Goal: Information Seeking & Learning: Learn about a topic

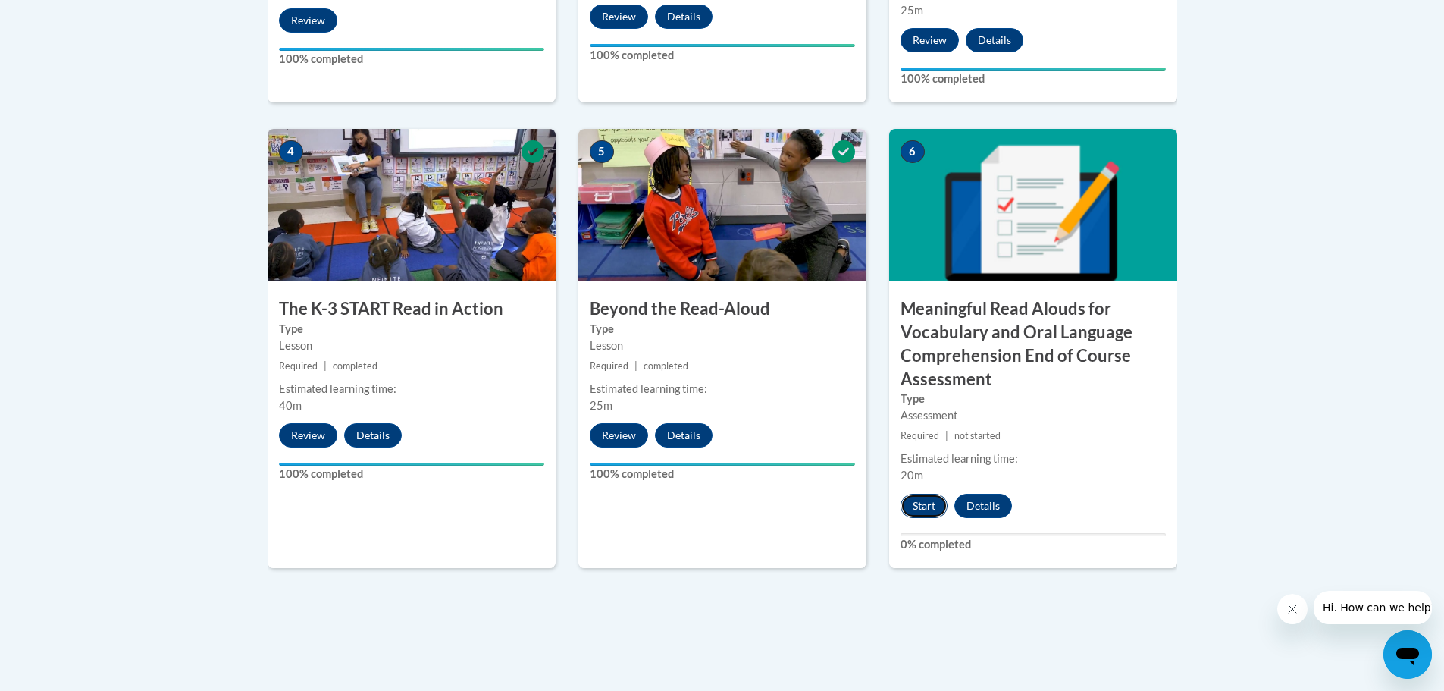
click at [921, 505] on button "Start" at bounding box center [924, 506] width 47 height 24
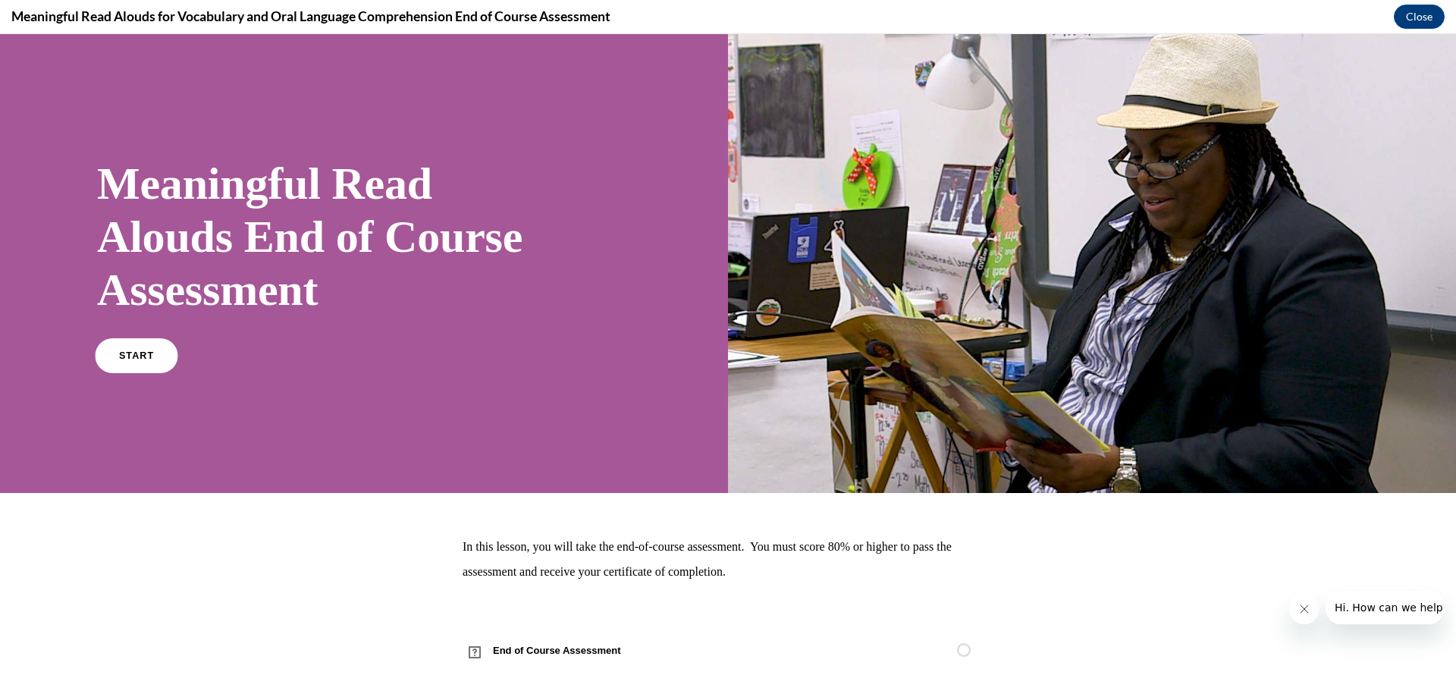
click at [130, 355] on span "START" at bounding box center [136, 355] width 35 height 11
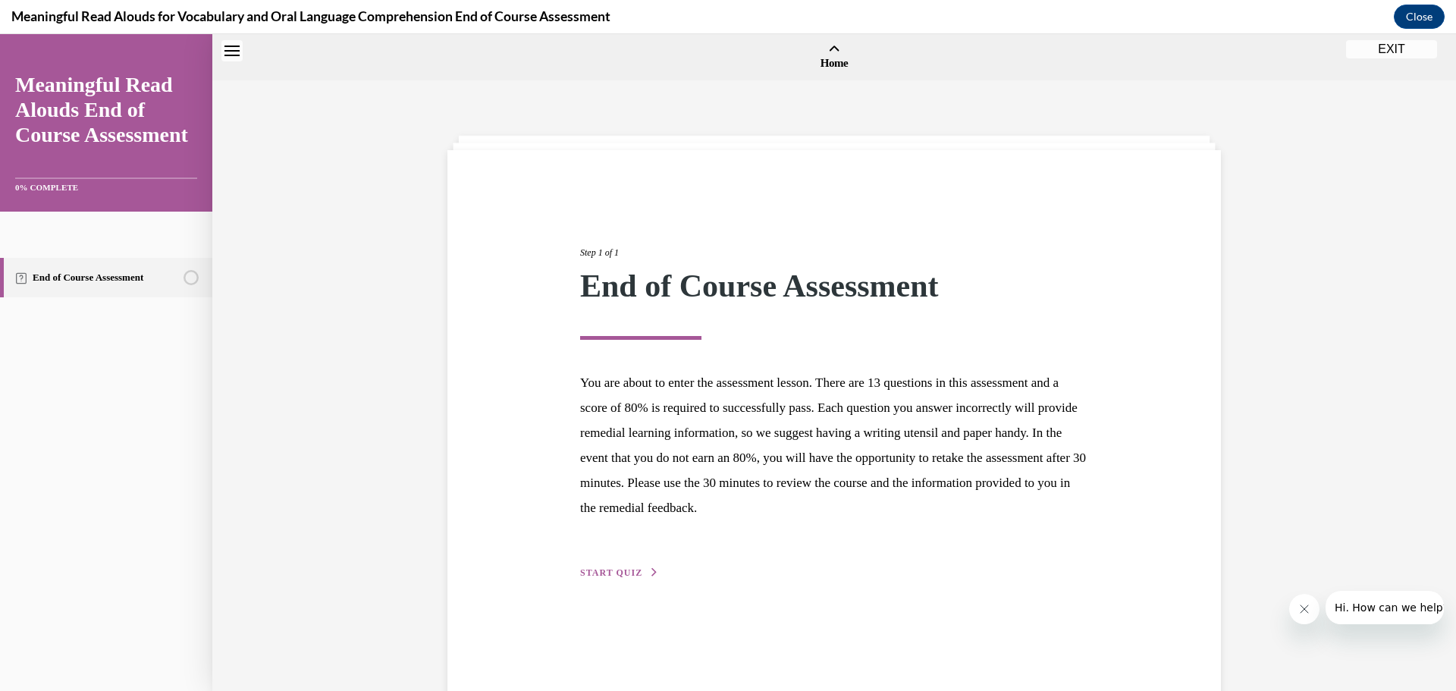
scroll to position [47, 0]
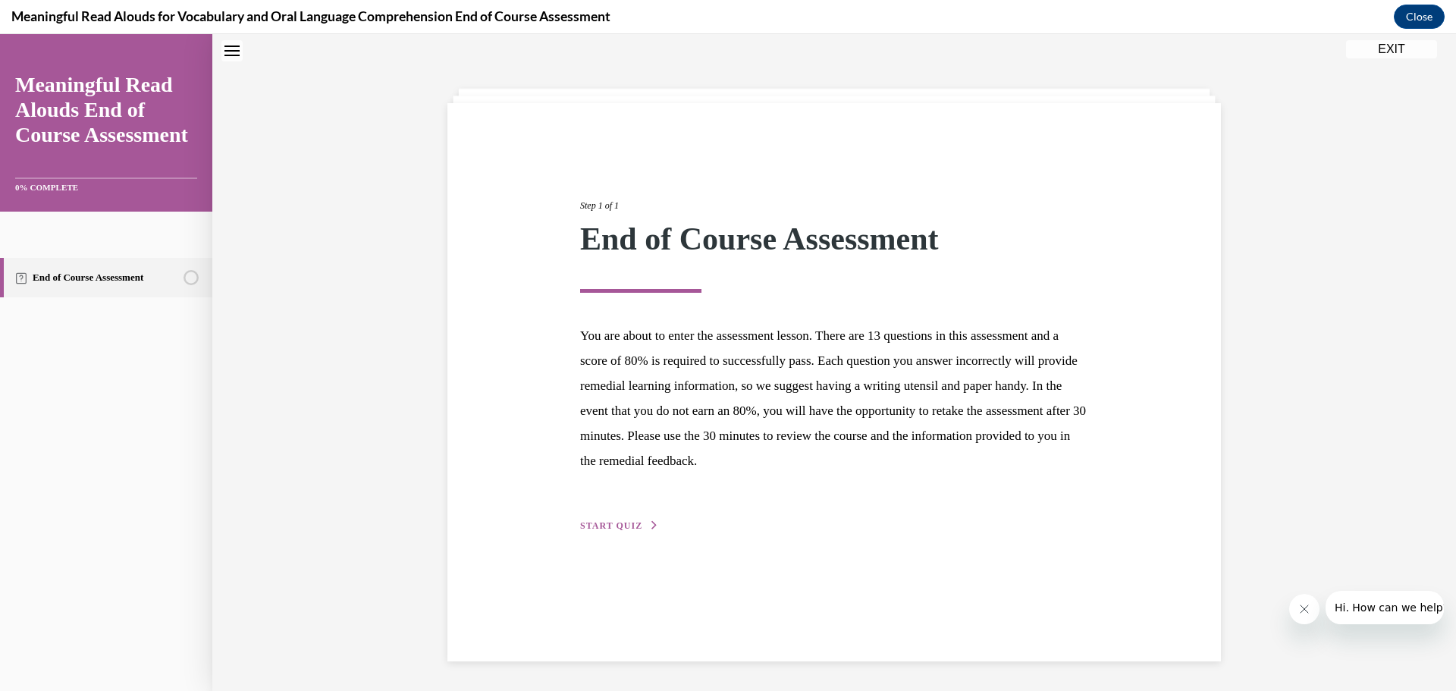
click at [613, 525] on span "START QUIZ" at bounding box center [611, 525] width 62 height 11
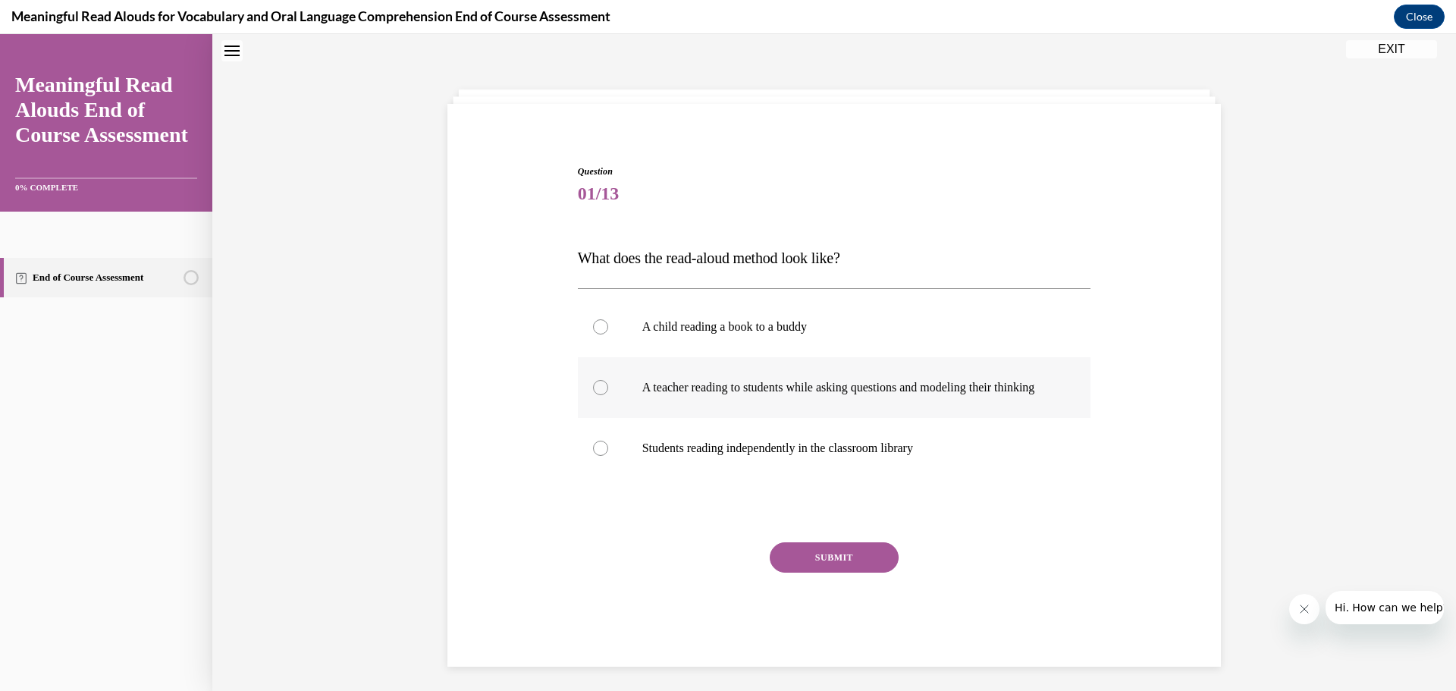
click at [597, 390] on div at bounding box center [600, 387] width 15 height 15
click at [597, 390] on input "A teacher reading to students while asking questions and modeling their thinking" at bounding box center [600, 387] width 15 height 15
radio input "true"
click at [814, 568] on button "SUBMIT" at bounding box center [834, 557] width 129 height 30
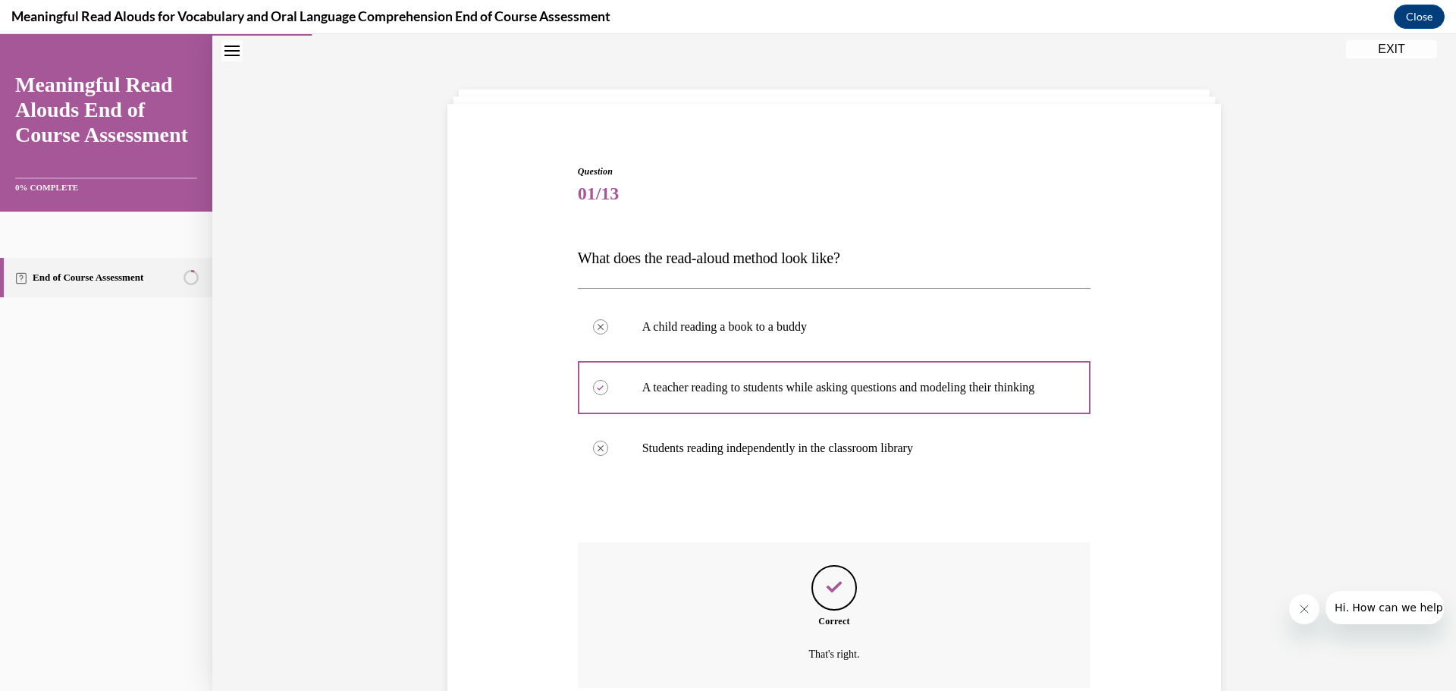
scroll to position [190, 0]
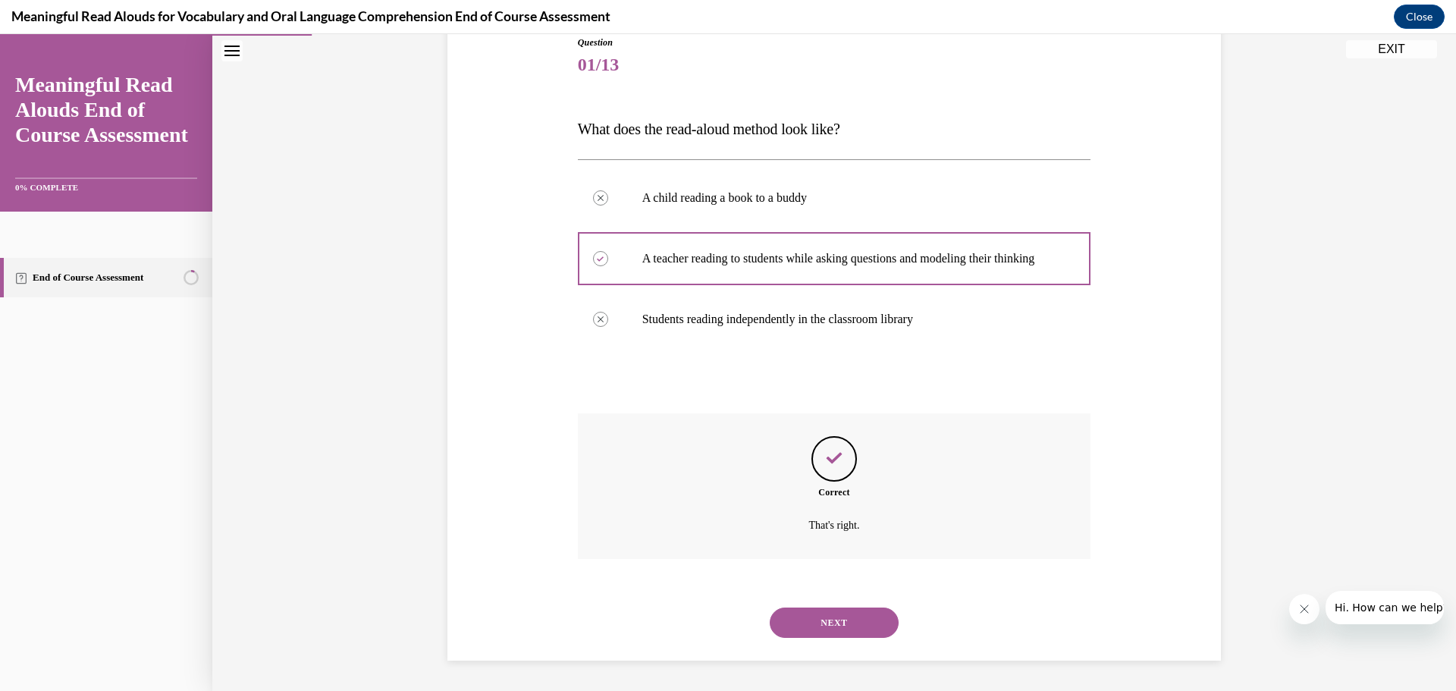
click at [841, 625] on button "NEXT" at bounding box center [834, 622] width 129 height 30
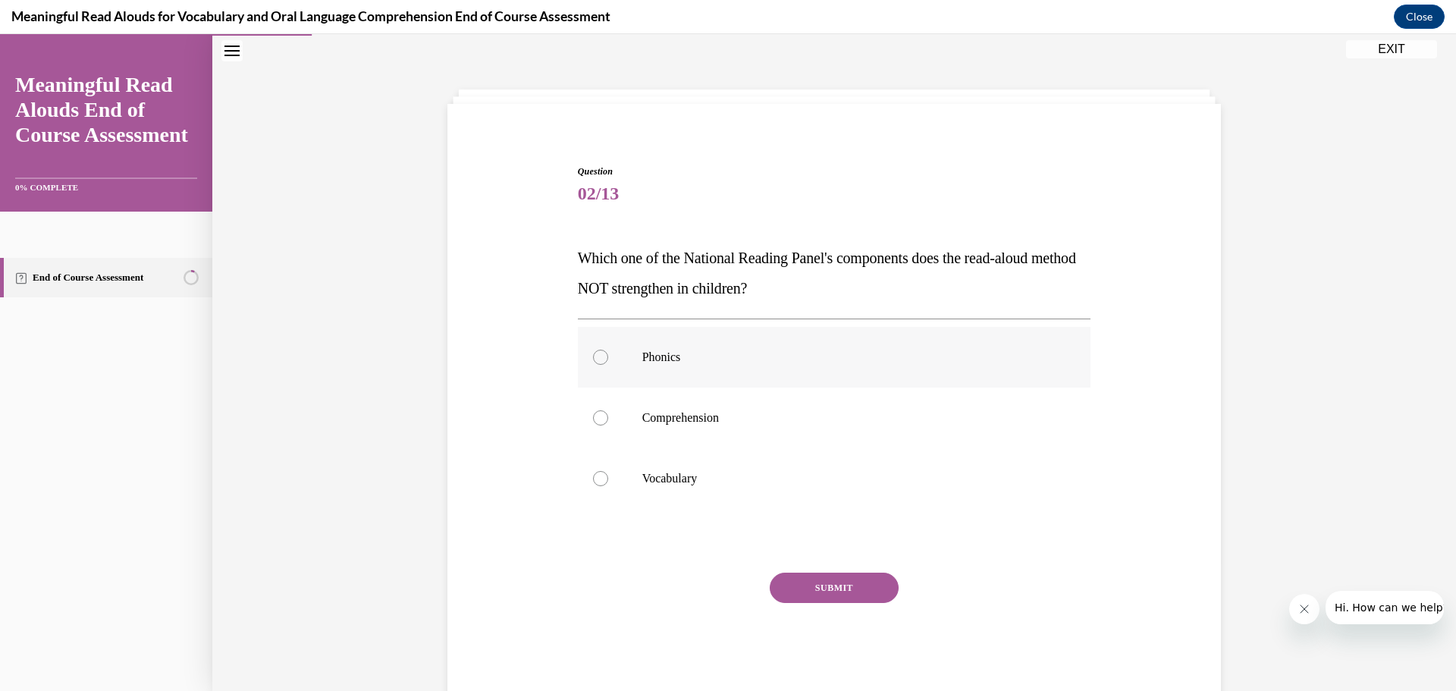
click at [593, 357] on div at bounding box center [600, 357] width 15 height 15
click at [593, 357] on input "Phonics" at bounding box center [600, 357] width 15 height 15
radio input "true"
drag, startPoint x: 832, startPoint y: 587, endPoint x: 824, endPoint y: 586, distance: 7.6
click at [829, 586] on button "SUBMIT" at bounding box center [834, 587] width 129 height 30
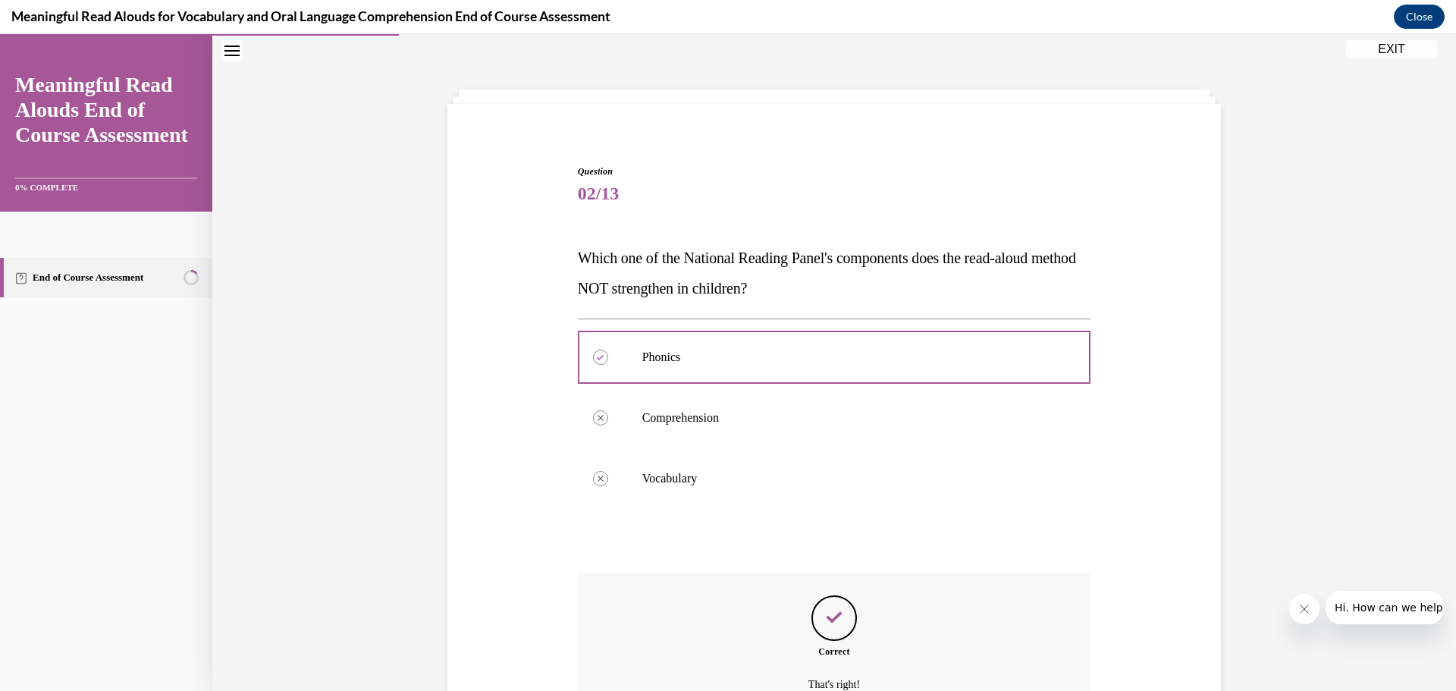
scroll to position [198, 0]
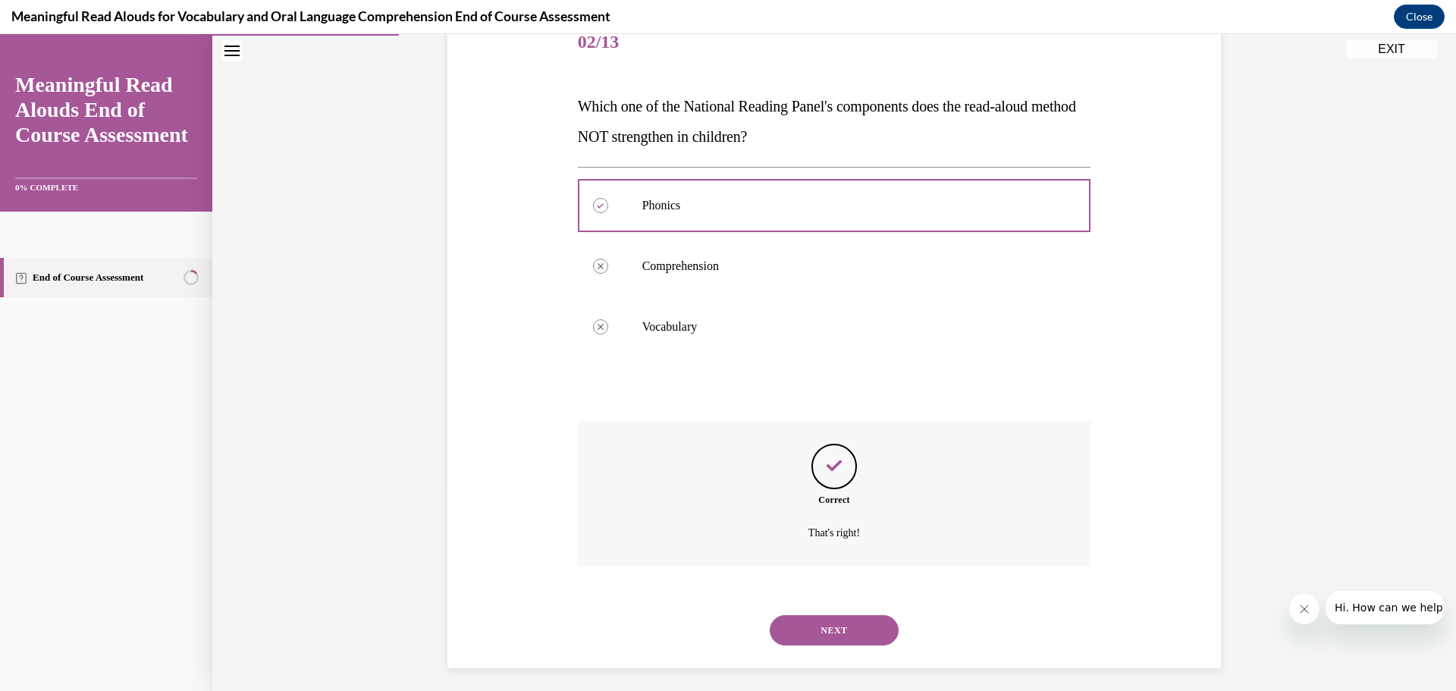
click at [835, 625] on button "NEXT" at bounding box center [834, 630] width 129 height 30
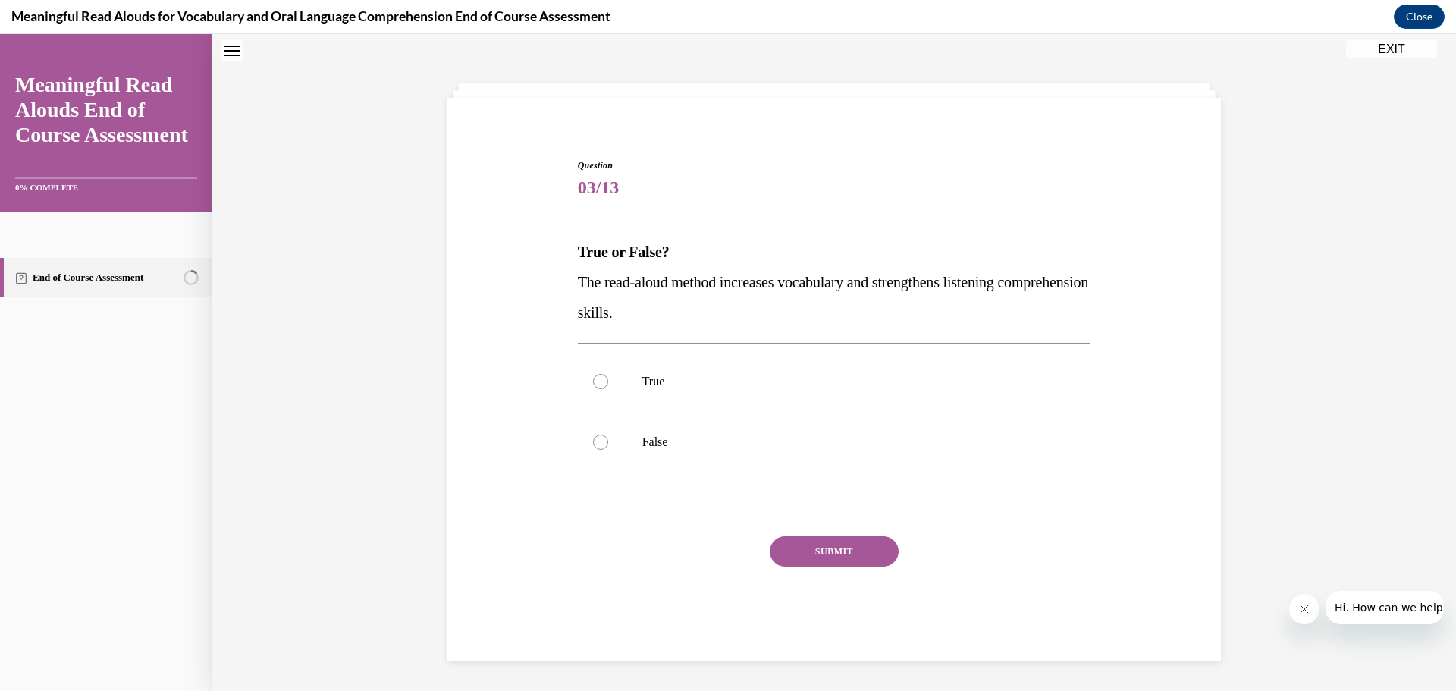
scroll to position [46, 0]
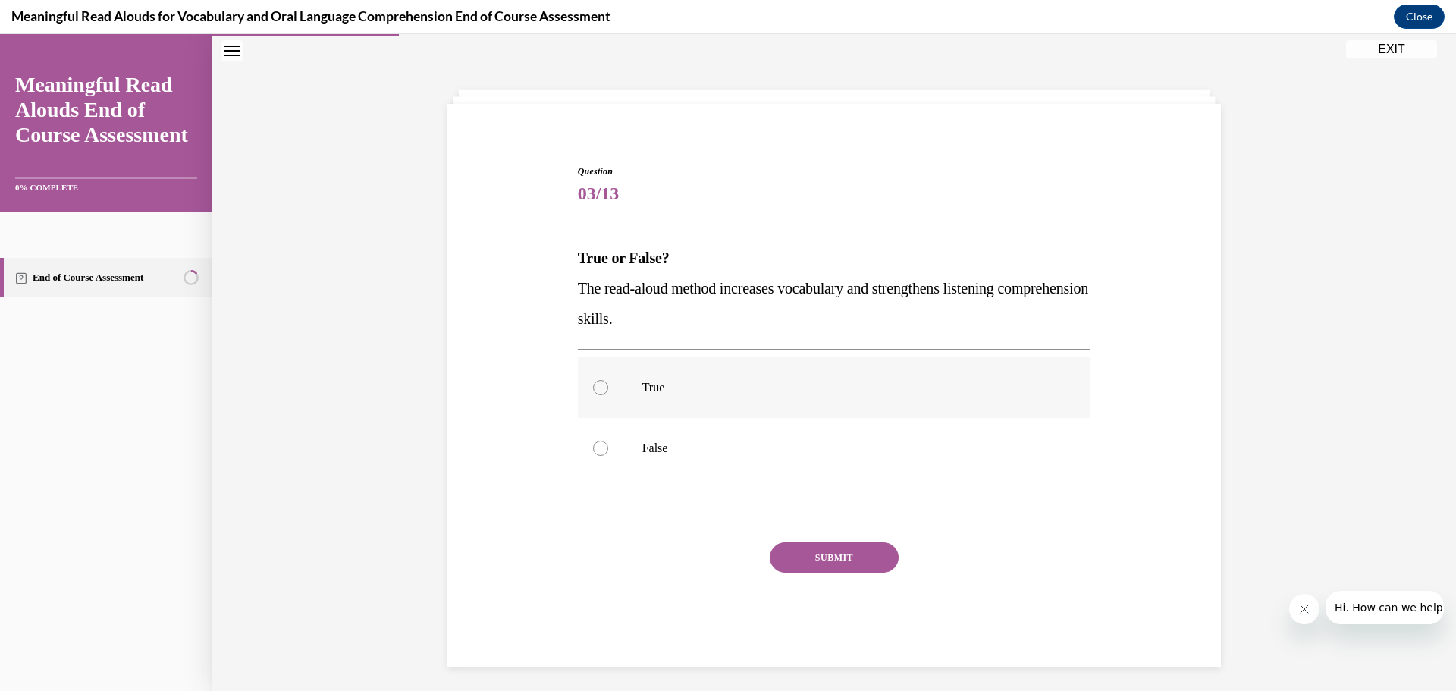
drag, startPoint x: 593, startPoint y: 388, endPoint x: 604, endPoint y: 390, distance: 11.6
click at [594, 388] on div at bounding box center [600, 387] width 15 height 15
click at [594, 388] on input "True" at bounding box center [600, 387] width 15 height 15
radio input "true"
click at [836, 555] on button "SUBMIT" at bounding box center [834, 557] width 129 height 30
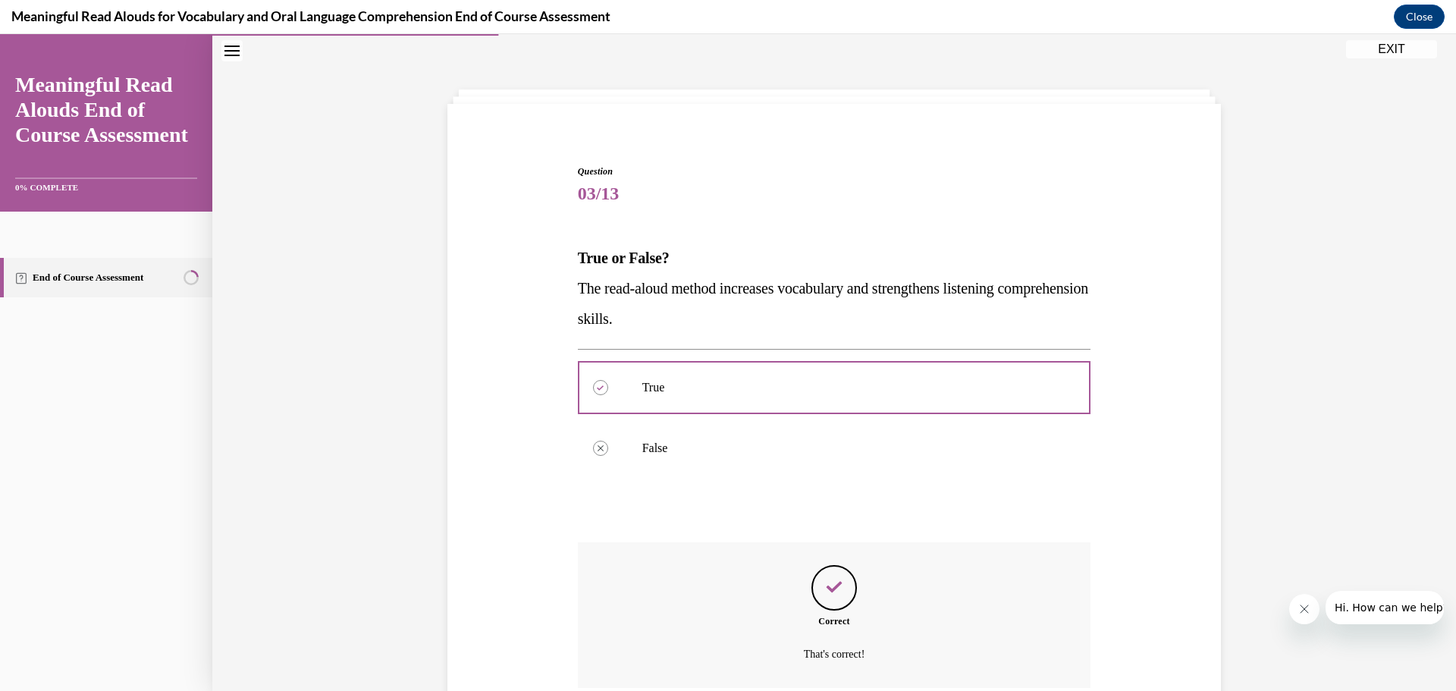
scroll to position [175, 0]
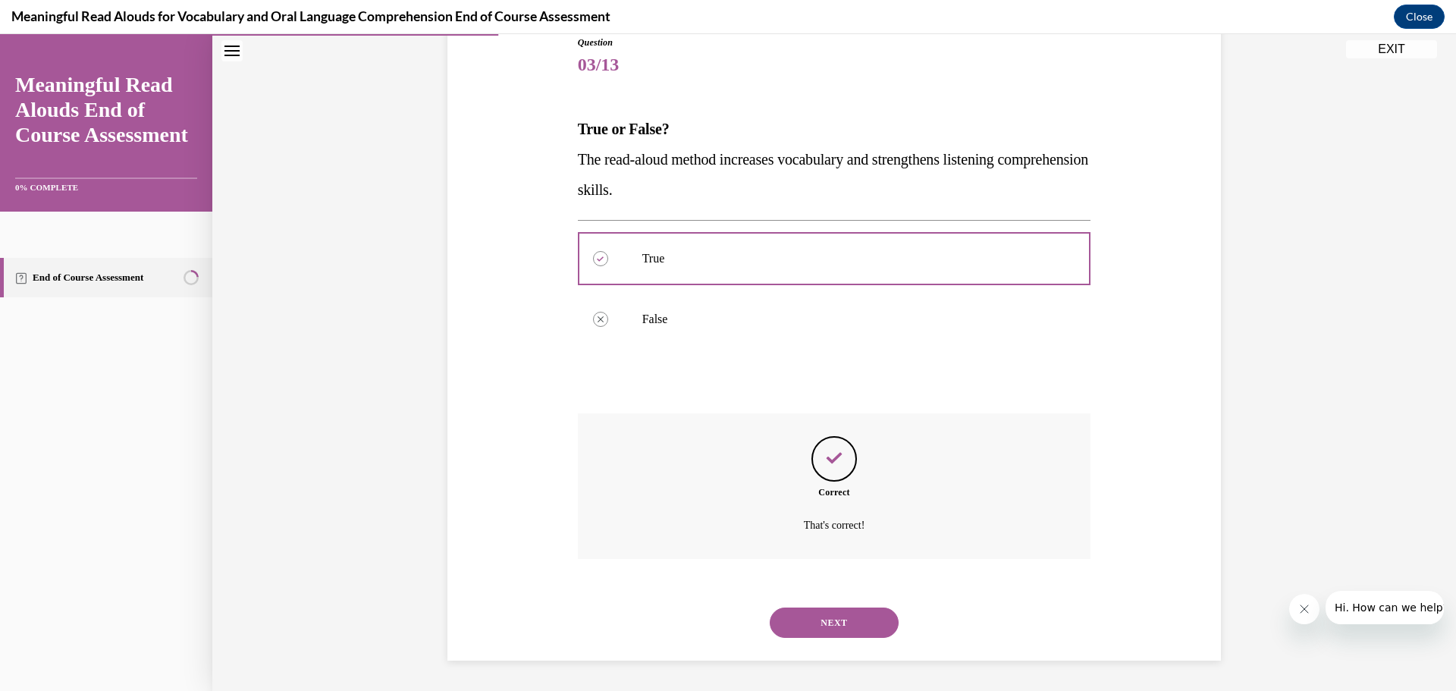
click at [836, 618] on button "NEXT" at bounding box center [834, 622] width 129 height 30
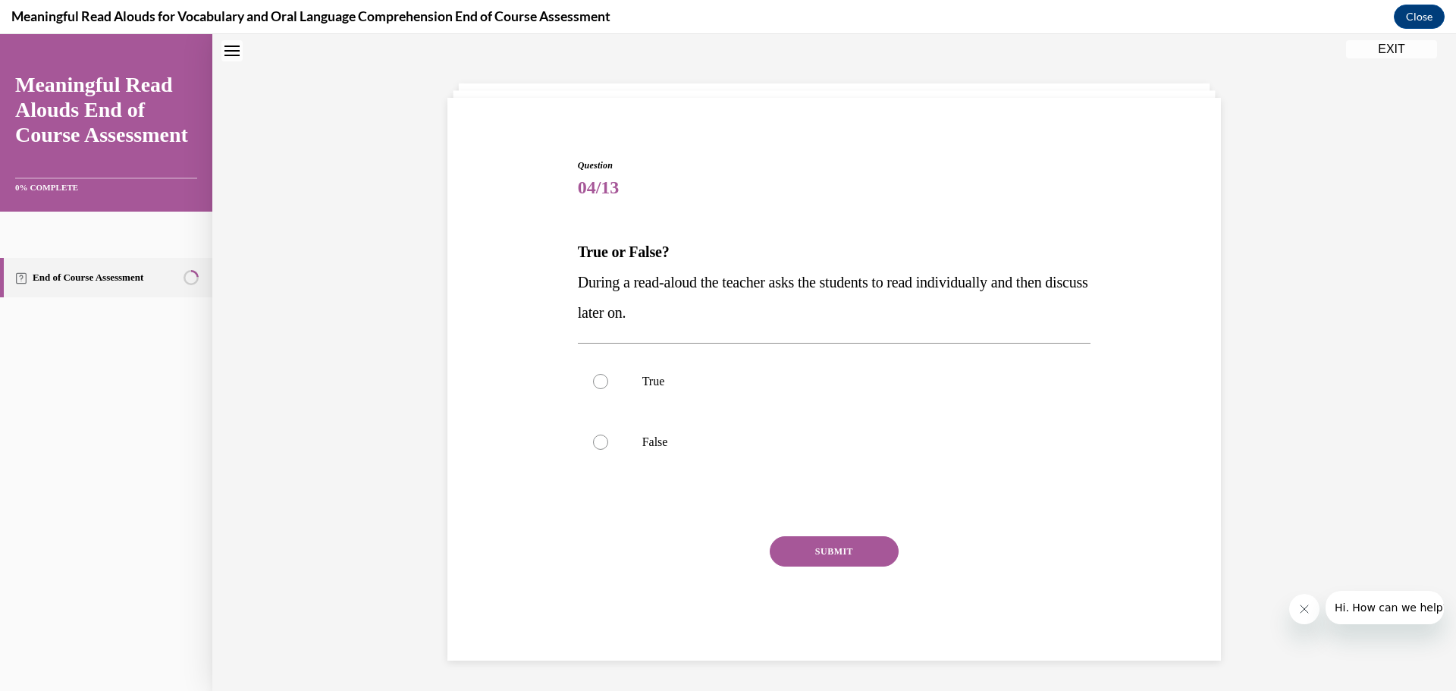
scroll to position [46, 0]
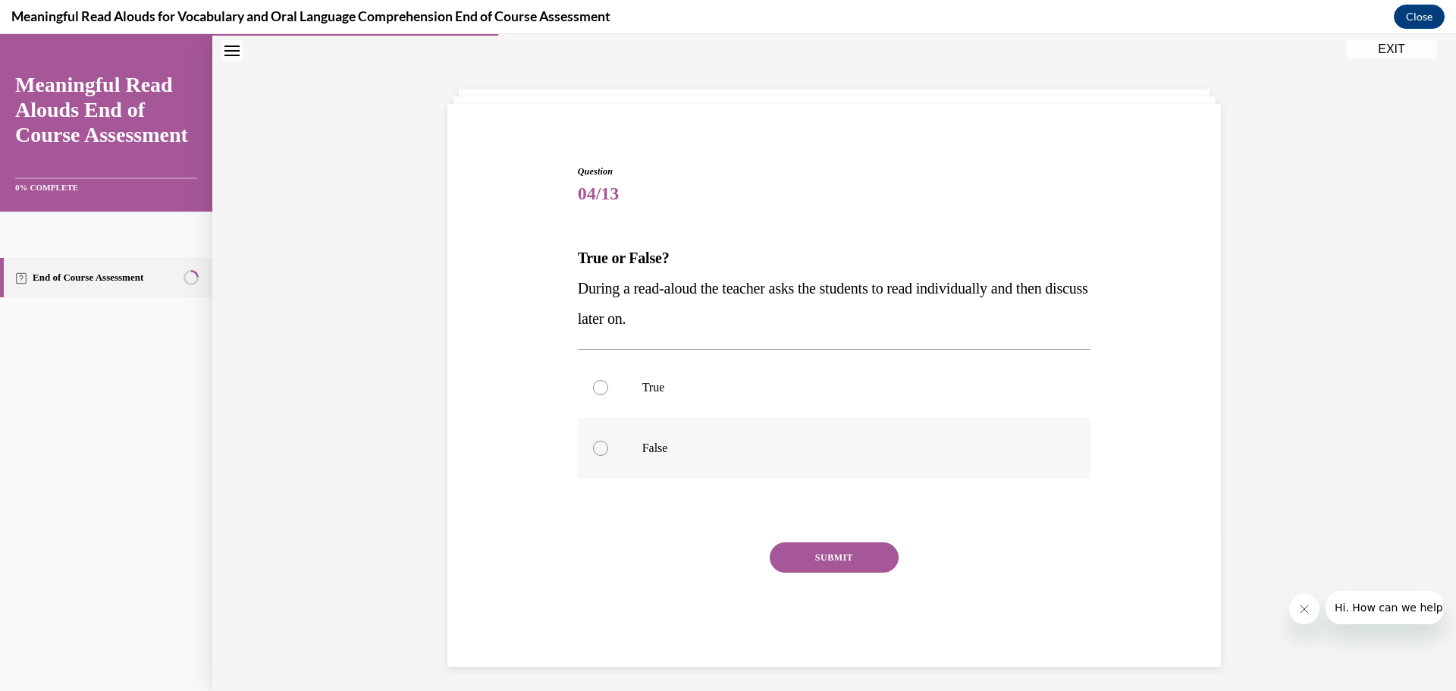
click at [594, 447] on div at bounding box center [600, 448] width 15 height 15
click at [594, 447] on input "False" at bounding box center [600, 448] width 15 height 15
radio input "true"
click at [845, 559] on button "SUBMIT" at bounding box center [834, 557] width 129 height 30
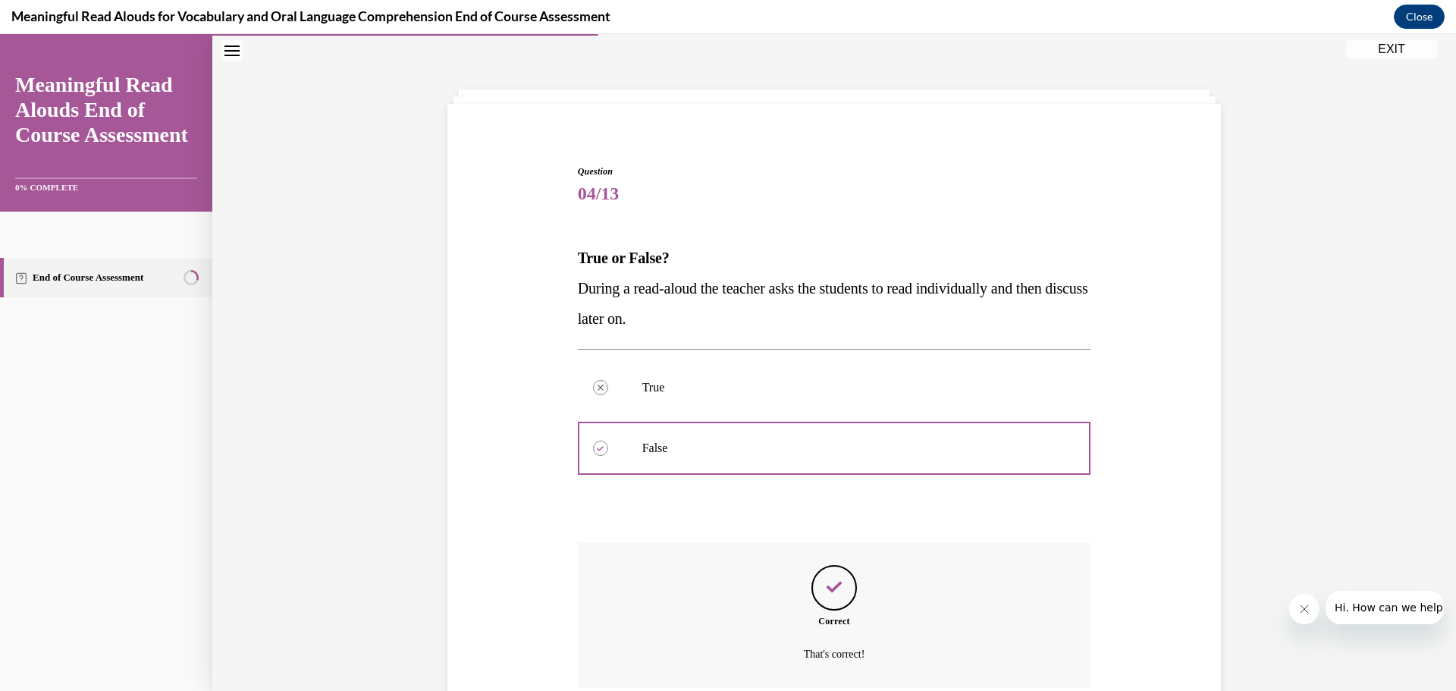
scroll to position [175, 0]
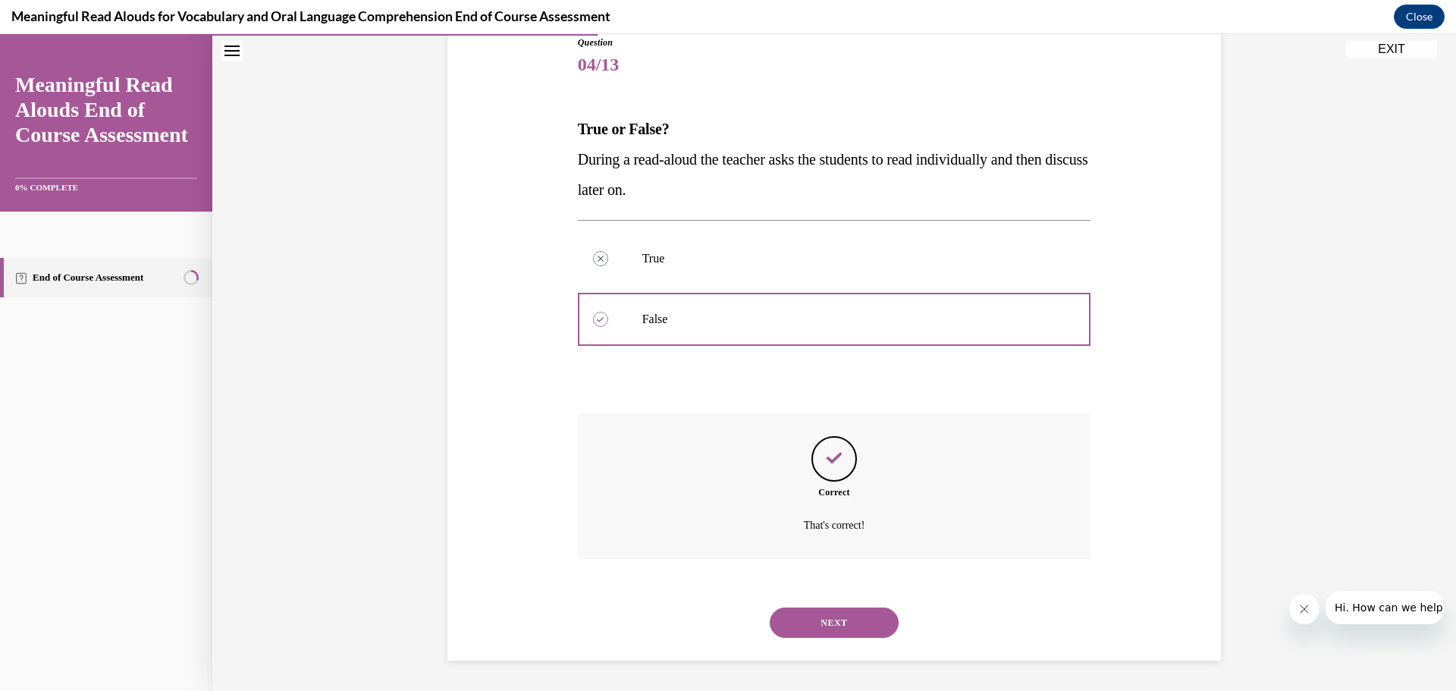
click at [833, 612] on button "NEXT" at bounding box center [834, 622] width 129 height 30
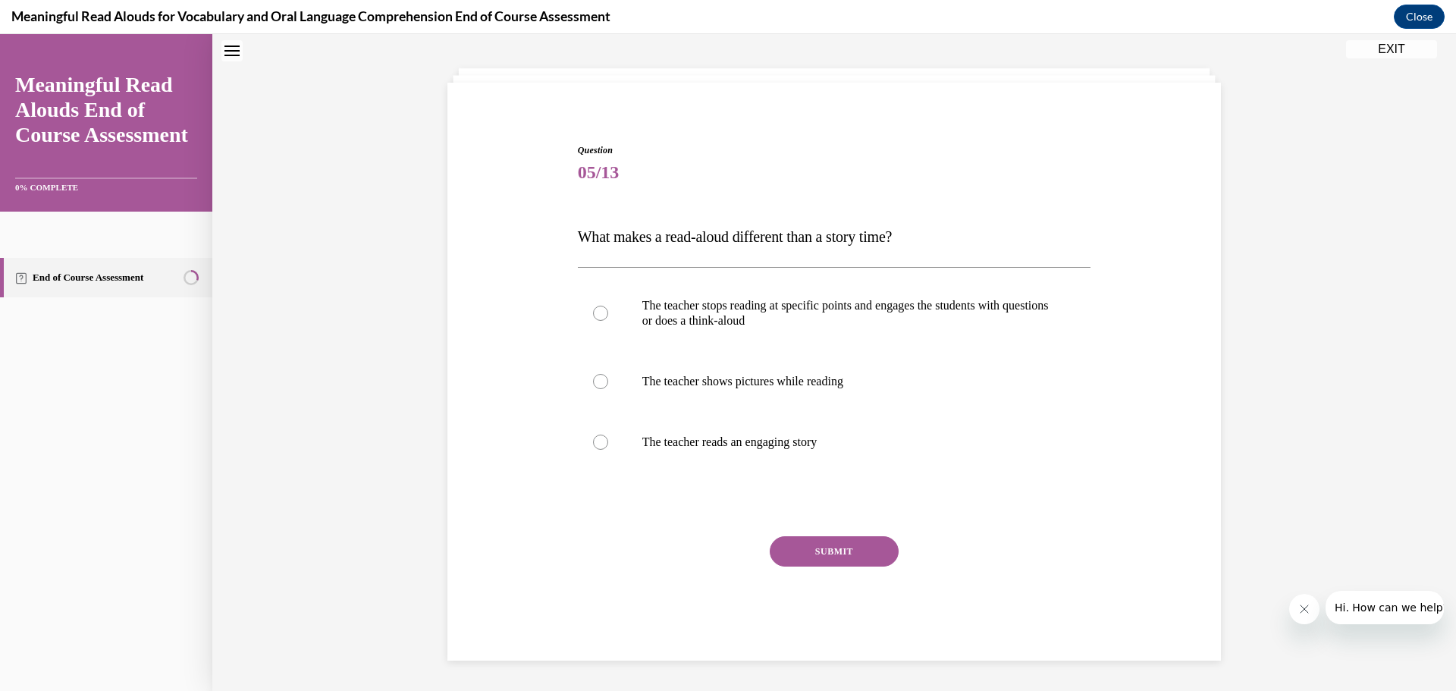
scroll to position [46, 0]
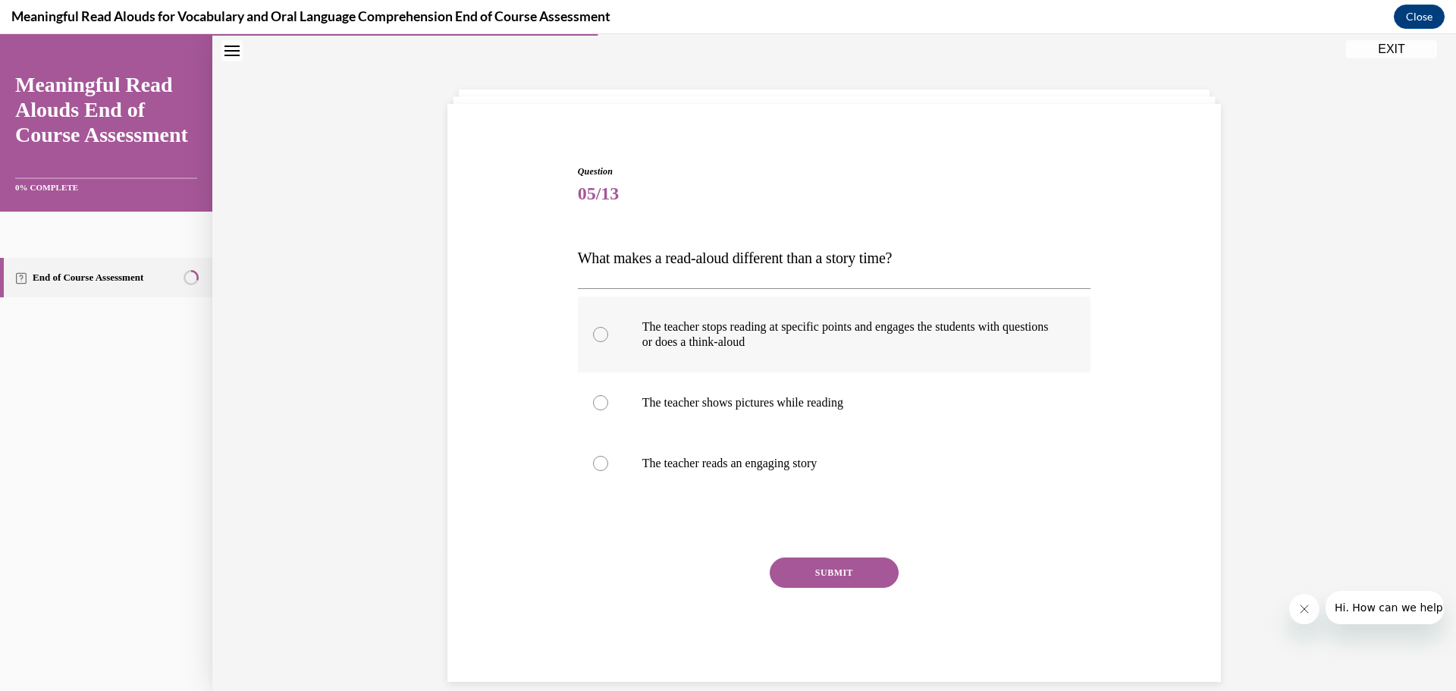
click at [593, 331] on div at bounding box center [600, 334] width 15 height 15
click at [593, 331] on input "The teacher stops reading at specific points and engages the students with ques…" at bounding box center [600, 334] width 15 height 15
radio input "true"
click at [805, 566] on button "SUBMIT" at bounding box center [834, 572] width 129 height 30
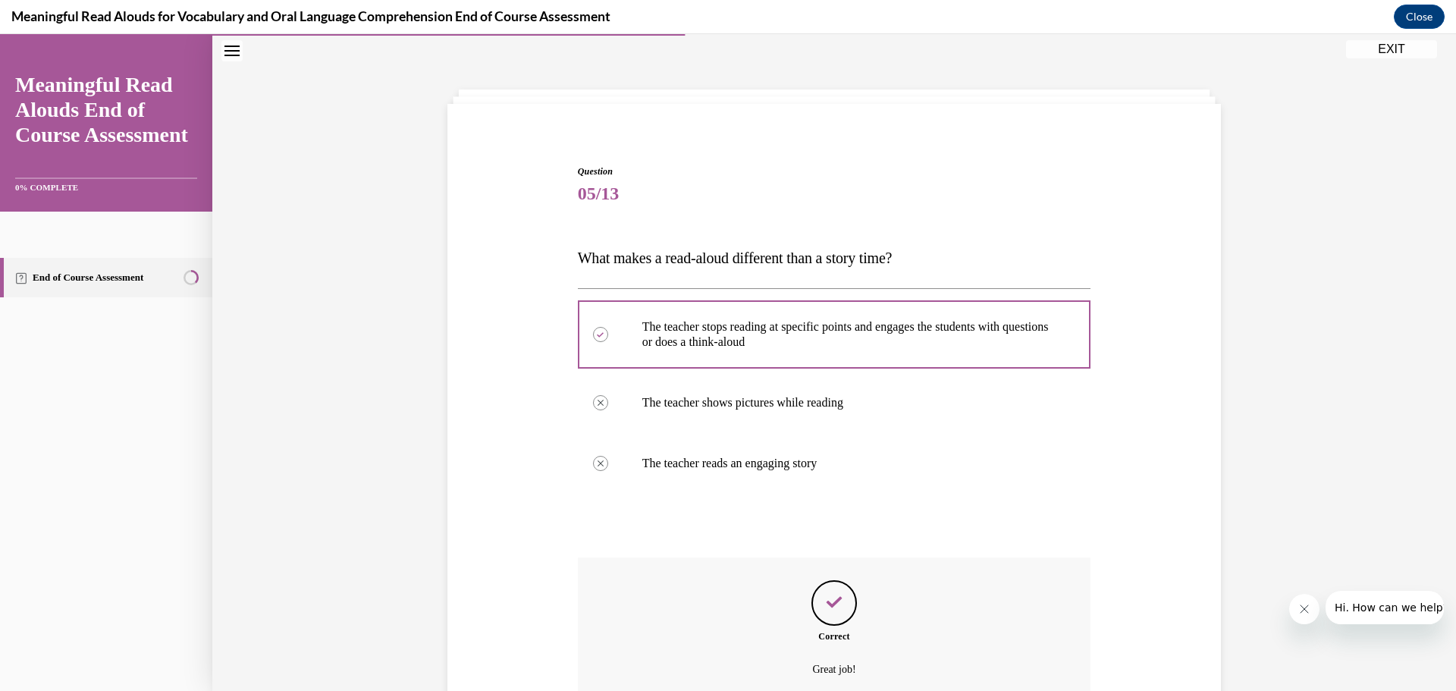
scroll to position [190, 0]
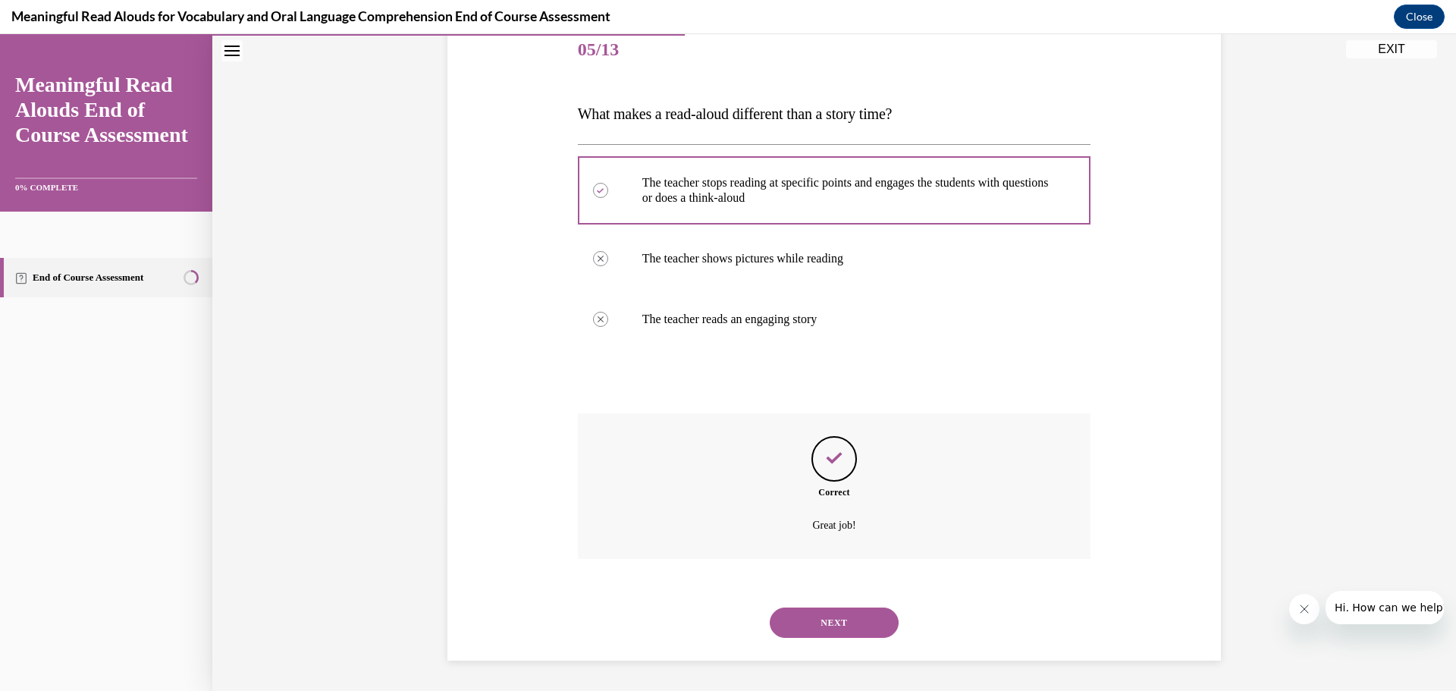
drag, startPoint x: 817, startPoint y: 625, endPoint x: 832, endPoint y: 624, distance: 15.2
click at [823, 624] on button "NEXT" at bounding box center [834, 622] width 129 height 30
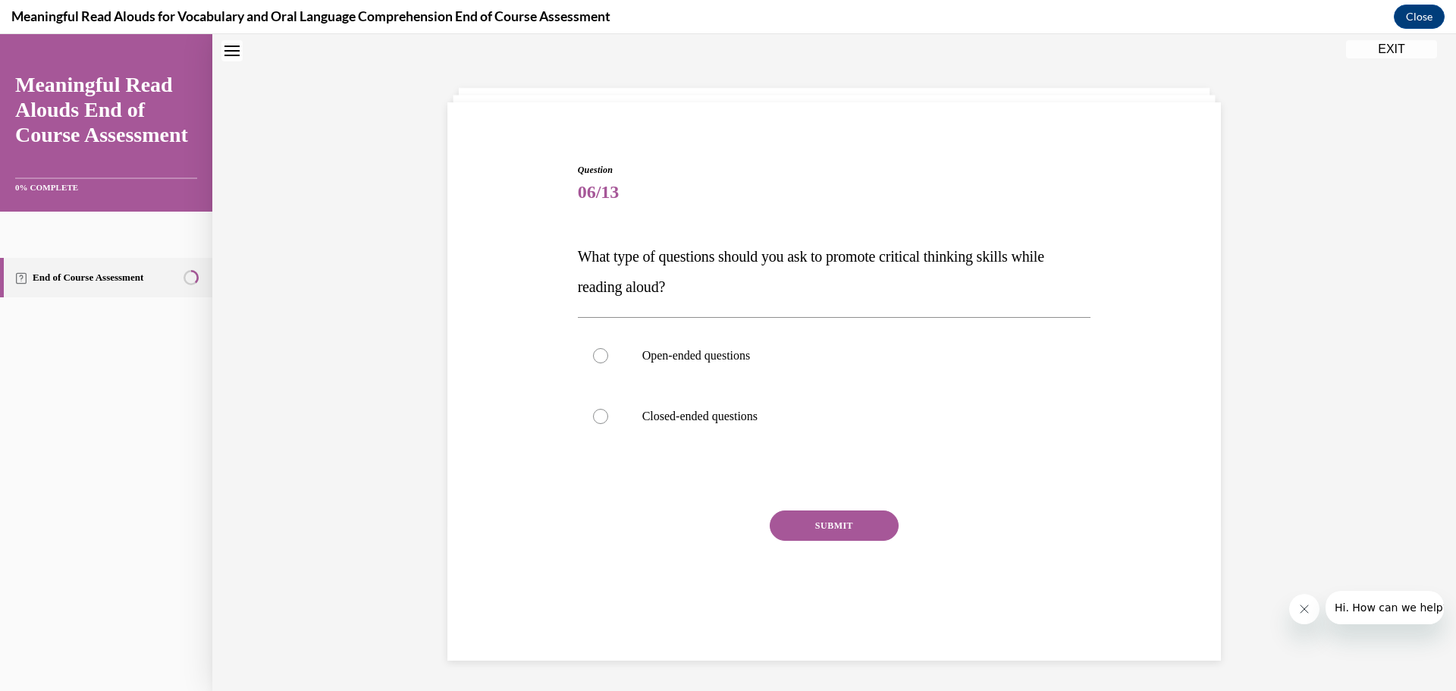
scroll to position [46, 0]
click at [593, 356] on div at bounding box center [600, 357] width 15 height 15
click at [593, 356] on input "Open-ended questions" at bounding box center [600, 357] width 15 height 15
radio input "true"
click at [804, 520] on button "SUBMIT" at bounding box center [834, 527] width 129 height 30
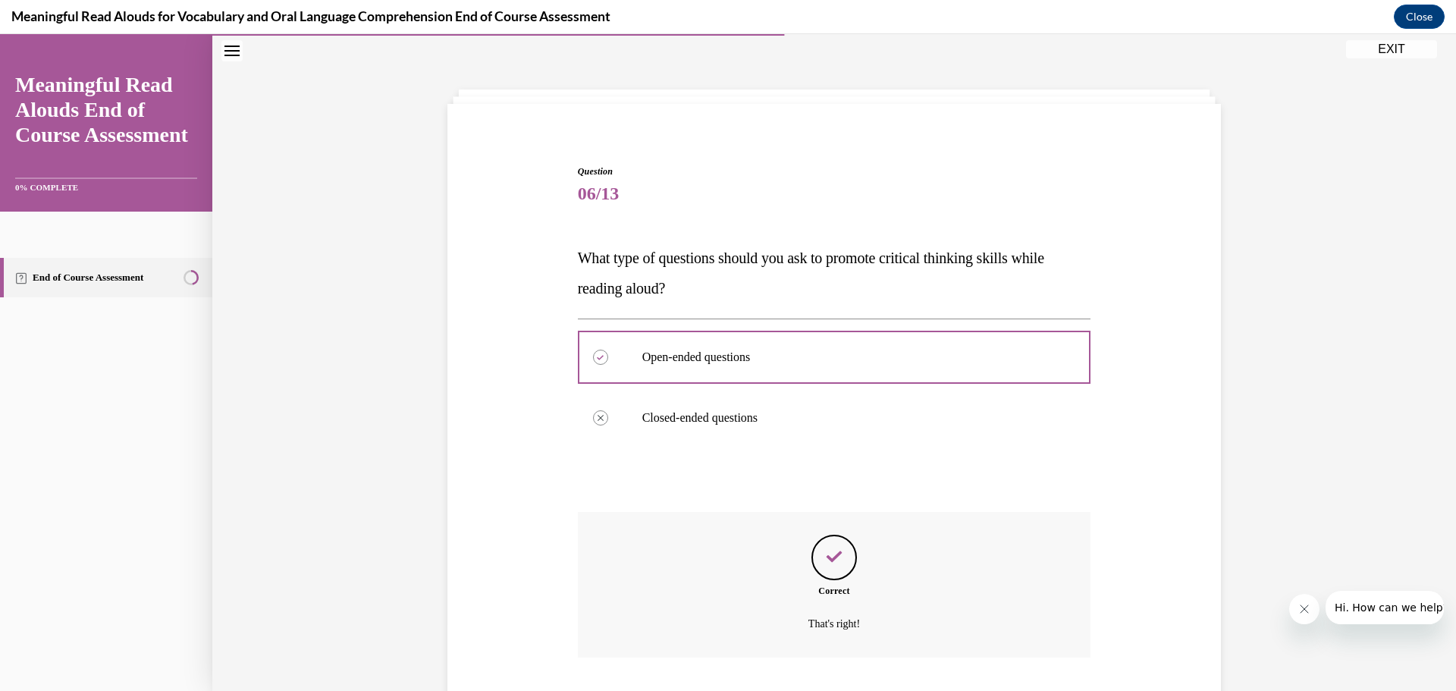
scroll to position [145, 0]
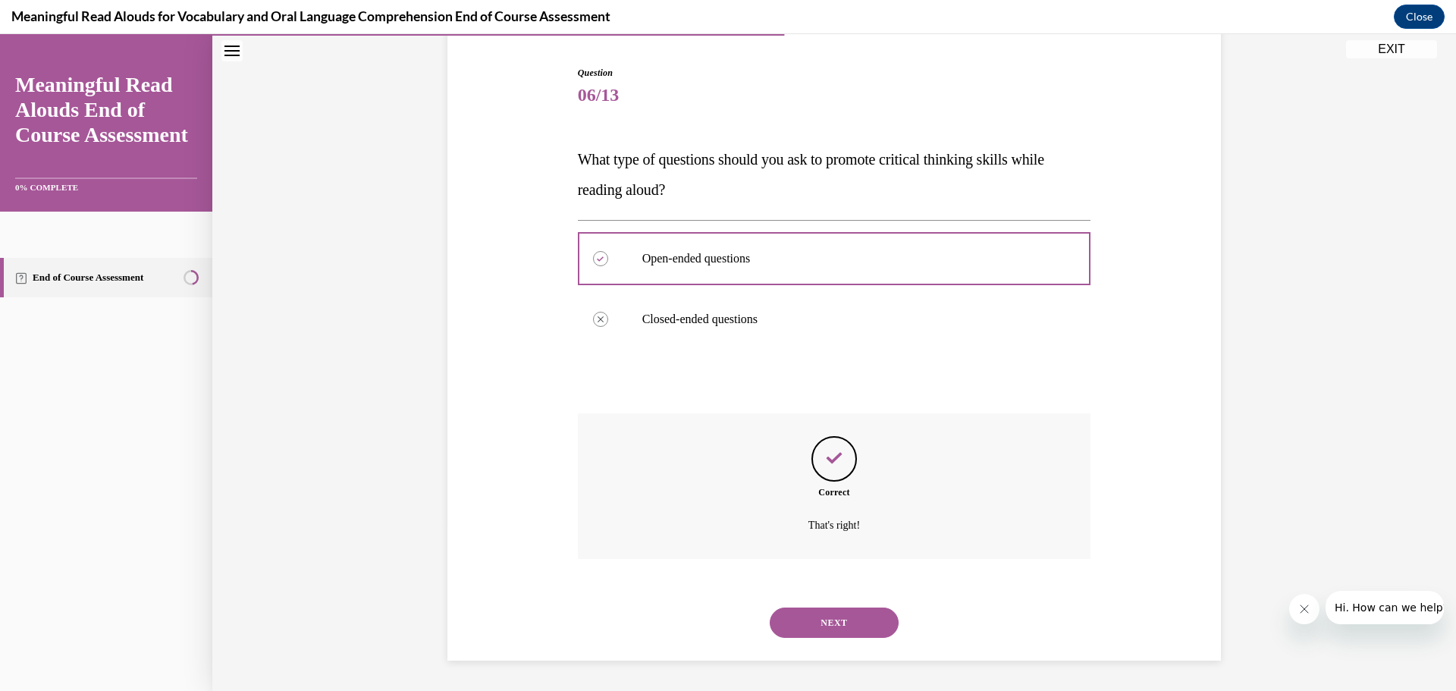
drag, startPoint x: 821, startPoint y: 614, endPoint x: 832, endPoint y: 614, distance: 11.4
click at [826, 614] on button "NEXT" at bounding box center [834, 622] width 129 height 30
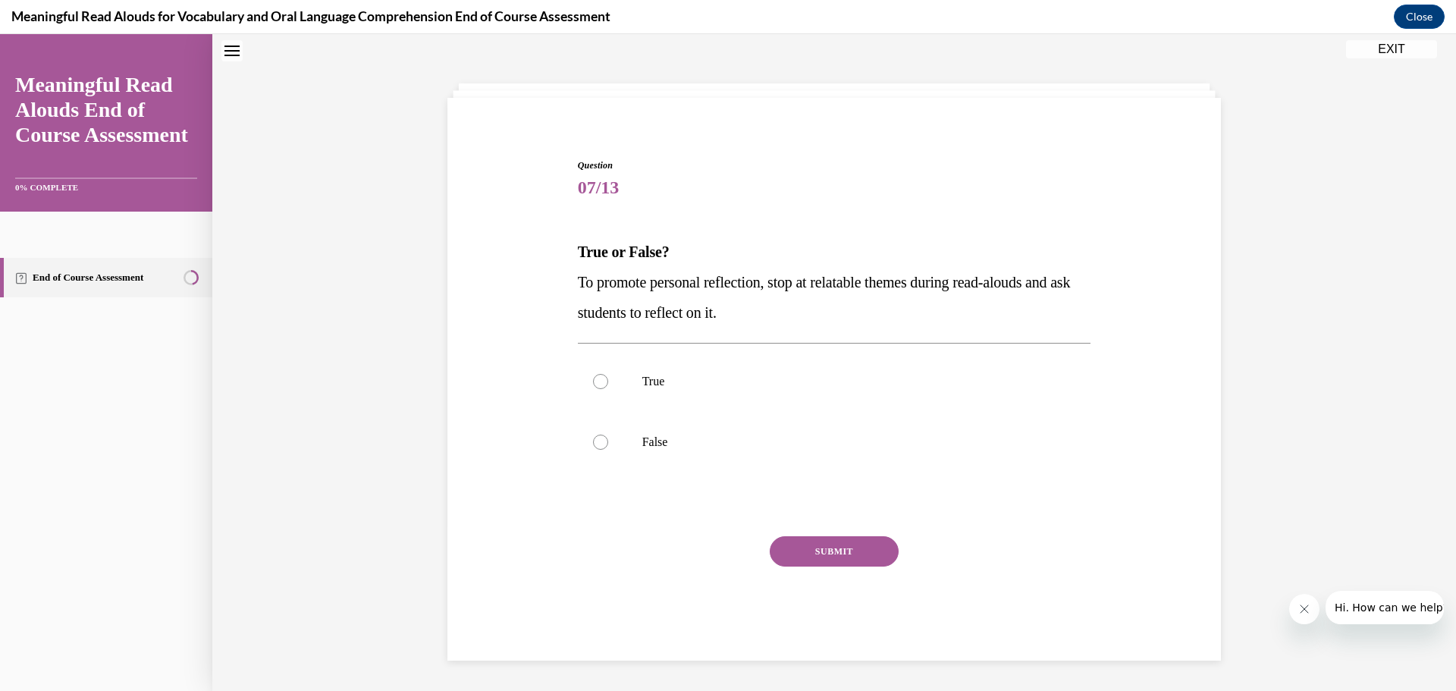
scroll to position [46, 0]
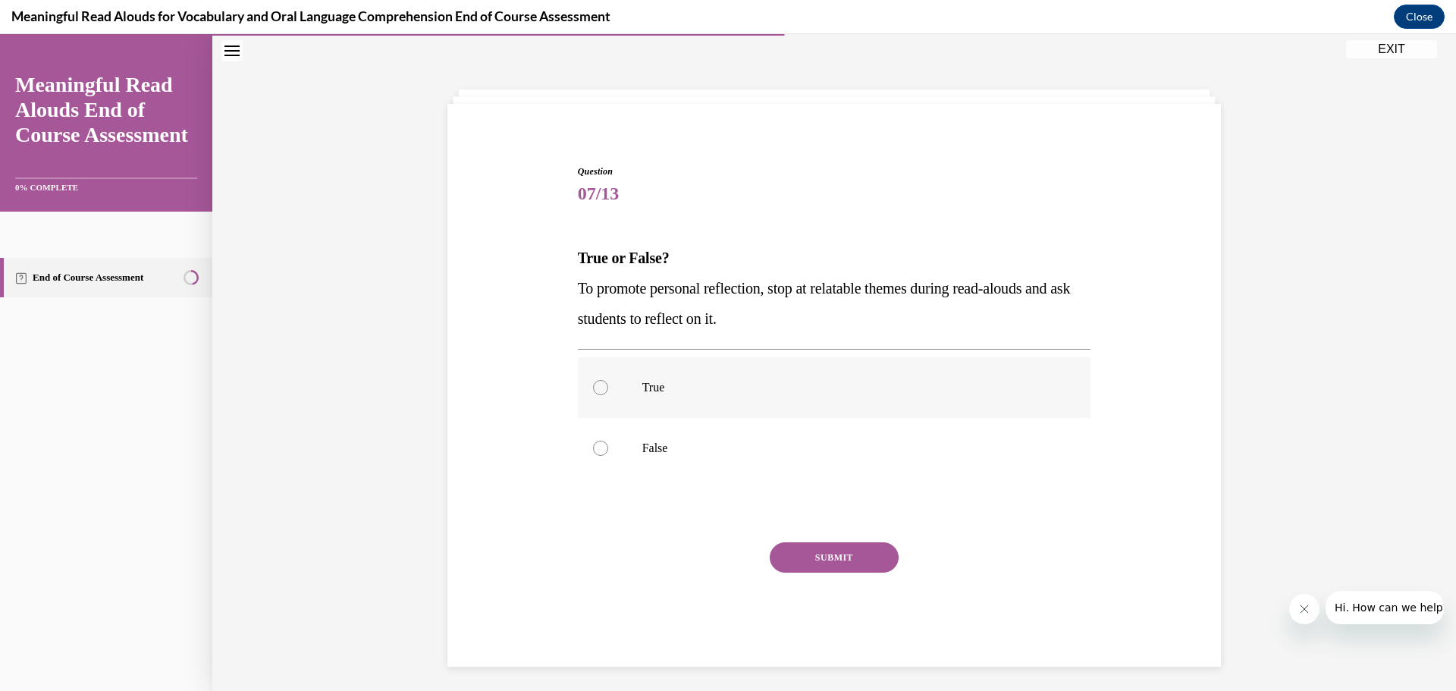
click at [594, 386] on div at bounding box center [600, 387] width 15 height 15
click at [594, 386] on input "True" at bounding box center [600, 387] width 15 height 15
radio input "true"
click at [831, 556] on button "SUBMIT" at bounding box center [834, 557] width 129 height 30
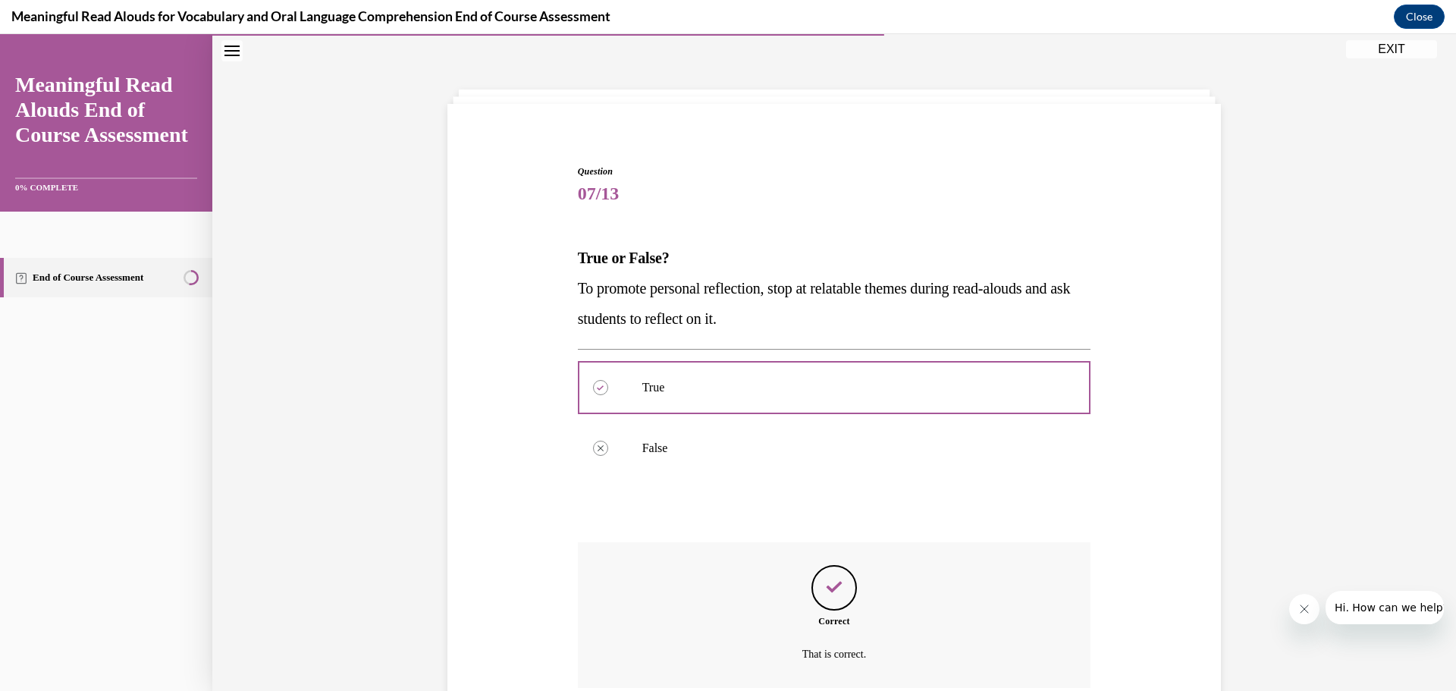
scroll to position [175, 0]
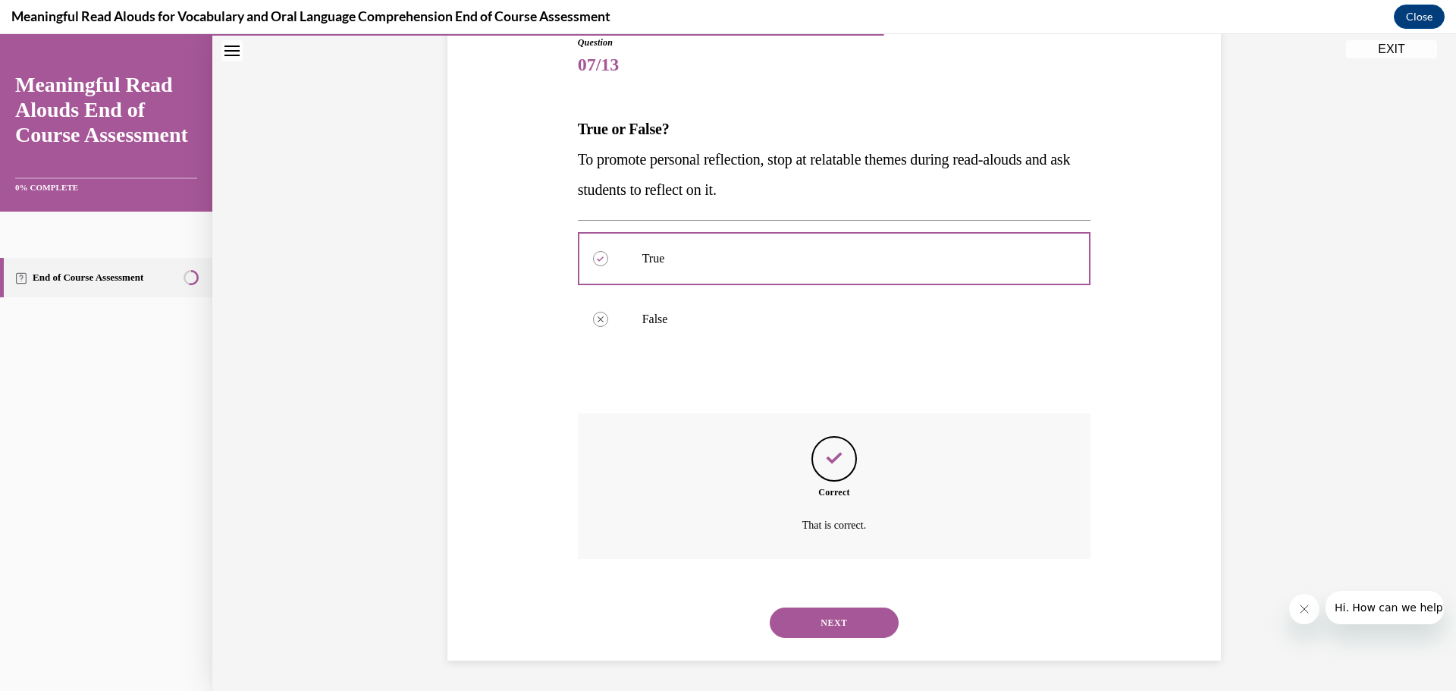
click at [836, 615] on button "NEXT" at bounding box center [834, 622] width 129 height 30
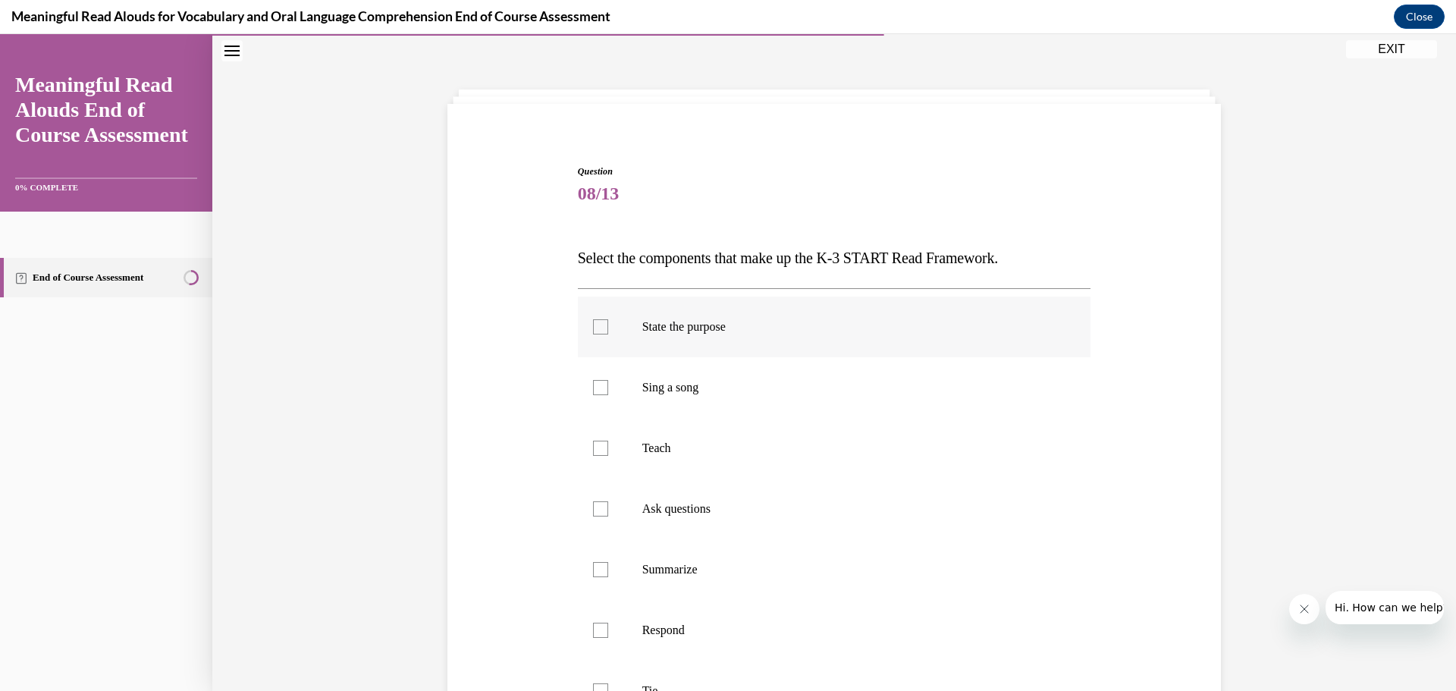
click at [597, 324] on div at bounding box center [600, 326] width 15 height 15
click at [597, 324] on input "State the purpose" at bounding box center [600, 326] width 15 height 15
checkbox input "true"
click at [594, 448] on div at bounding box center [600, 448] width 15 height 15
click at [594, 448] on input "Teach" at bounding box center [600, 448] width 15 height 15
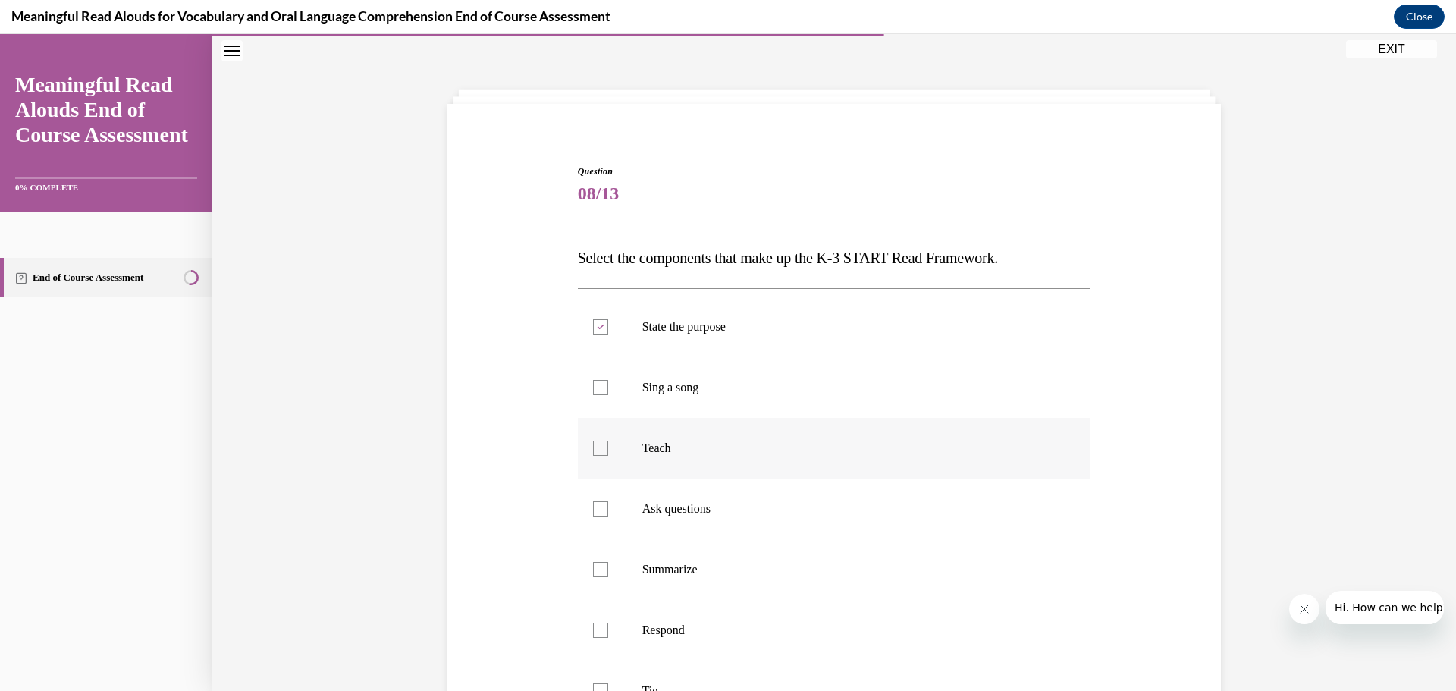
checkbox input "true"
click at [597, 509] on div at bounding box center [600, 508] width 15 height 15
click at [597, 509] on input "Ask questions" at bounding box center [600, 508] width 15 height 15
checkbox input "true"
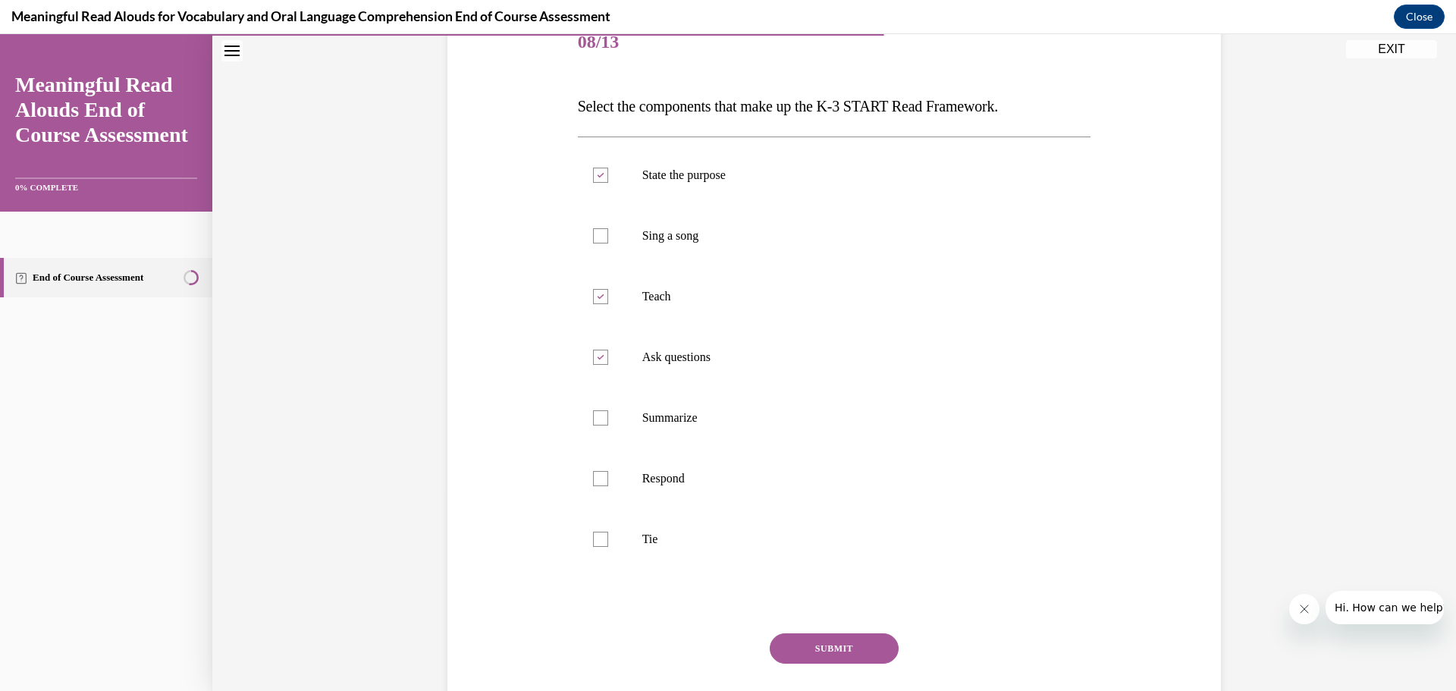
scroll to position [249, 0]
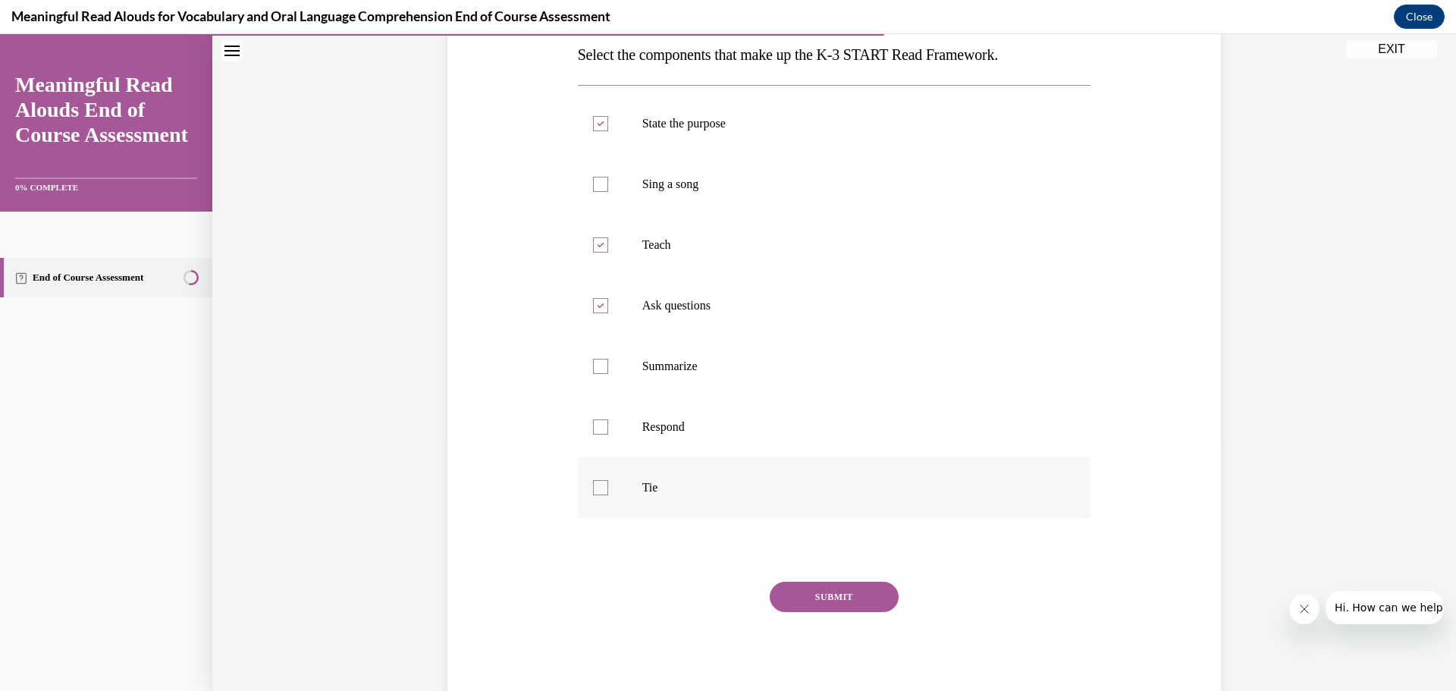
click at [595, 491] on div at bounding box center [600, 487] width 15 height 15
click at [595, 491] on input "Tie" at bounding box center [600, 487] width 15 height 15
checkbox input "true"
click at [839, 600] on button "SUBMIT" at bounding box center [834, 597] width 129 height 30
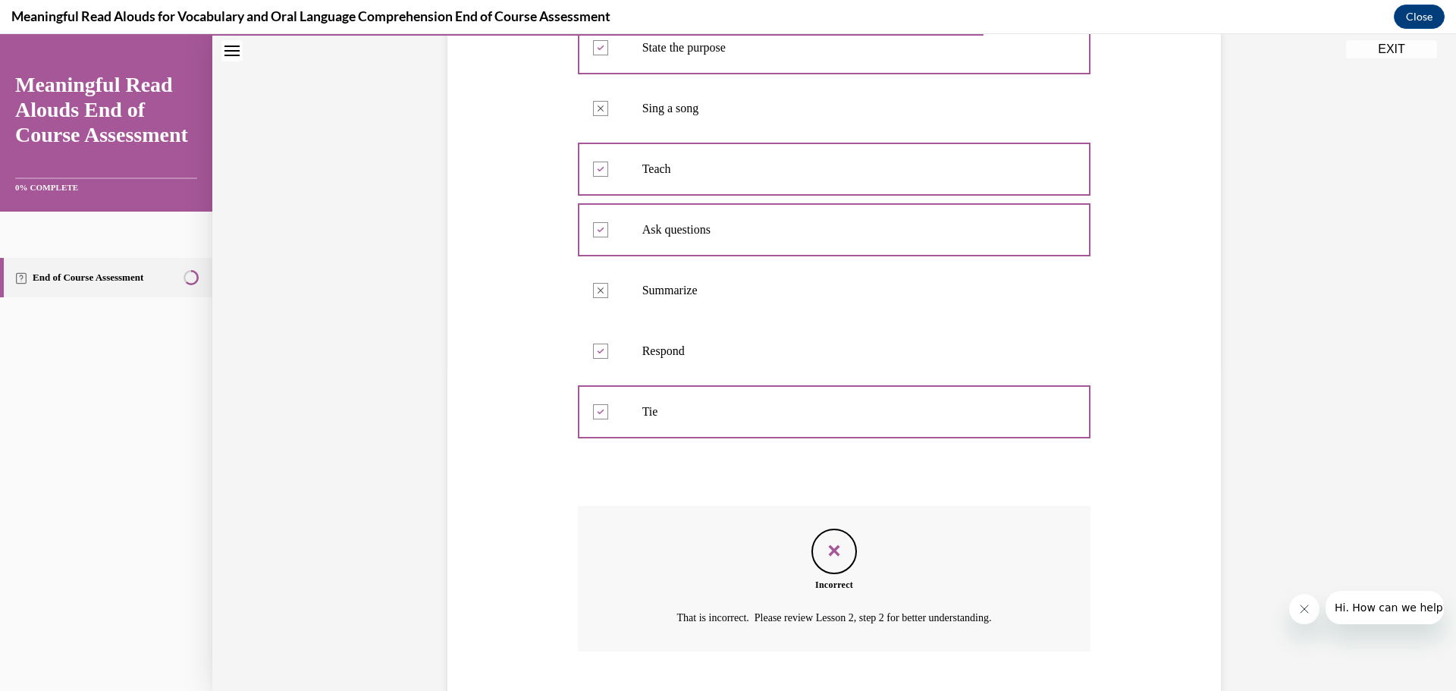
scroll to position [401, 0]
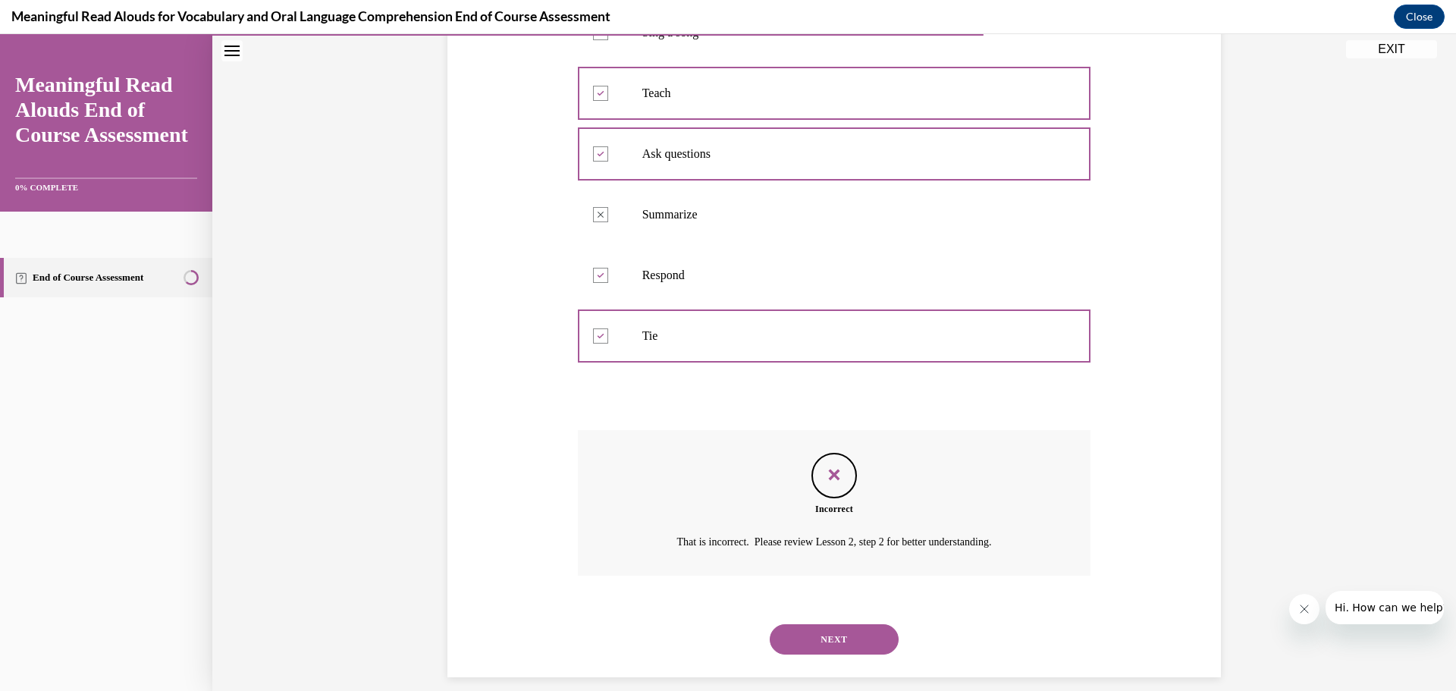
click at [823, 477] on icon "Feedback" at bounding box center [834, 474] width 23 height 23
click at [597, 273] on icon at bounding box center [600, 275] width 7 height 5
click at [836, 637] on button "NEXT" at bounding box center [834, 639] width 129 height 30
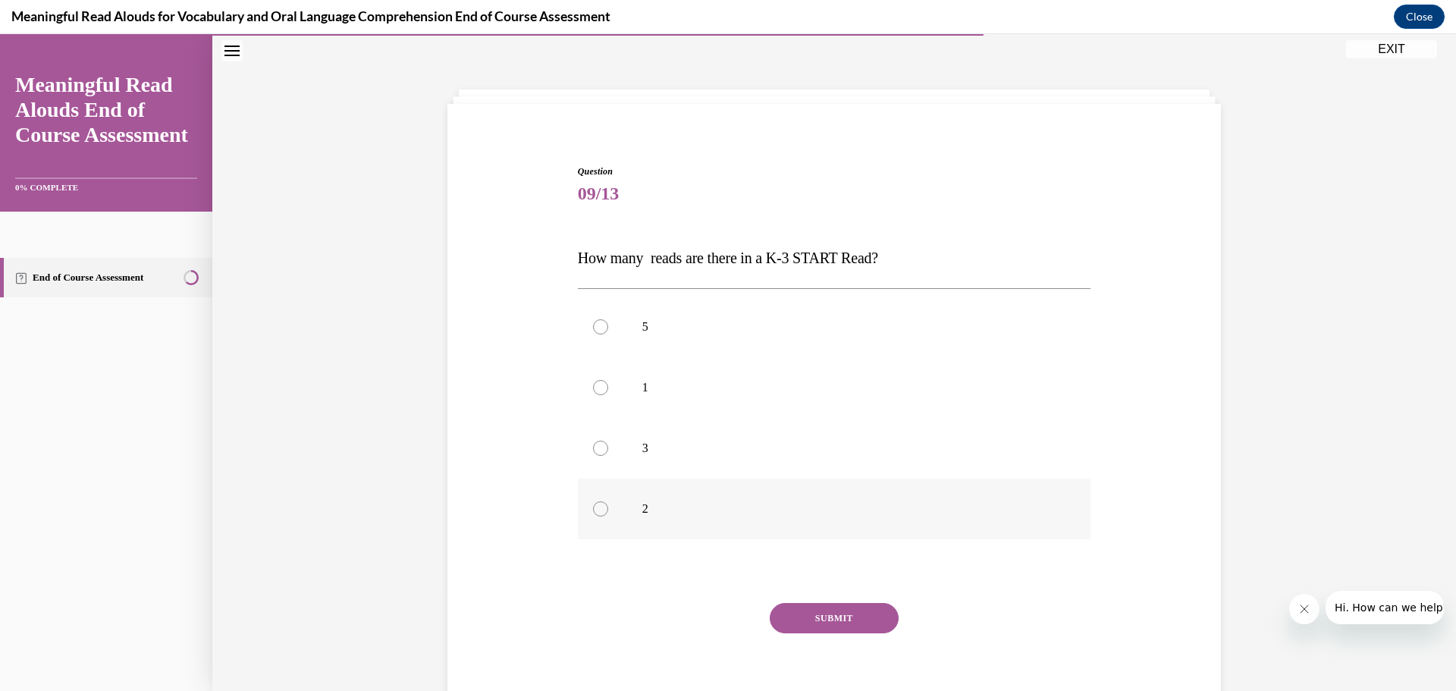
drag, startPoint x: 596, startPoint y: 446, endPoint x: 657, endPoint y: 503, distance: 83.7
click at [597, 447] on div at bounding box center [600, 448] width 15 height 15
click at [597, 447] on input "3" at bounding box center [600, 448] width 15 height 15
radio input "true"
click at [832, 620] on button "SUBMIT" at bounding box center [834, 618] width 129 height 30
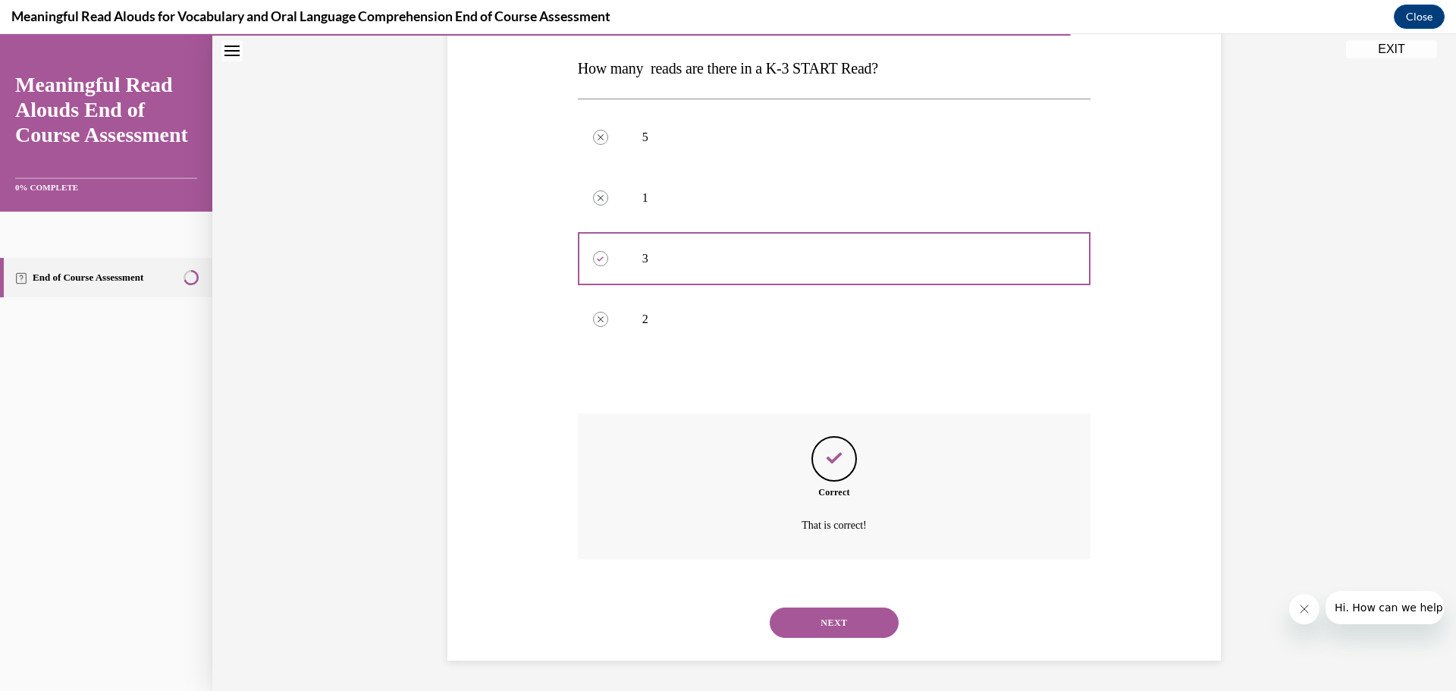
click at [854, 616] on button "NEXT" at bounding box center [834, 622] width 129 height 30
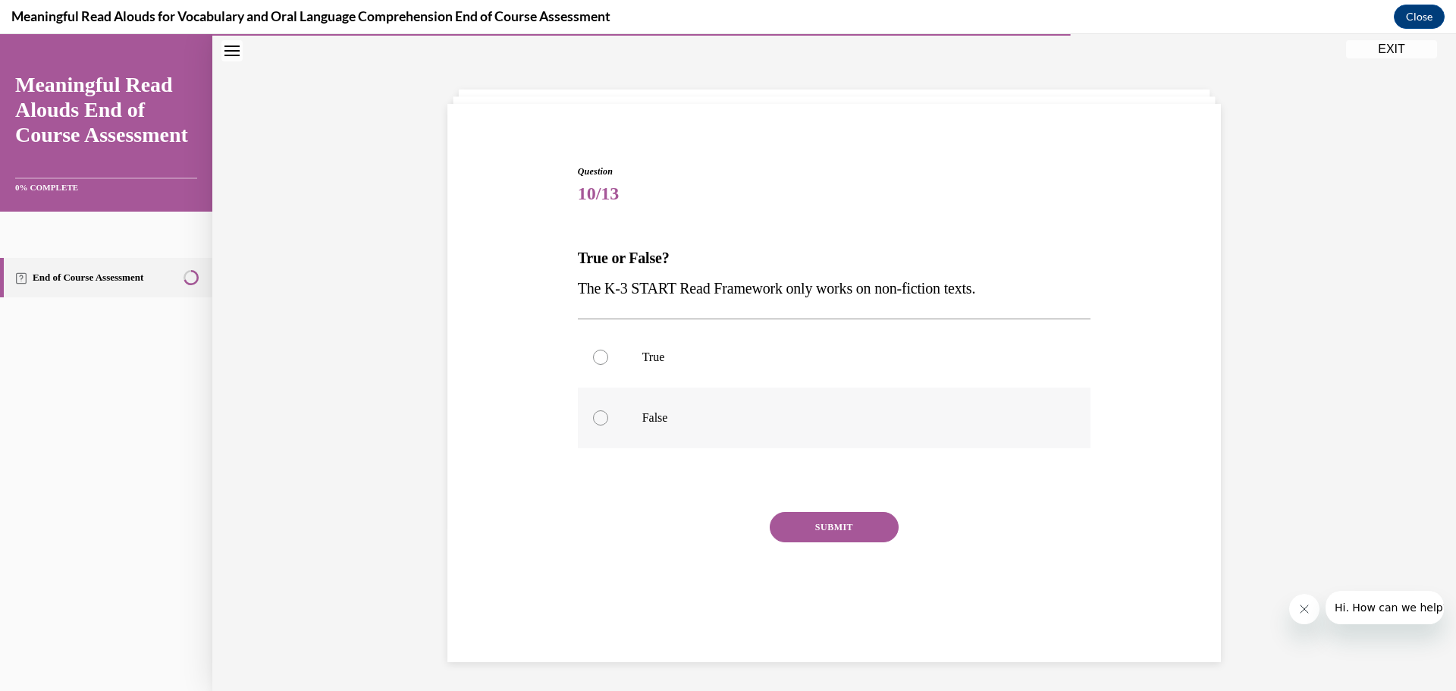
click at [597, 417] on div at bounding box center [600, 417] width 15 height 15
click at [597, 417] on input "False" at bounding box center [600, 417] width 15 height 15
radio input "true"
click at [826, 528] on button "SUBMIT" at bounding box center [834, 527] width 129 height 30
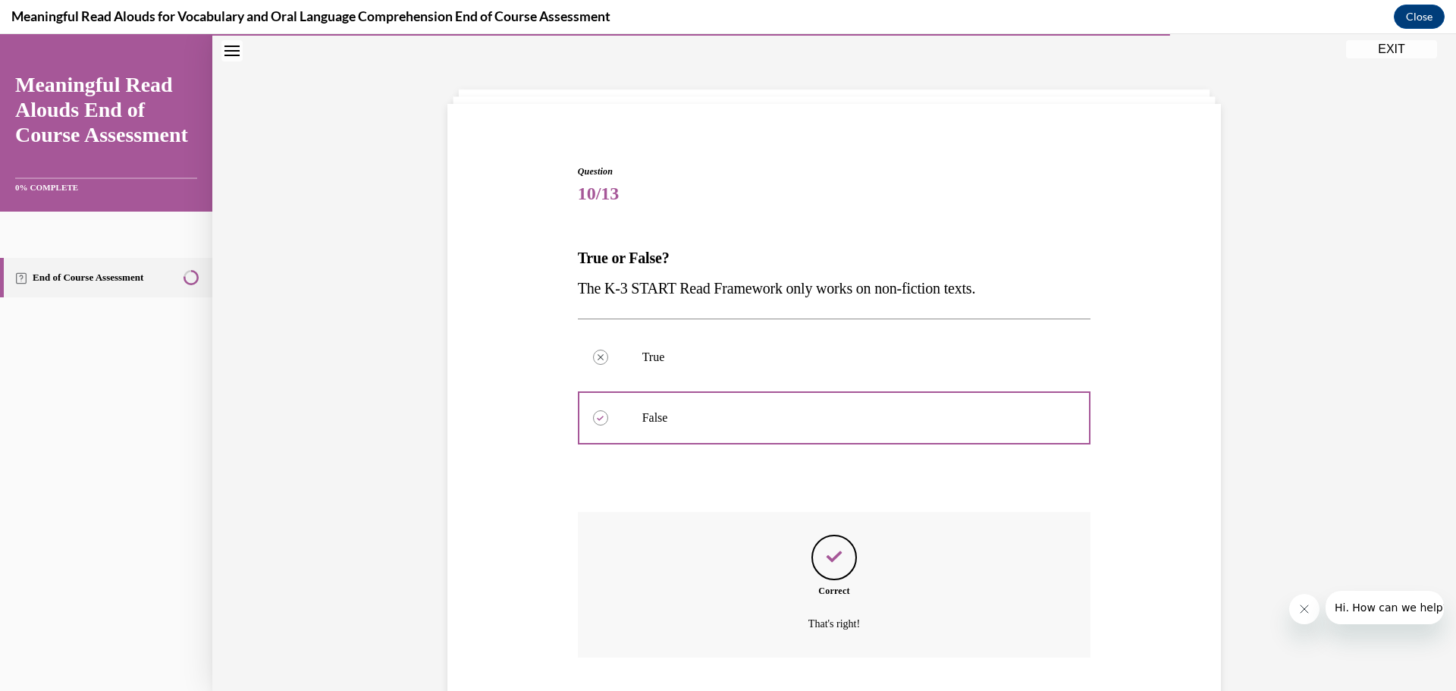
scroll to position [145, 0]
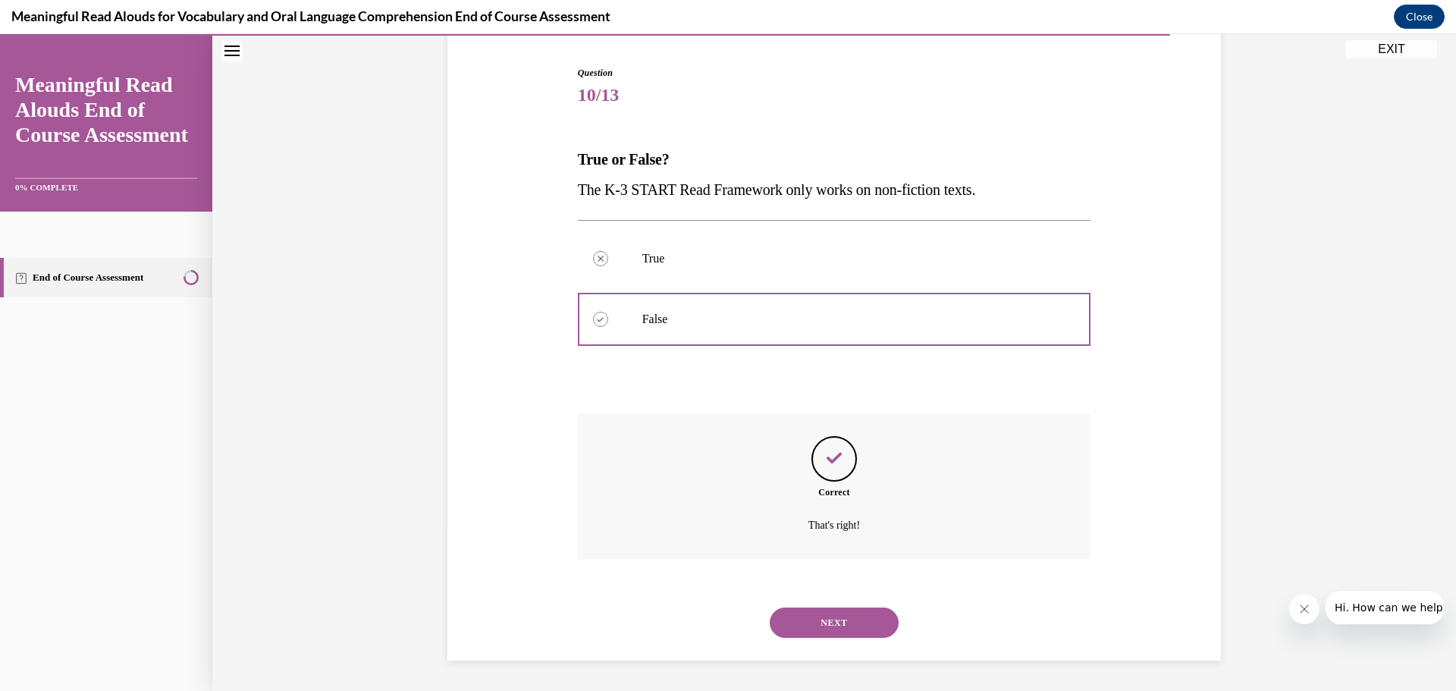
click at [834, 618] on button "NEXT" at bounding box center [834, 622] width 129 height 30
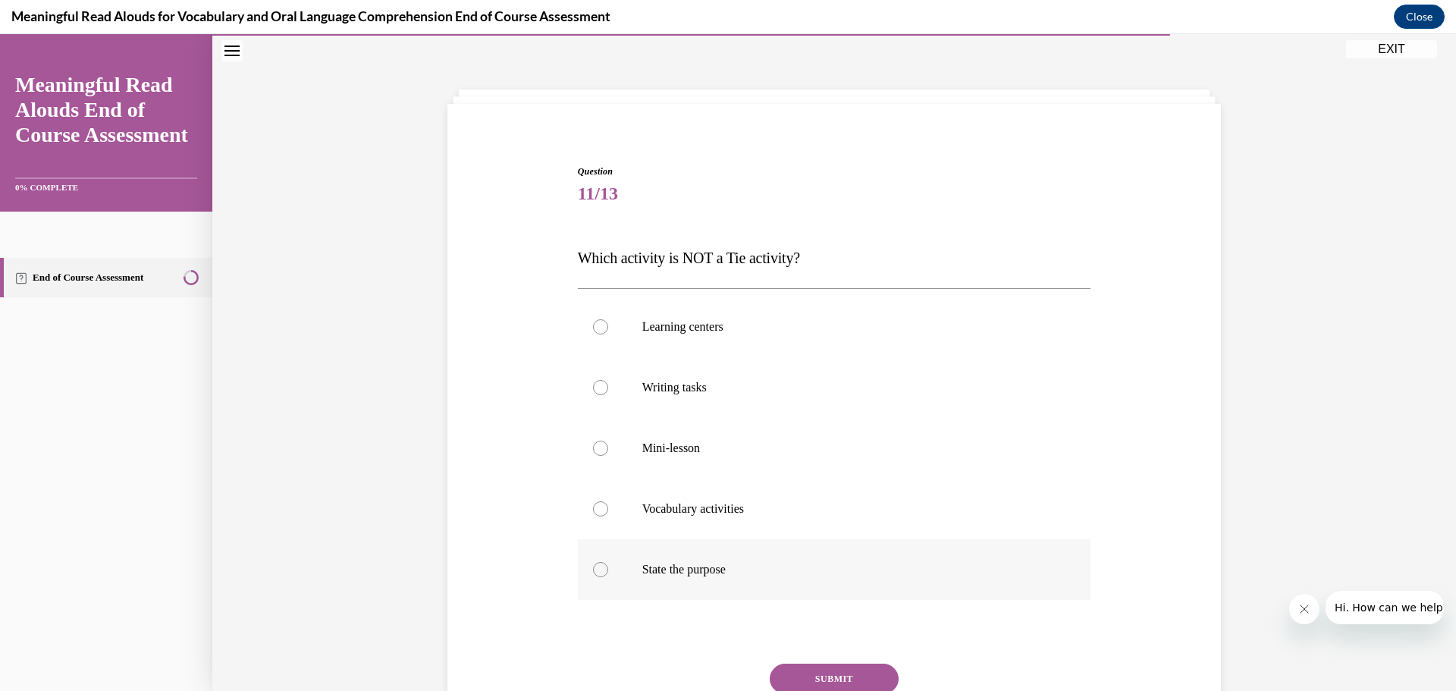
drag, startPoint x: 594, startPoint y: 568, endPoint x: 675, endPoint y: 590, distance: 83.3
click at [595, 569] on div at bounding box center [600, 569] width 15 height 15
click at [595, 569] on input "State the purpose" at bounding box center [600, 569] width 15 height 15
radio input "true"
click at [832, 678] on button "SUBMIT" at bounding box center [834, 678] width 129 height 30
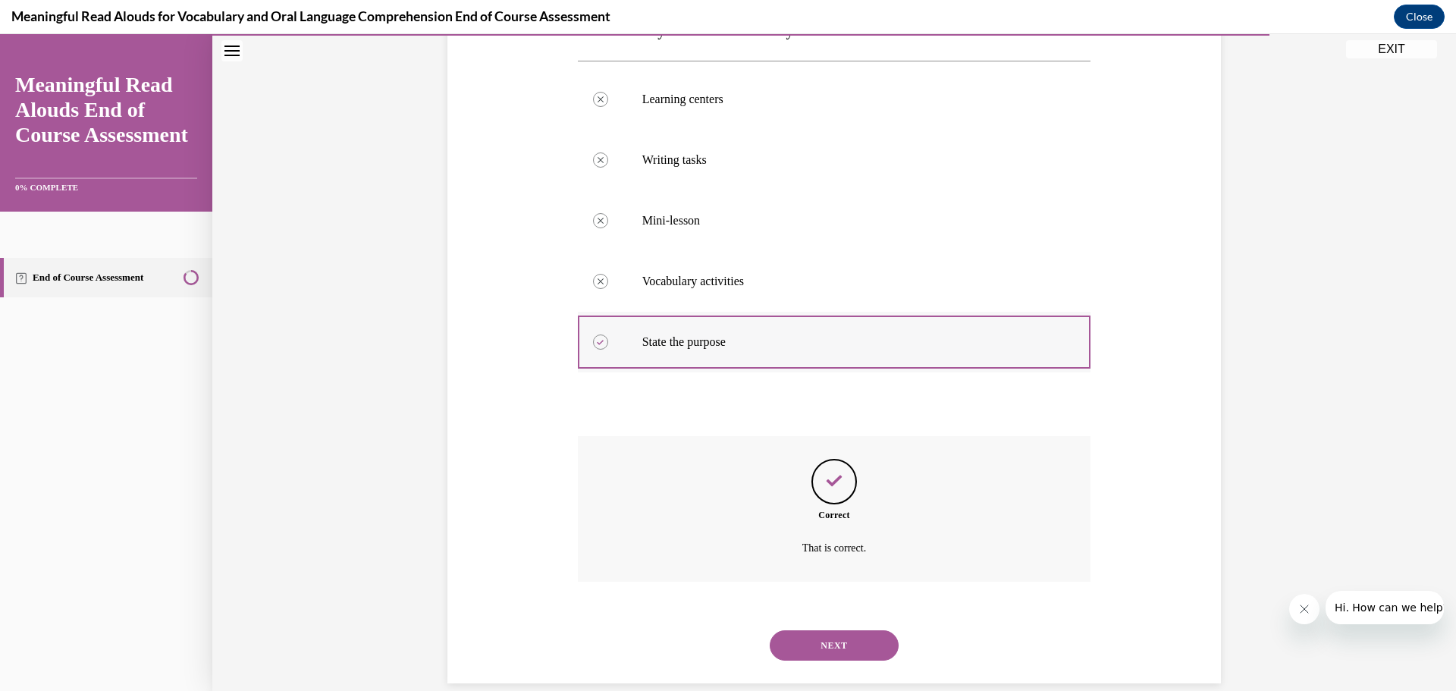
scroll to position [296, 0]
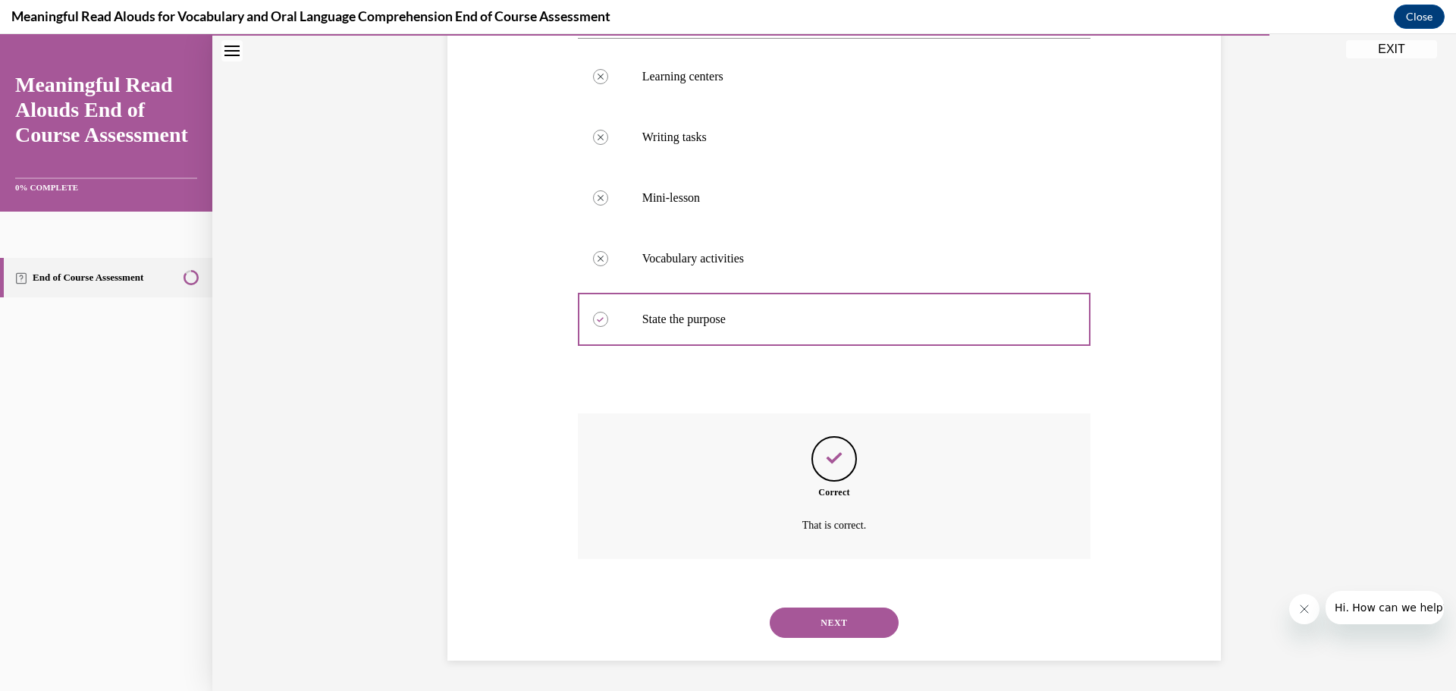
click at [839, 624] on button "NEXT" at bounding box center [834, 622] width 129 height 30
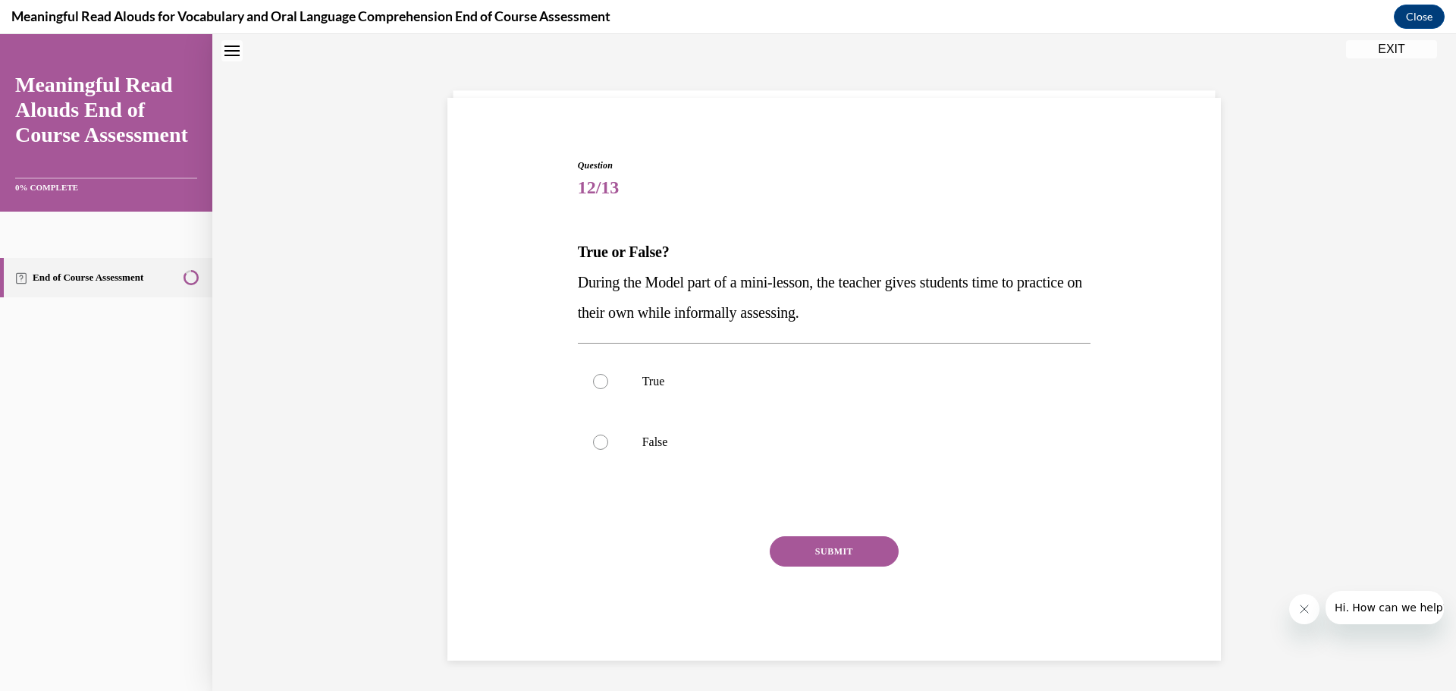
scroll to position [46, 0]
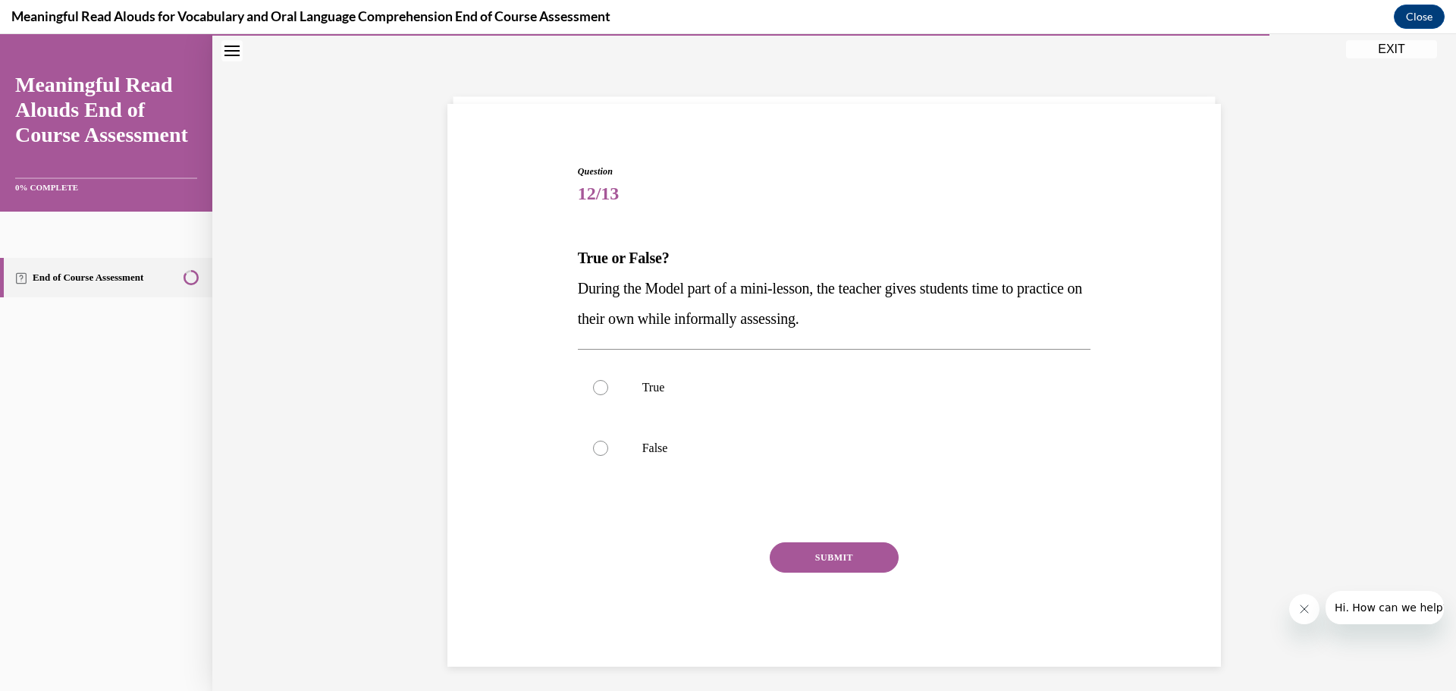
drag, startPoint x: 595, startPoint y: 446, endPoint x: 713, endPoint y: 495, distance: 127.4
click at [597, 446] on div at bounding box center [600, 448] width 15 height 15
click at [597, 446] on input "False" at bounding box center [600, 448] width 15 height 15
radio input "true"
click at [852, 559] on button "SUBMIT" at bounding box center [834, 557] width 129 height 30
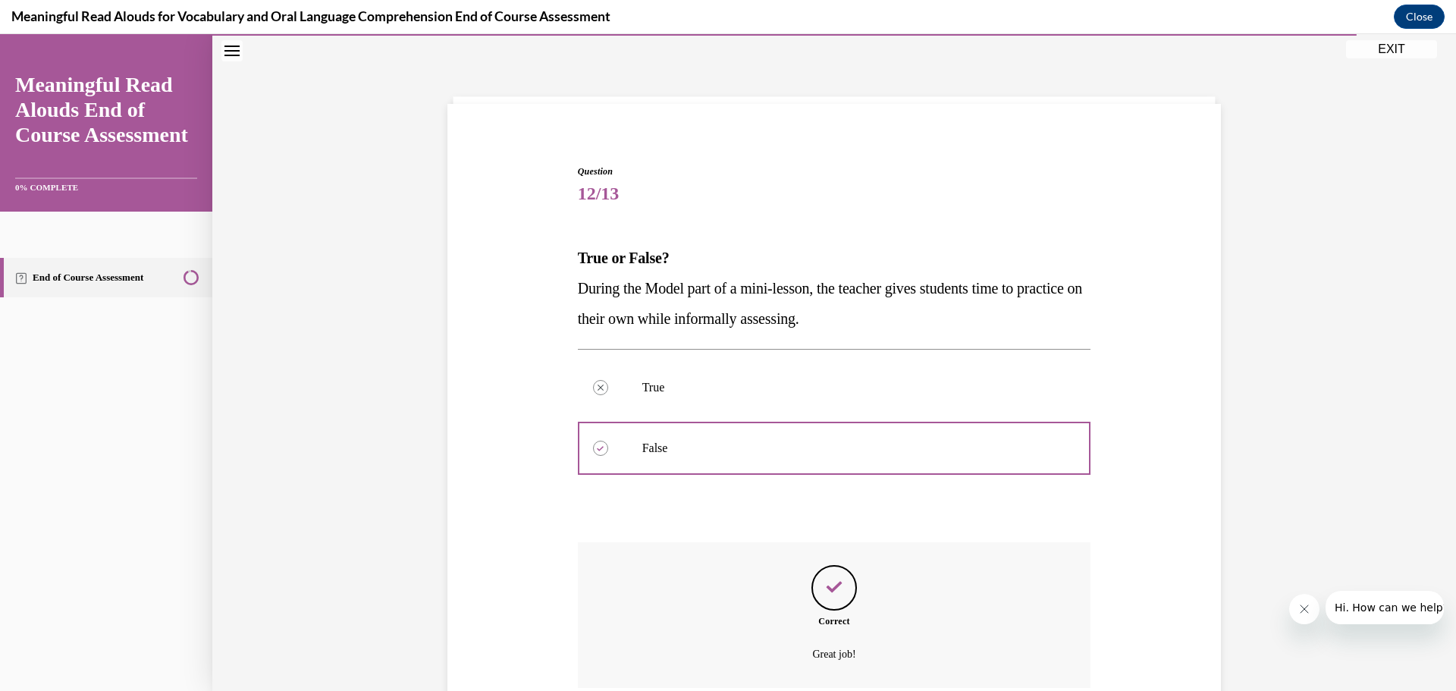
scroll to position [175, 0]
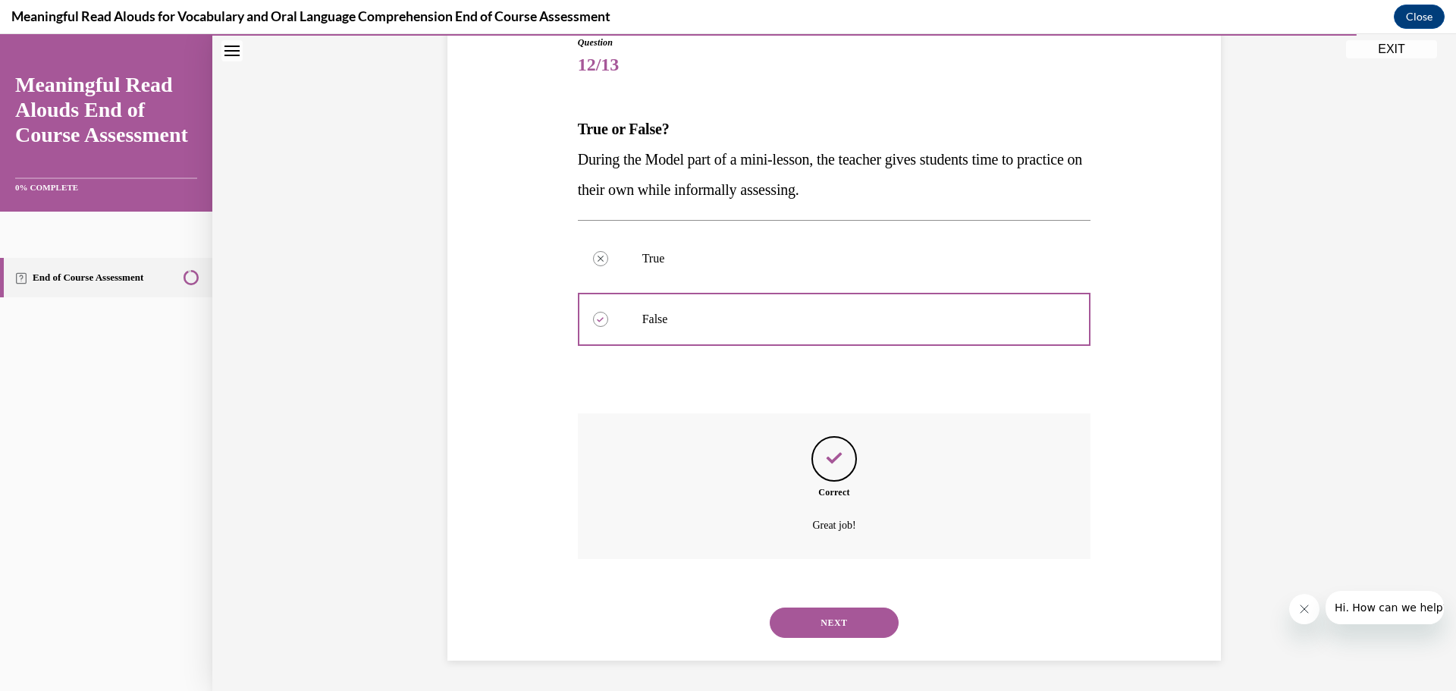
click at [832, 617] on button "NEXT" at bounding box center [834, 622] width 129 height 30
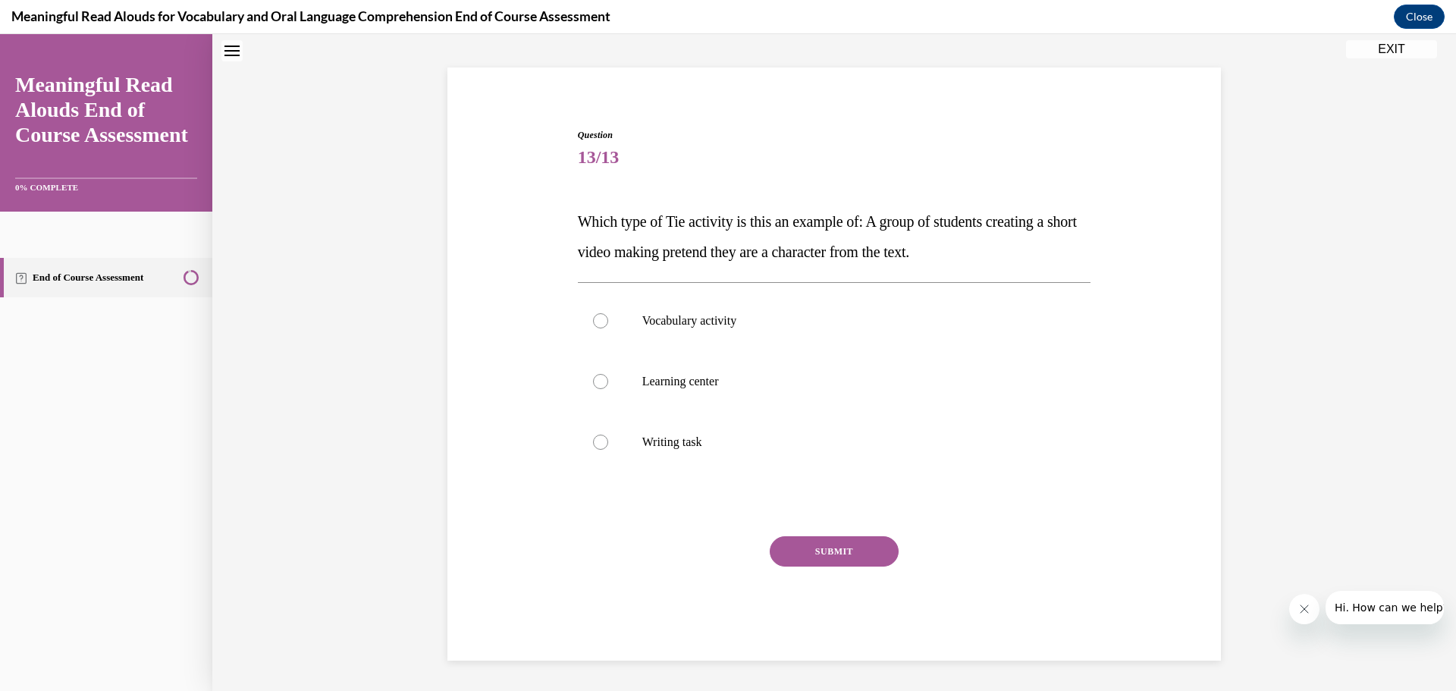
scroll to position [46, 0]
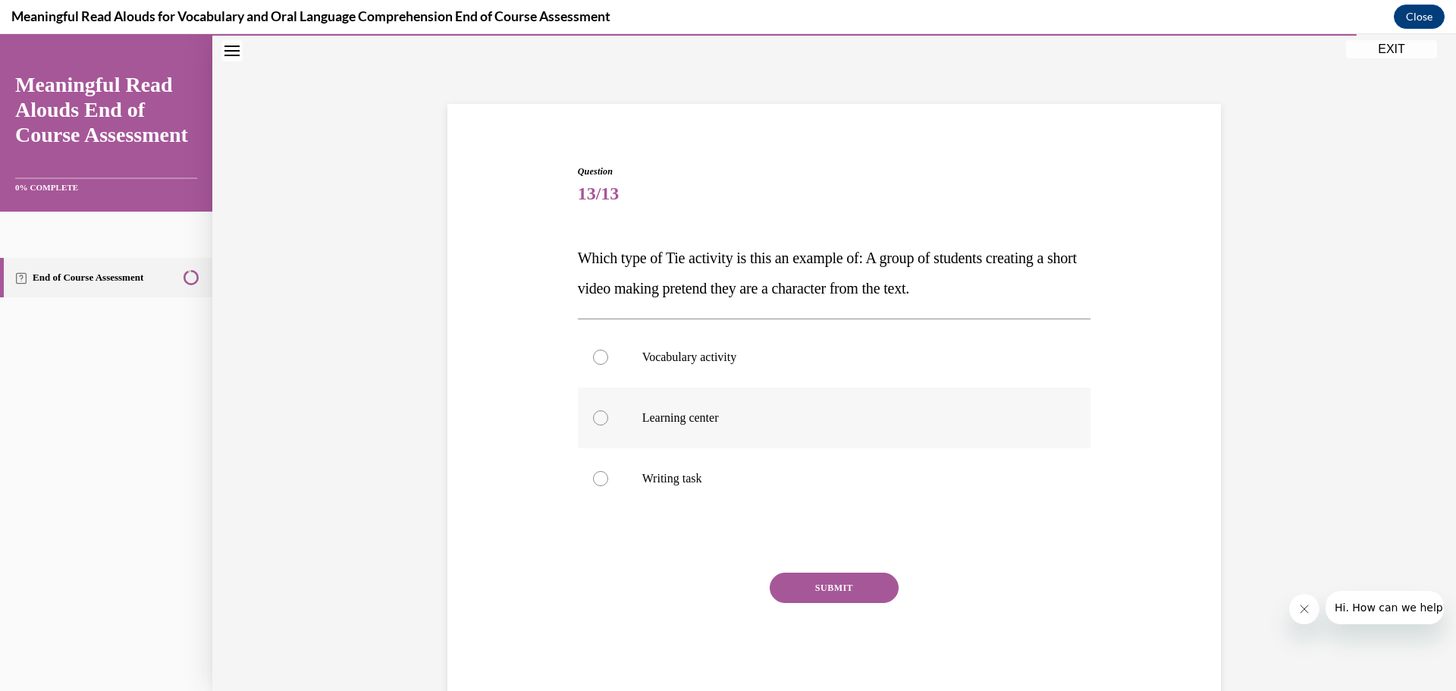
click at [594, 419] on div at bounding box center [600, 417] width 15 height 15
click at [594, 419] on input "Learning center" at bounding box center [600, 417] width 15 height 15
radio input "true"
click at [827, 591] on button "SUBMIT" at bounding box center [834, 587] width 129 height 30
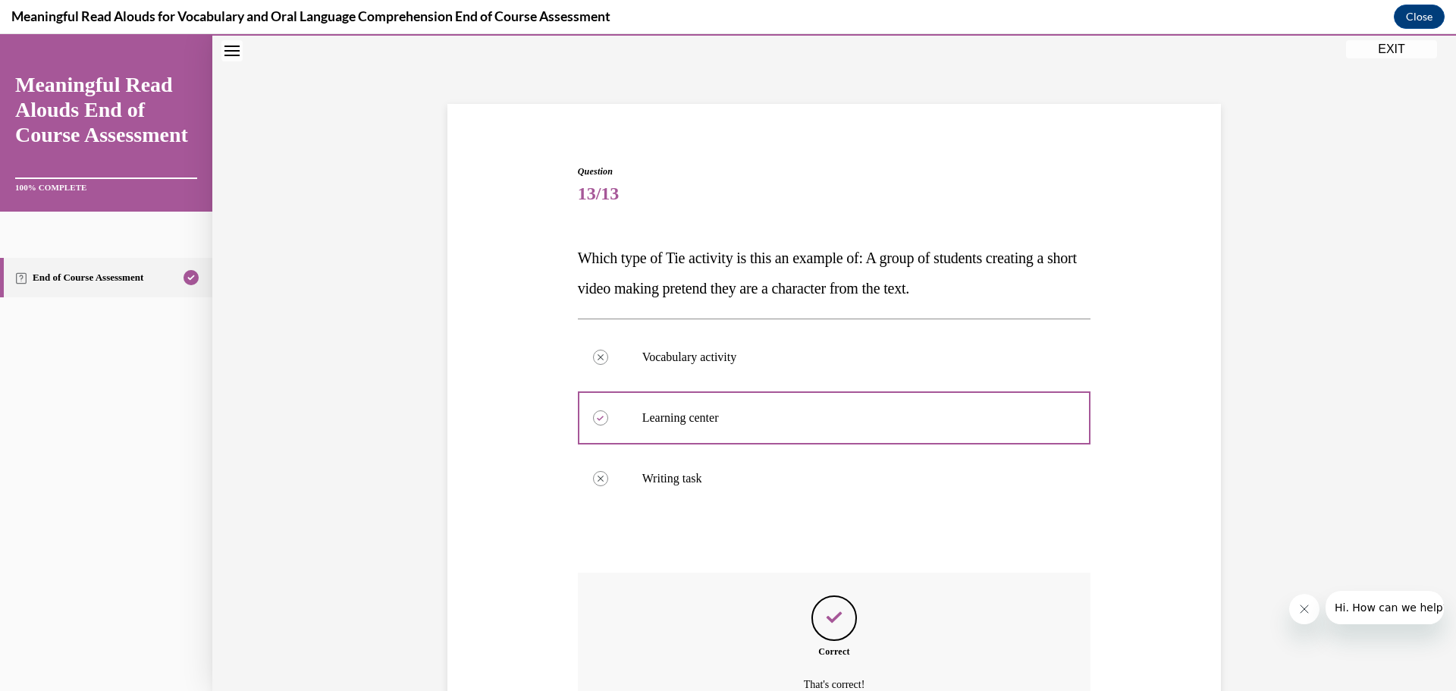
scroll to position [205, 0]
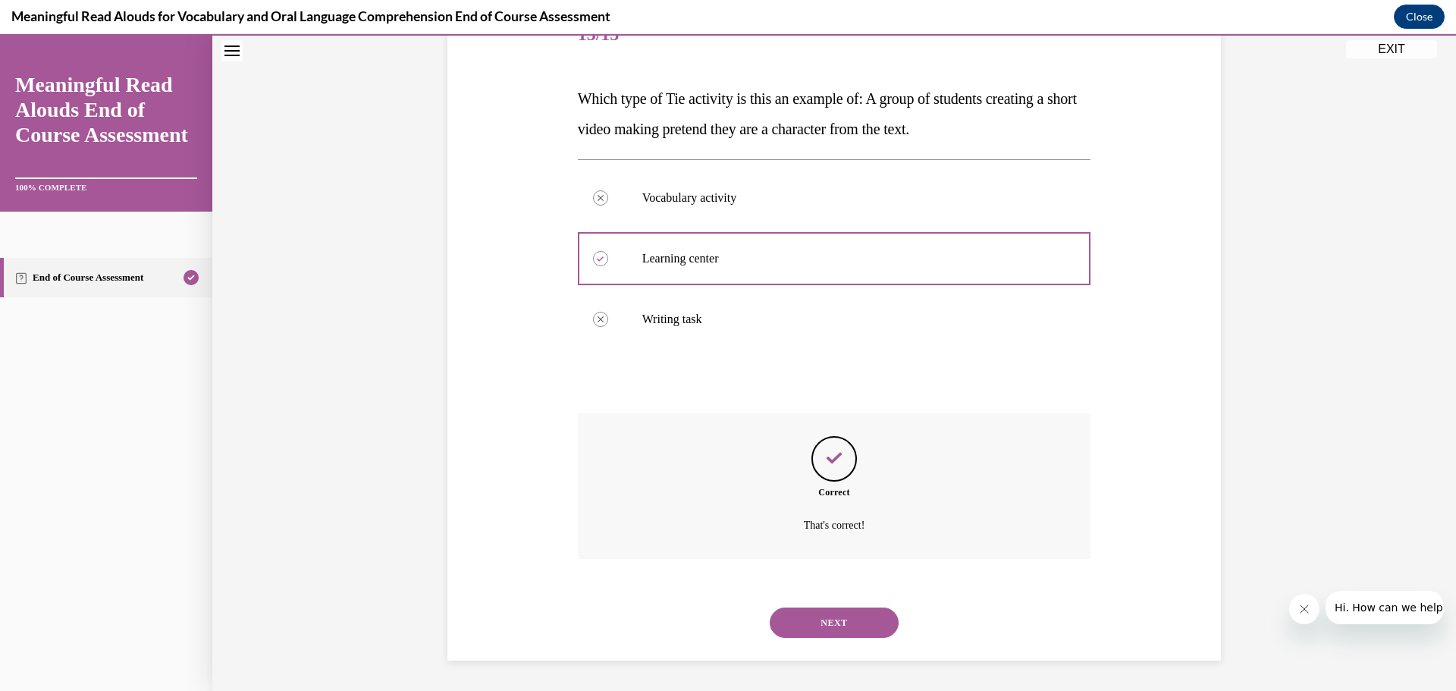
click at [833, 618] on button "NEXT" at bounding box center [834, 622] width 129 height 30
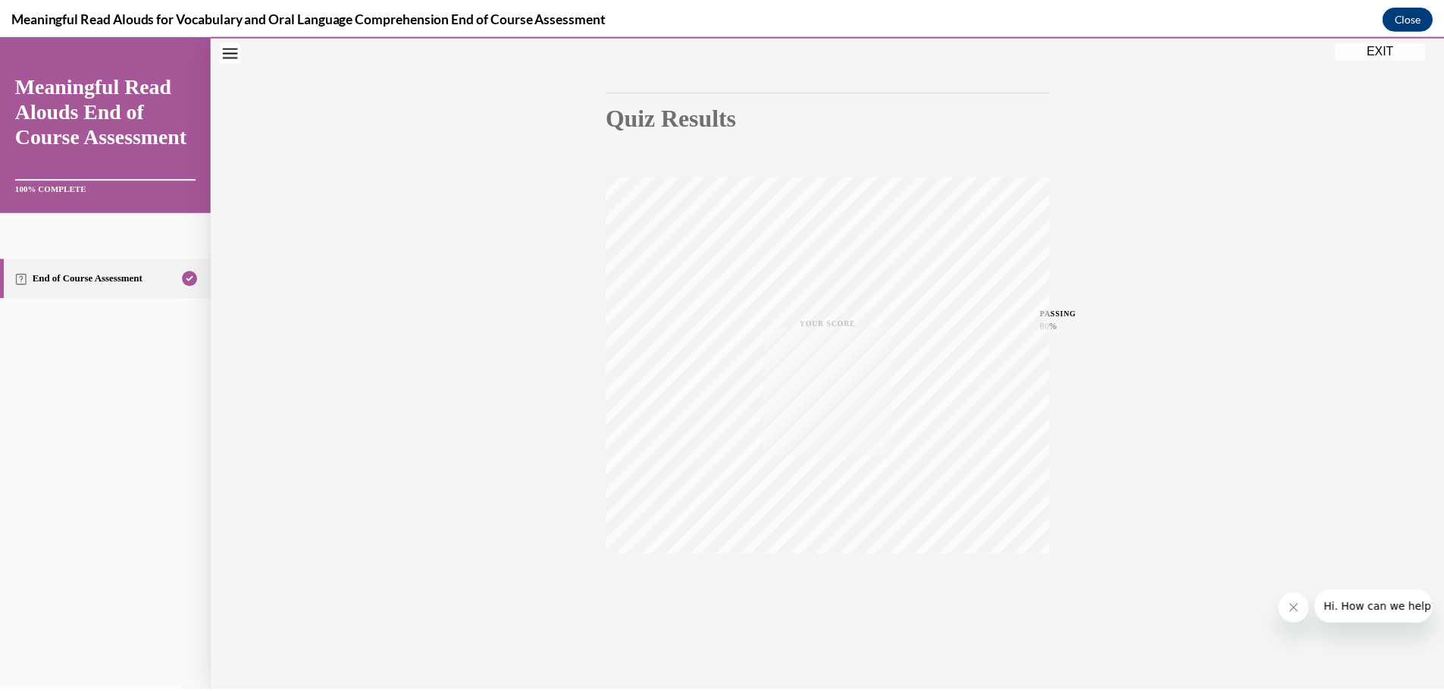
scroll to position [121, 0]
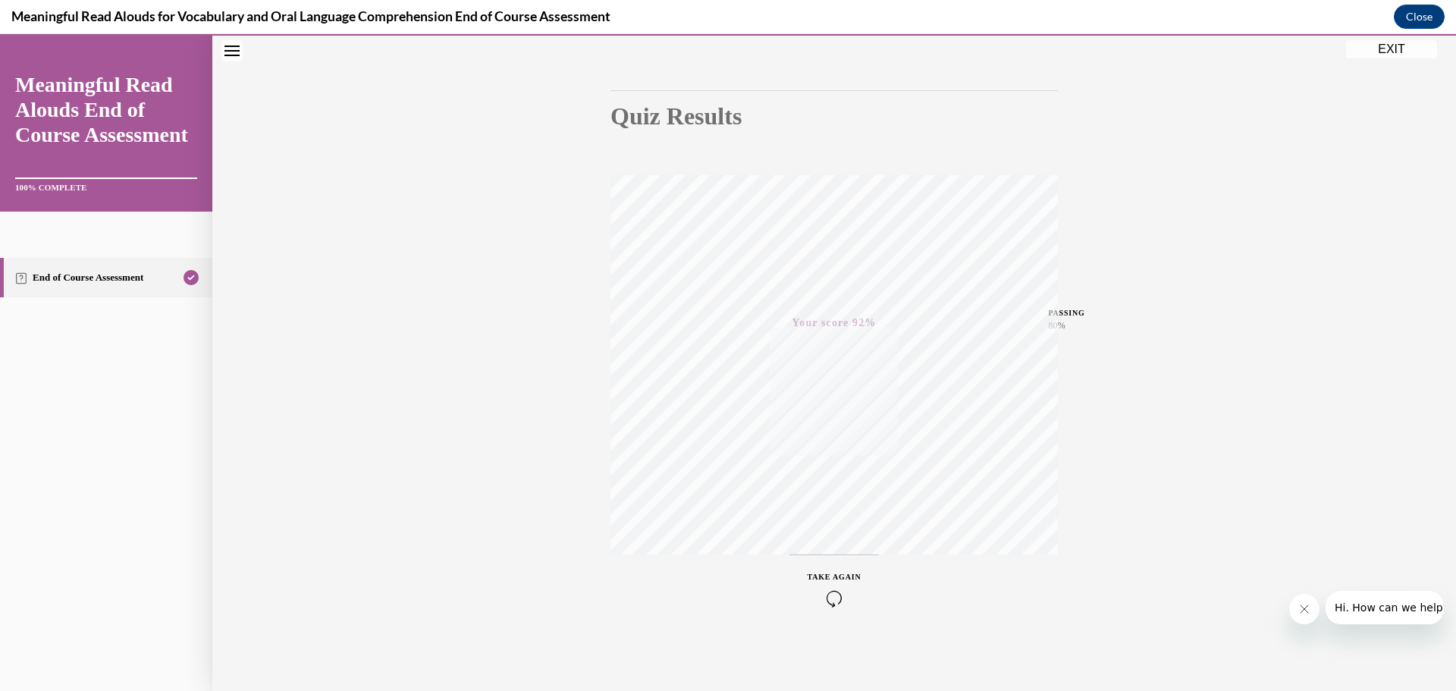
click at [1400, 49] on button "EXIT" at bounding box center [1391, 49] width 91 height 18
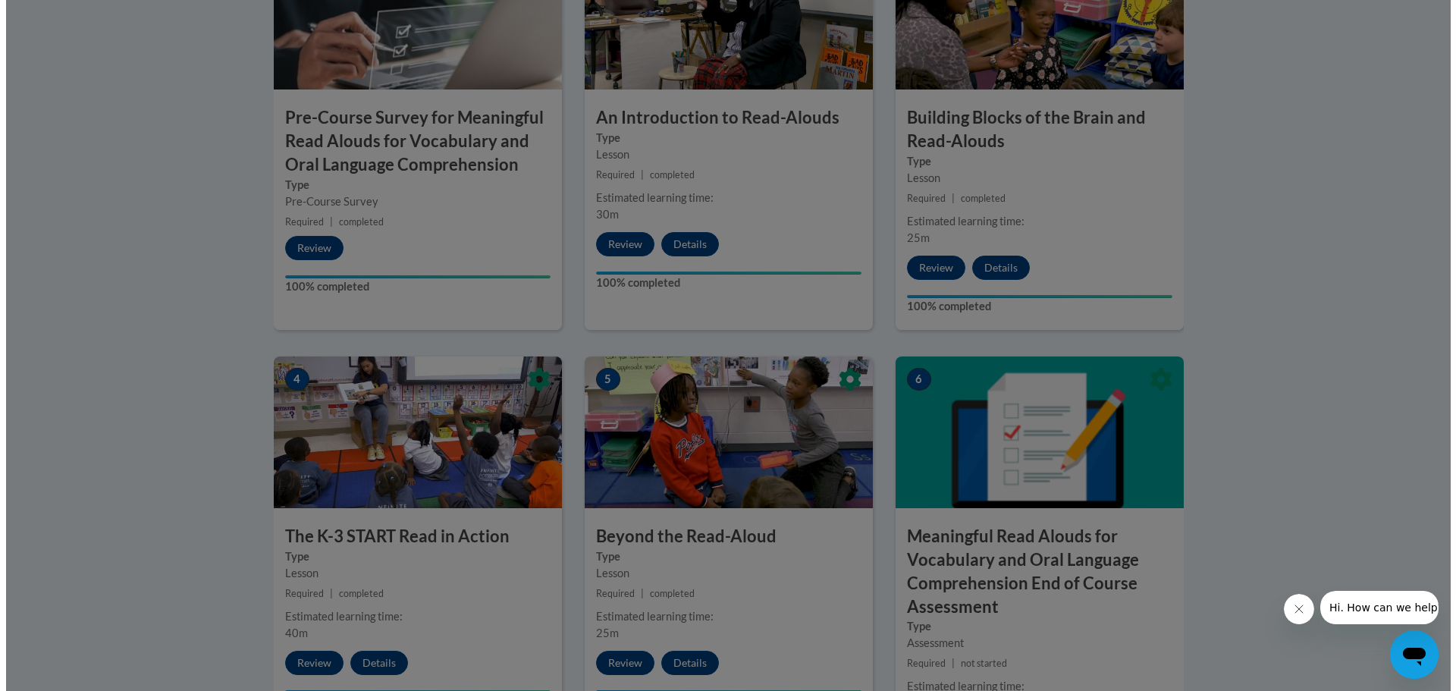
scroll to position [455, 0]
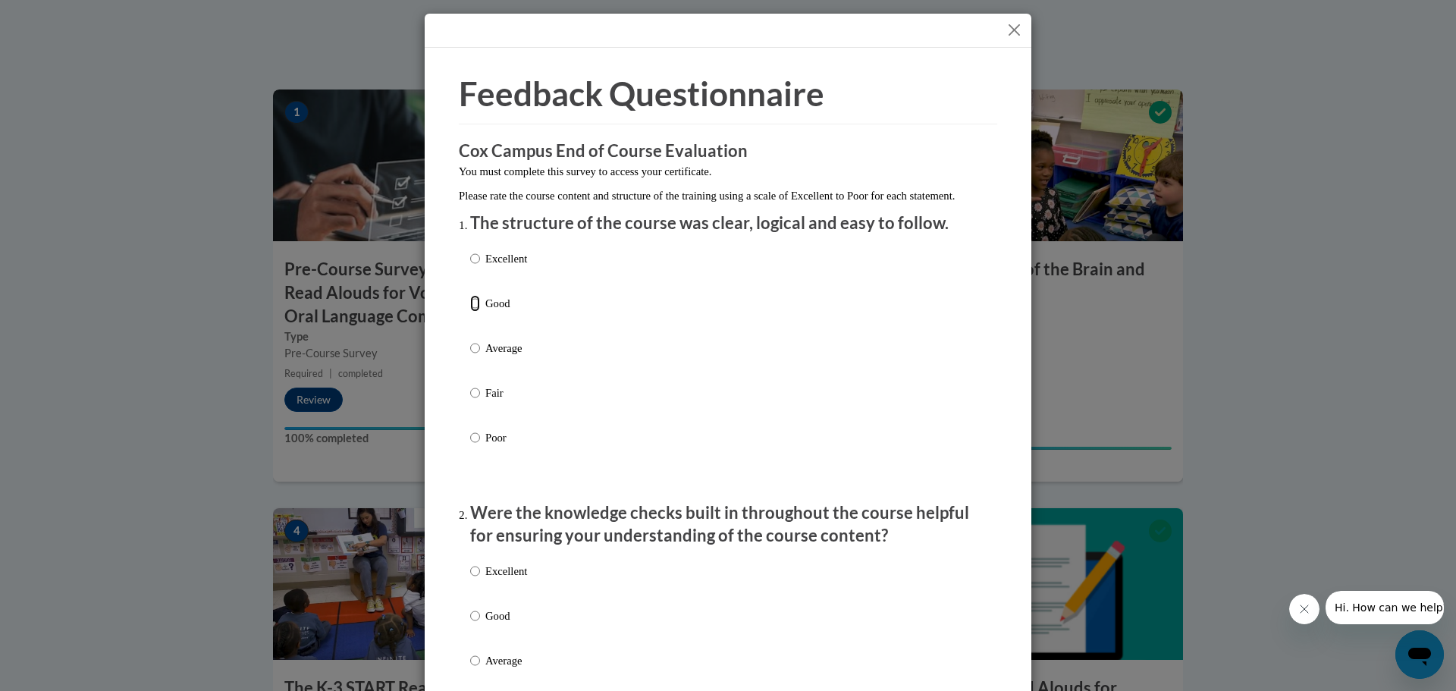
click at [470, 312] on input "Good" at bounding box center [475, 303] width 10 height 17
radio input "true"
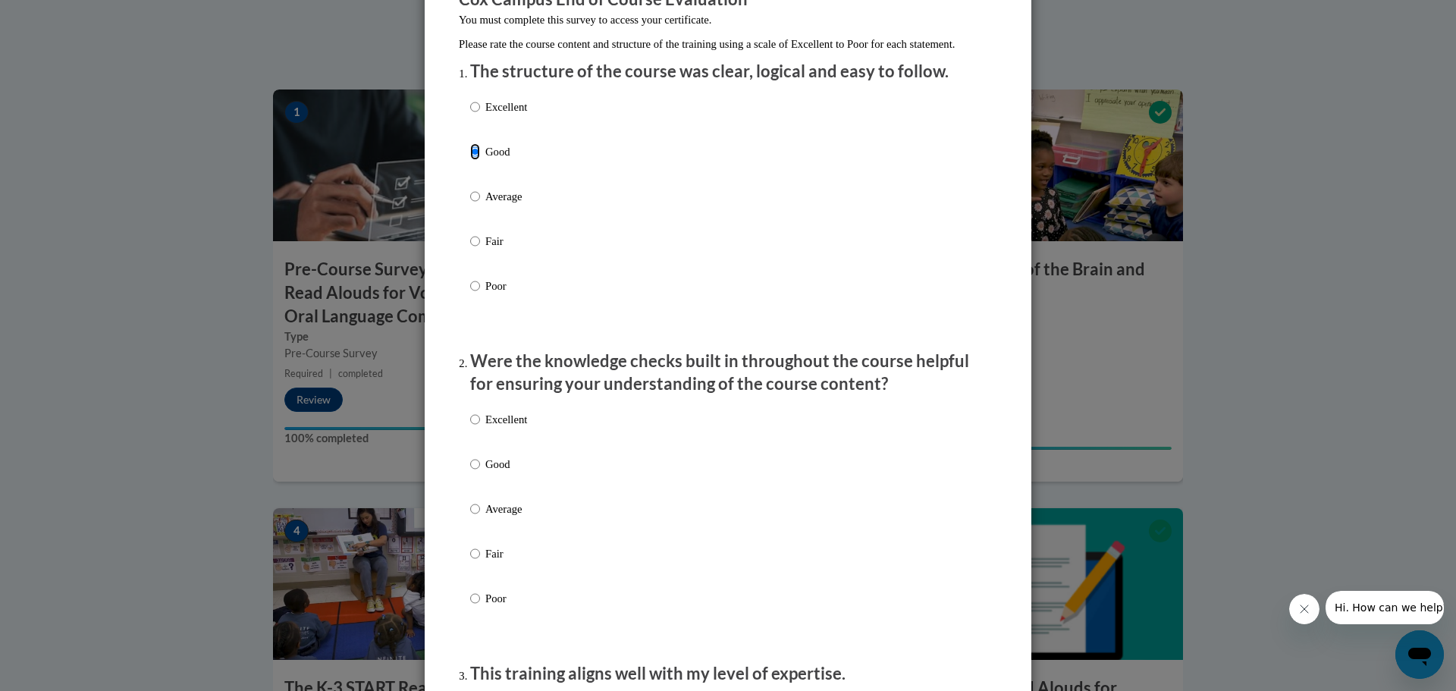
scroll to position [227, 0]
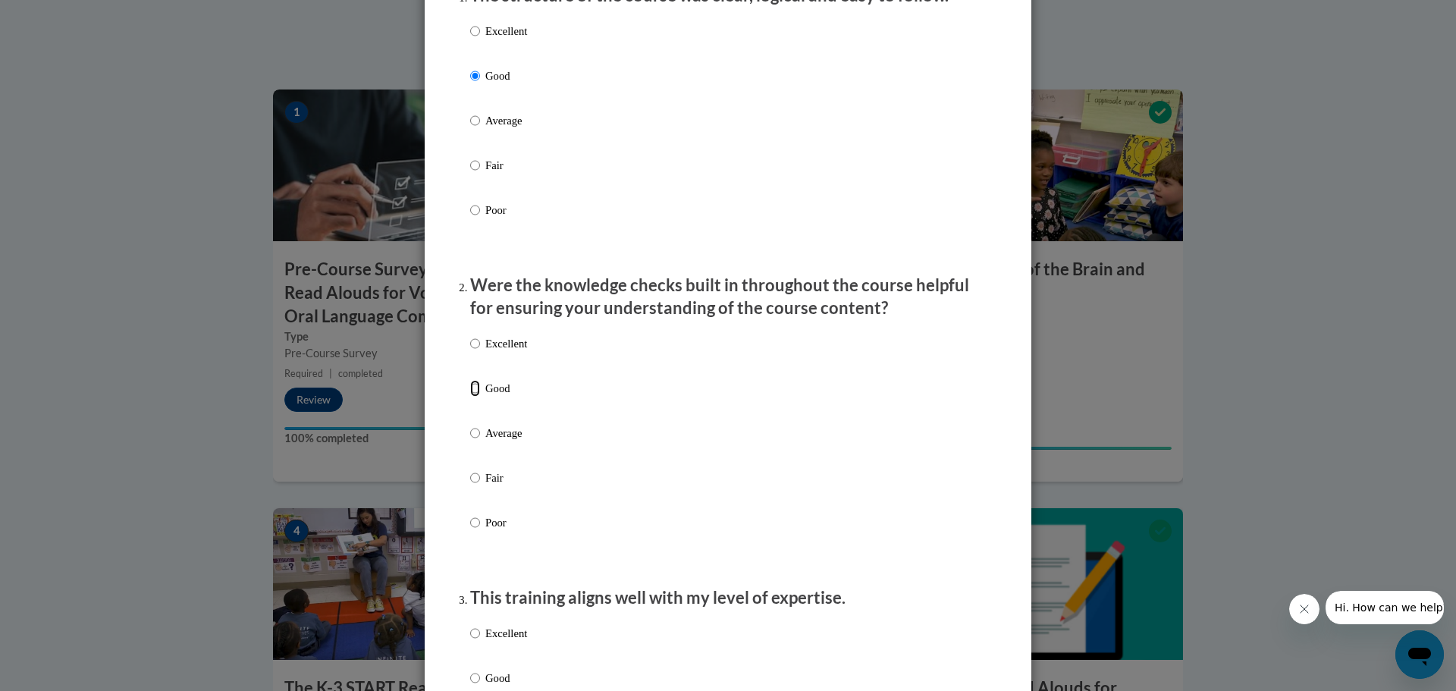
click at [471, 397] on input "Good" at bounding box center [475, 388] width 10 height 17
radio input "true"
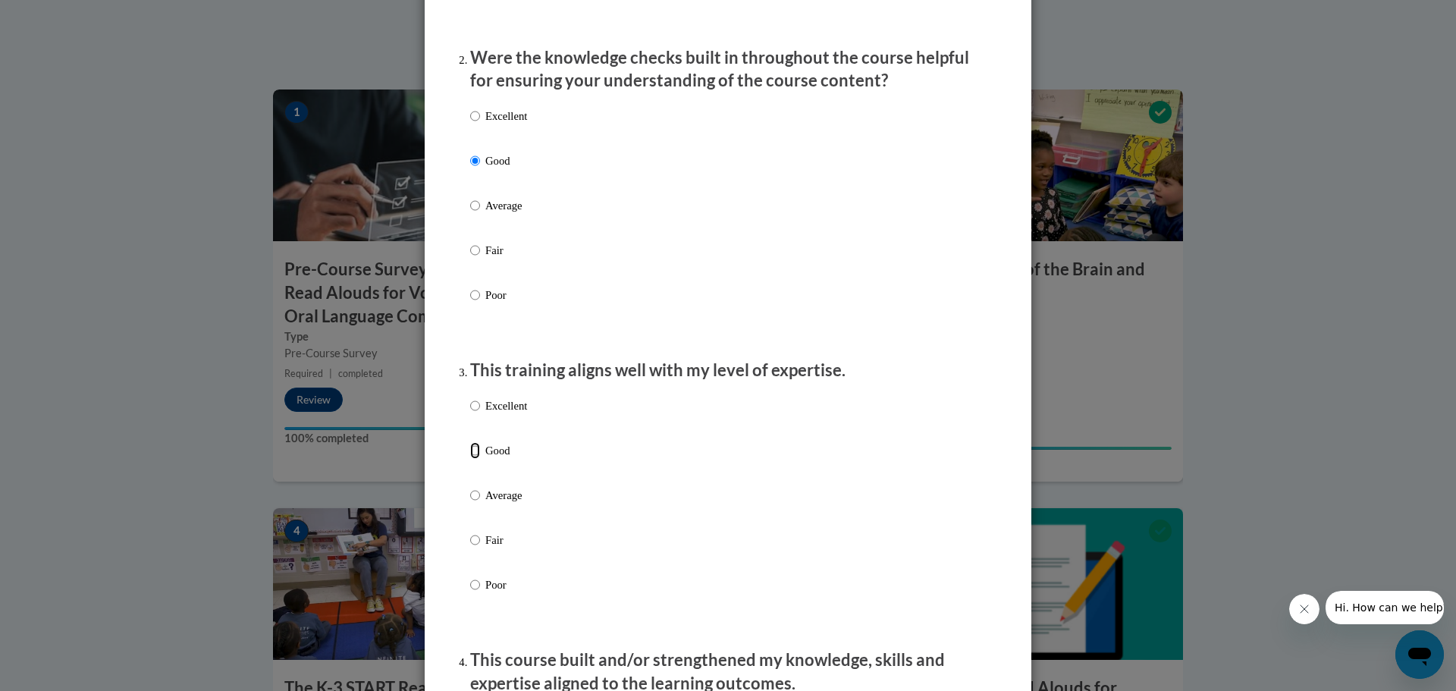
drag, startPoint x: 473, startPoint y: 468, endPoint x: 761, endPoint y: 467, distance: 288.1
click at [478, 465] on label "Good" at bounding box center [498, 462] width 57 height 41
click at [478, 459] on input "Good" at bounding box center [475, 450] width 10 height 17
radio input "true"
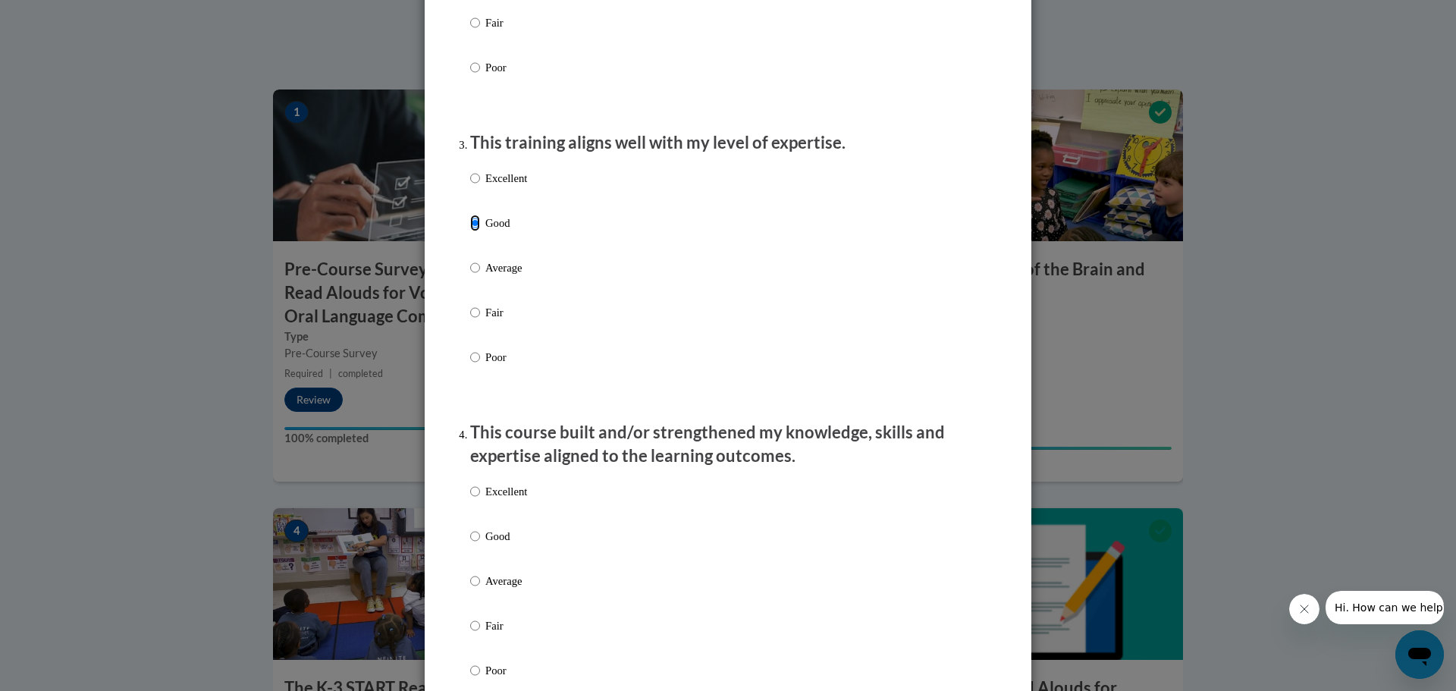
scroll to position [758, 0]
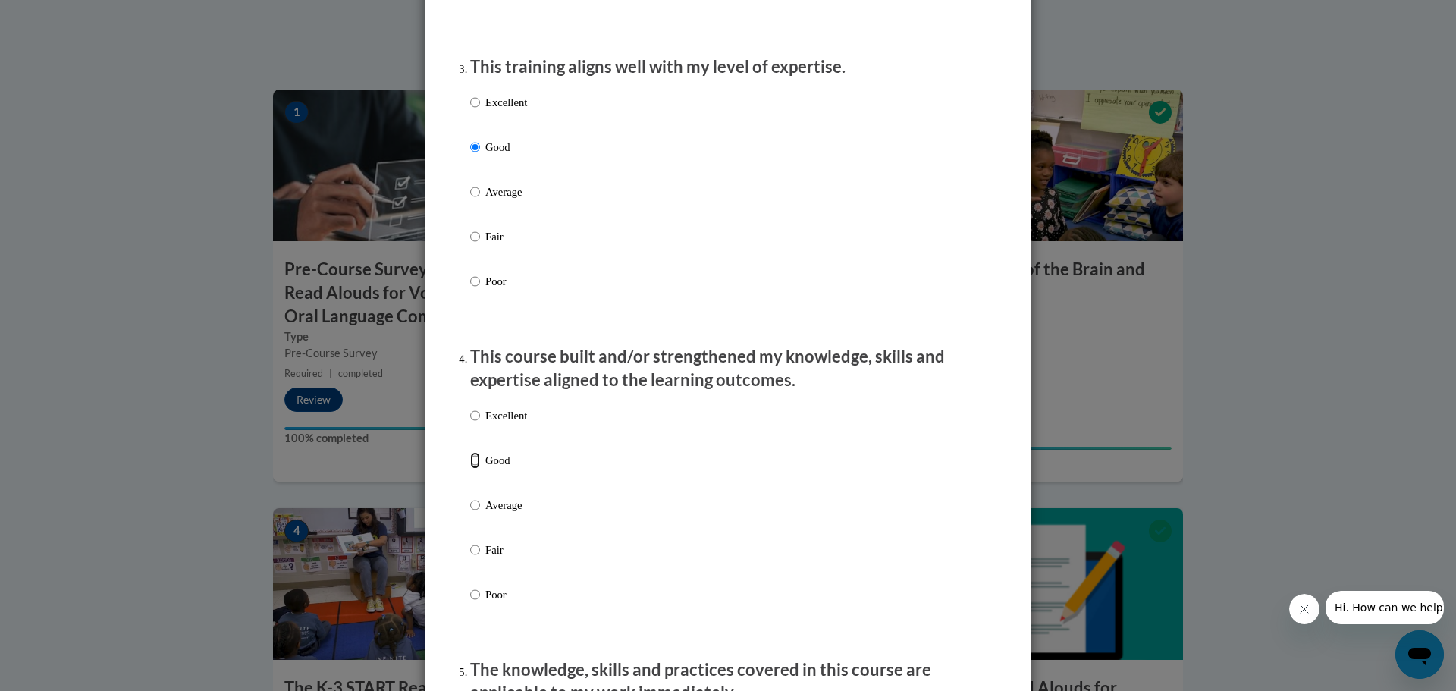
drag, startPoint x: 468, startPoint y: 476, endPoint x: 643, endPoint y: 510, distance: 178.4
click at [488, 475] on label "Good" at bounding box center [498, 472] width 57 height 41
click at [480, 469] on input "Good" at bounding box center [475, 460] width 10 height 17
radio input "true"
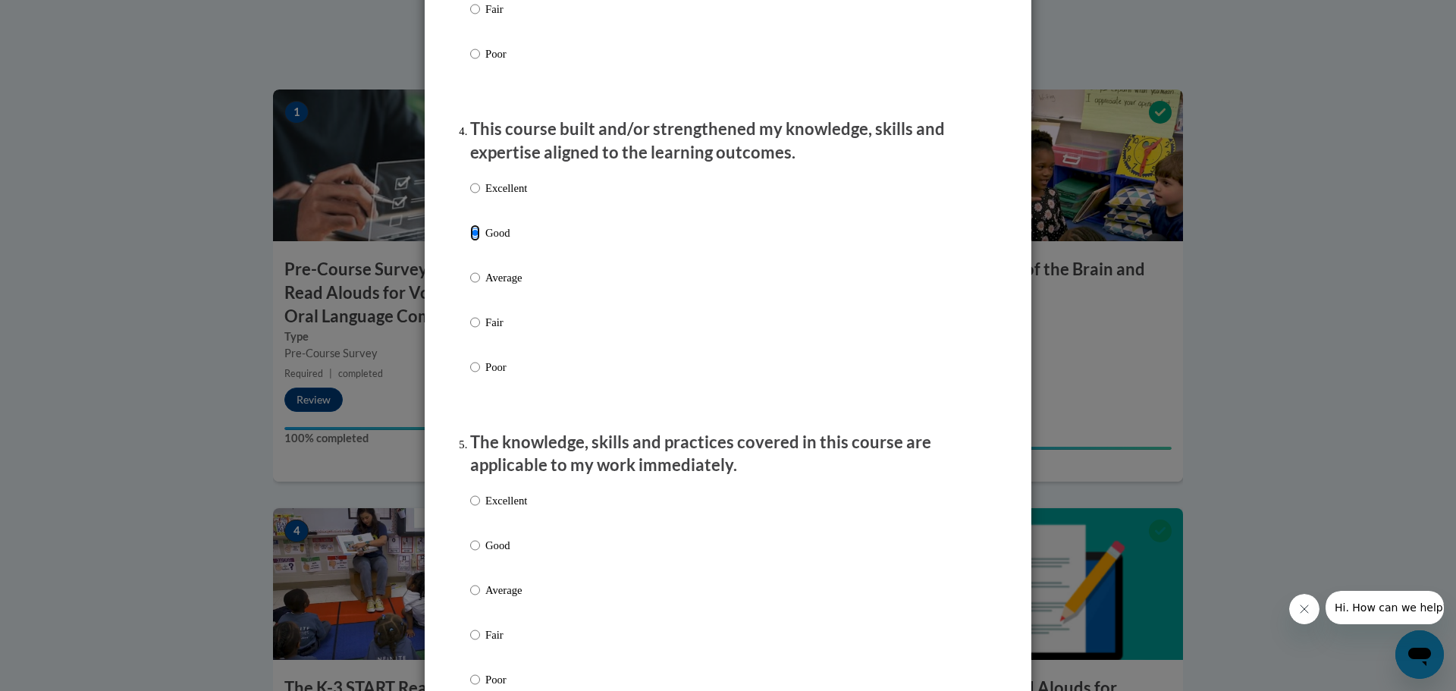
scroll to position [1137, 0]
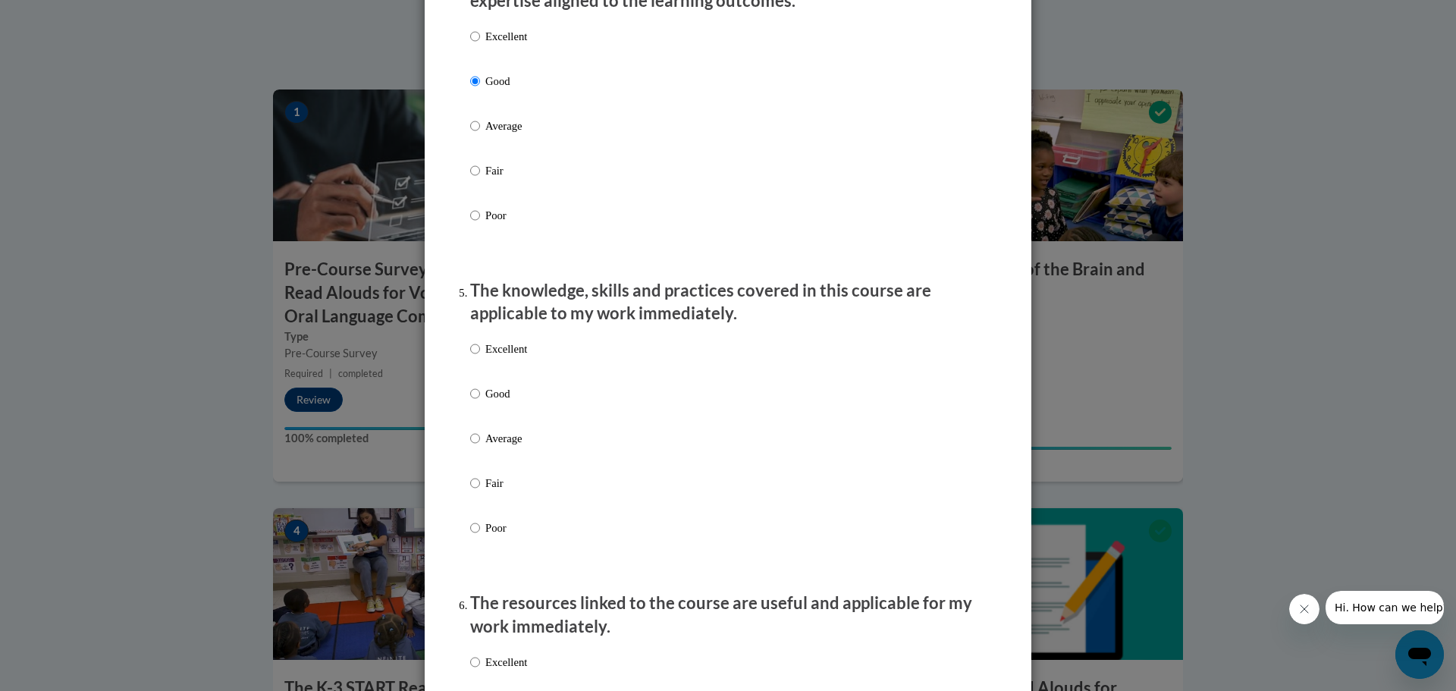
drag, startPoint x: 475, startPoint y: 405, endPoint x: 644, endPoint y: 453, distance: 175.2
click at [481, 410] on label "Good" at bounding box center [498, 405] width 57 height 41
click at [480, 402] on input "Good" at bounding box center [475, 393] width 10 height 17
radio input "true"
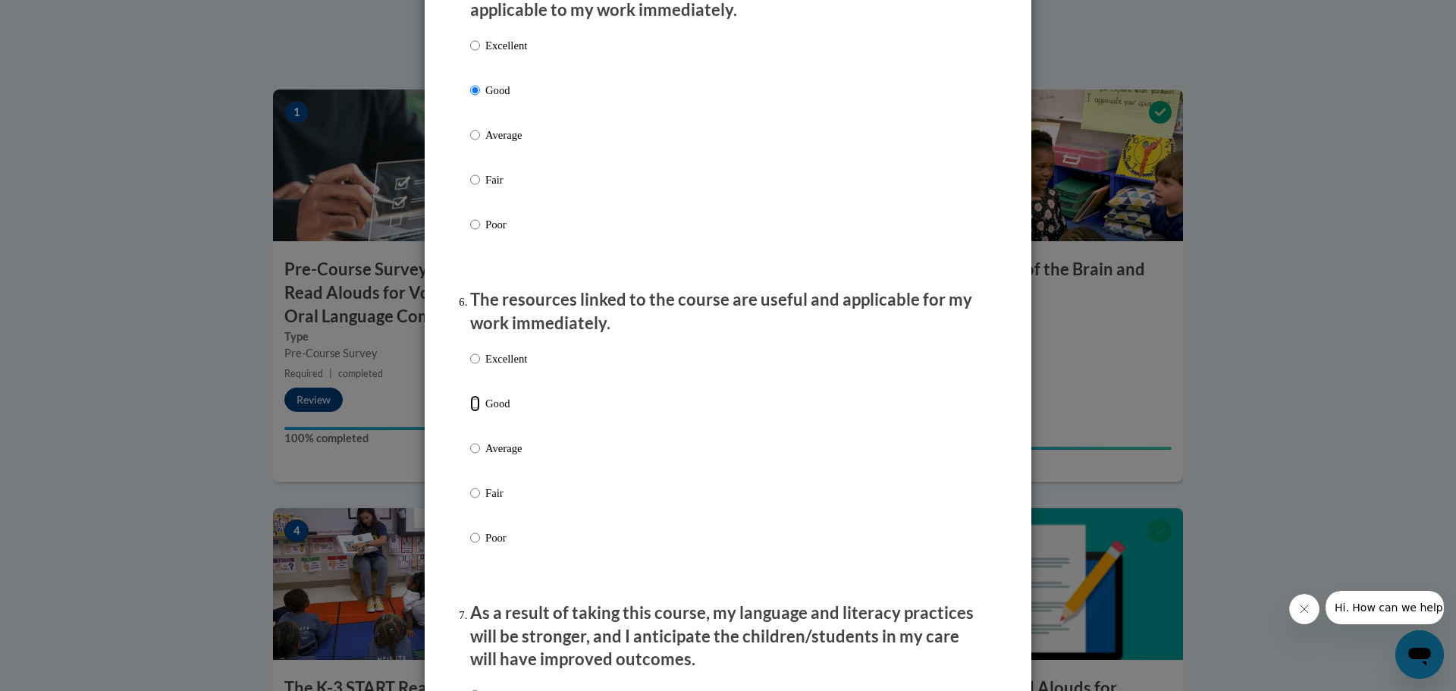
drag, startPoint x: 469, startPoint y: 415, endPoint x: 478, endPoint y: 419, distance: 10.9
click at [476, 419] on label "Good" at bounding box center [498, 415] width 57 height 41
click at [476, 412] on input "Good" at bounding box center [475, 403] width 10 height 17
radio input "true"
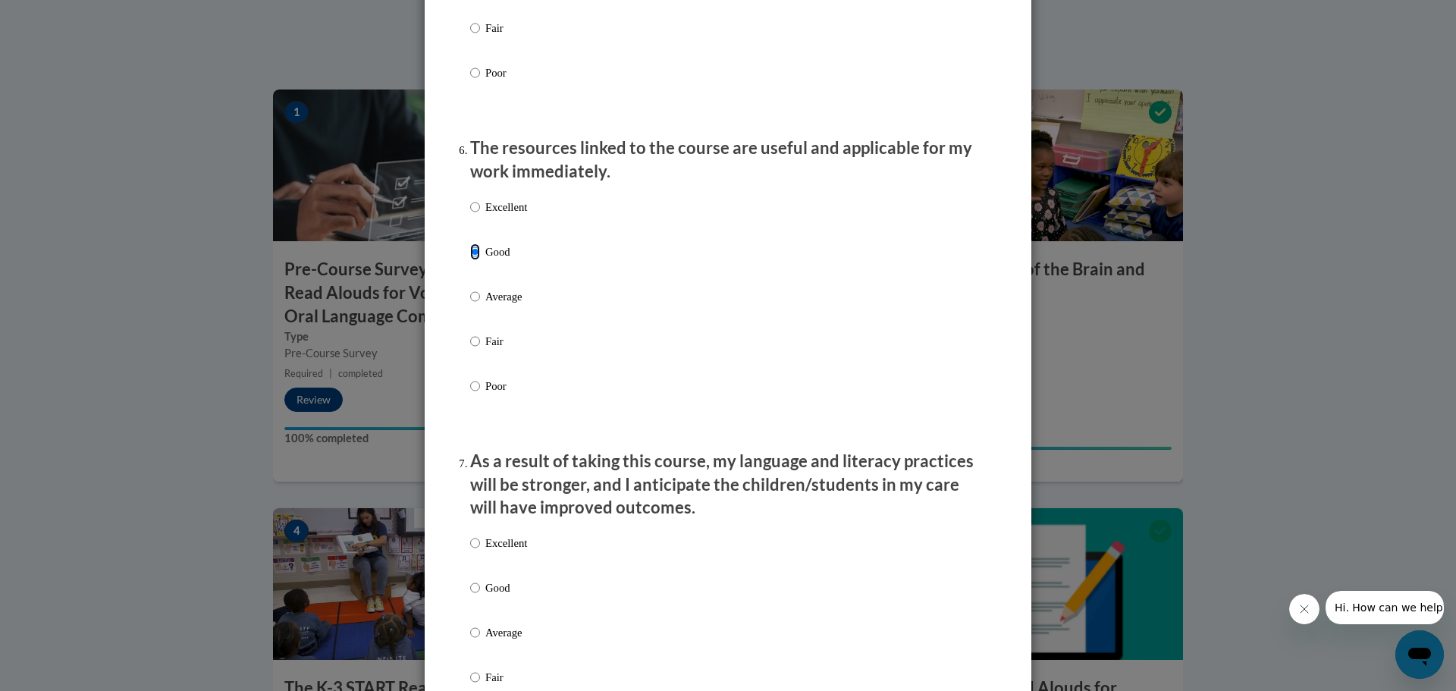
scroll to position [1820, 0]
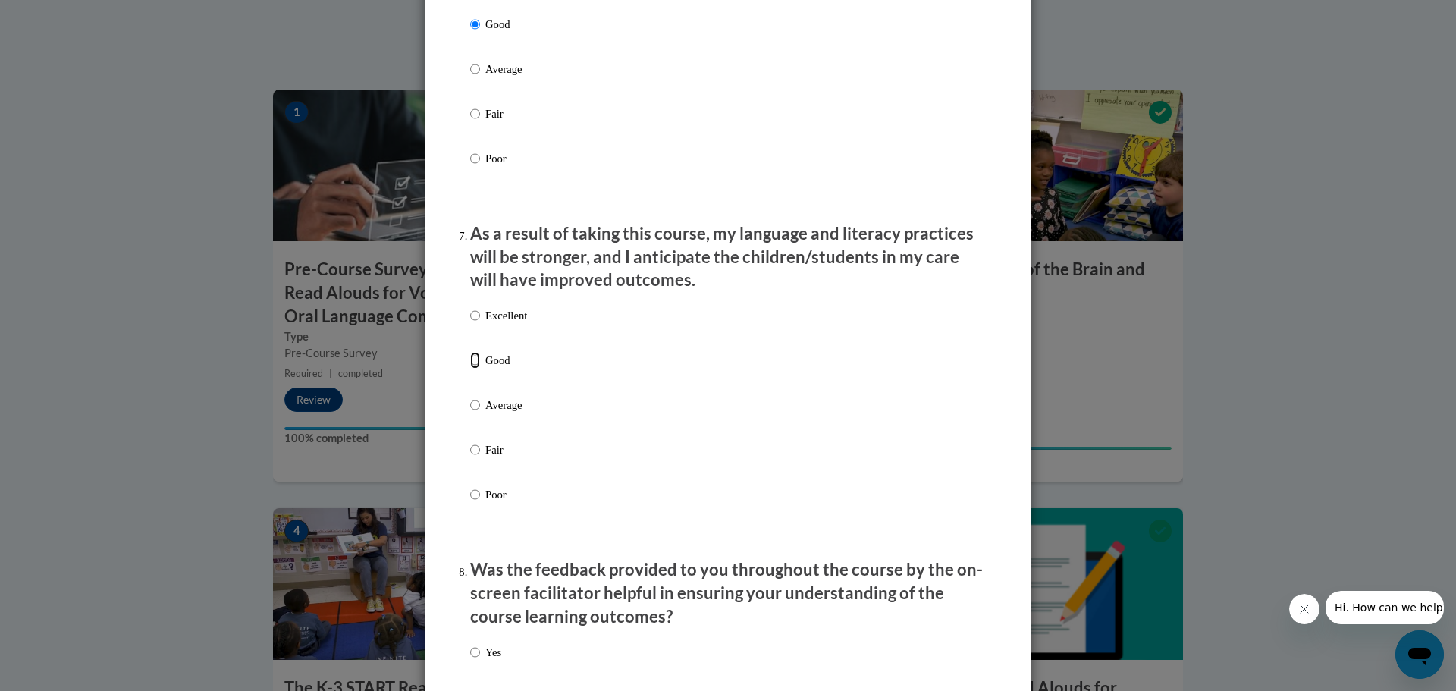
drag, startPoint x: 472, startPoint y: 369, endPoint x: 624, endPoint y: 448, distance: 171.6
click at [479, 377] on label "Good" at bounding box center [498, 372] width 57 height 41
click at [479, 368] on input "Good" at bounding box center [475, 360] width 10 height 17
radio input "true"
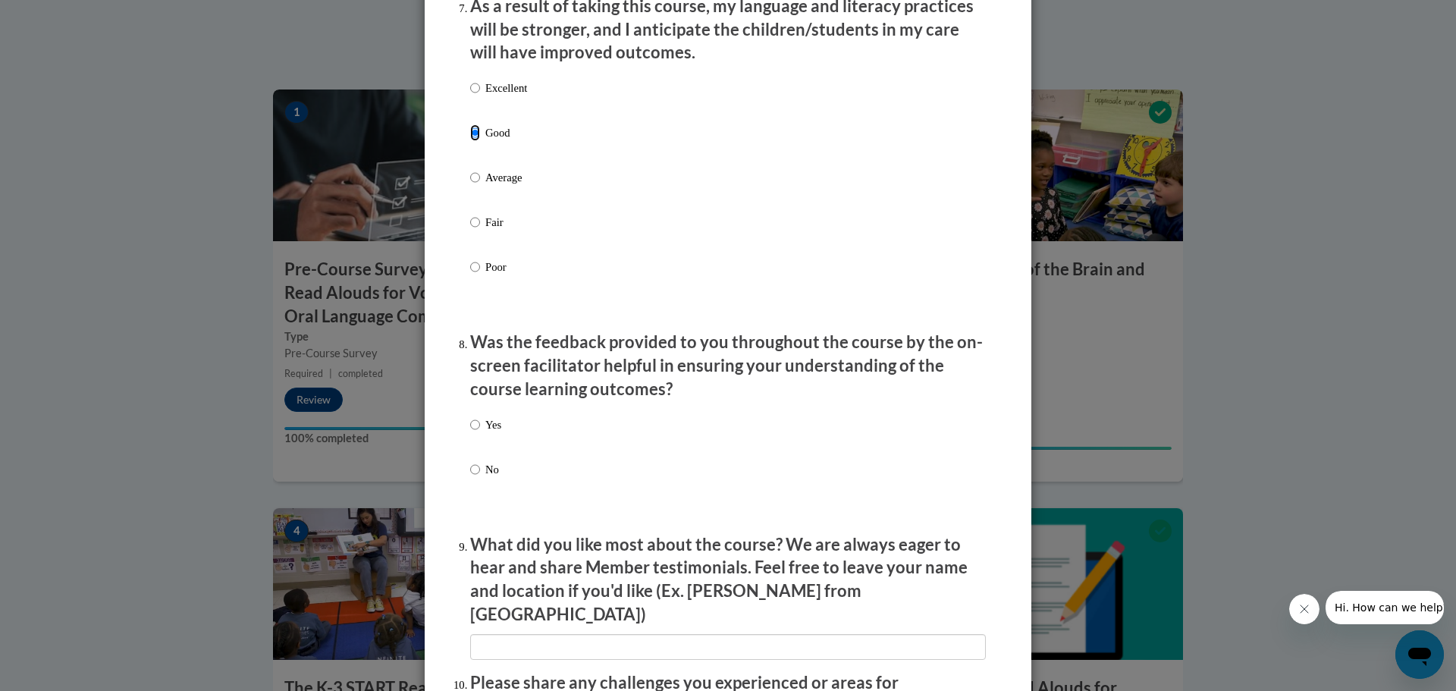
scroll to position [2199, 0]
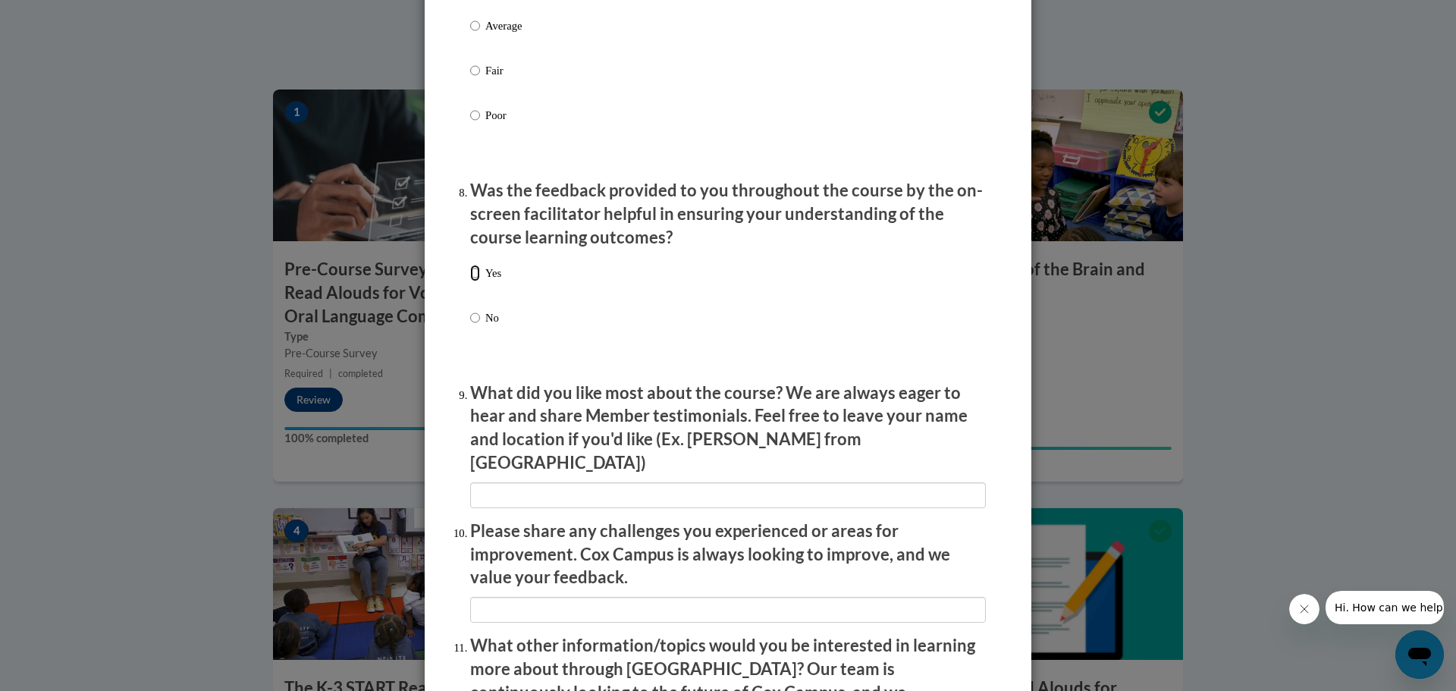
click at [470, 281] on input "Yes" at bounding box center [475, 273] width 10 height 17
radio input "true"
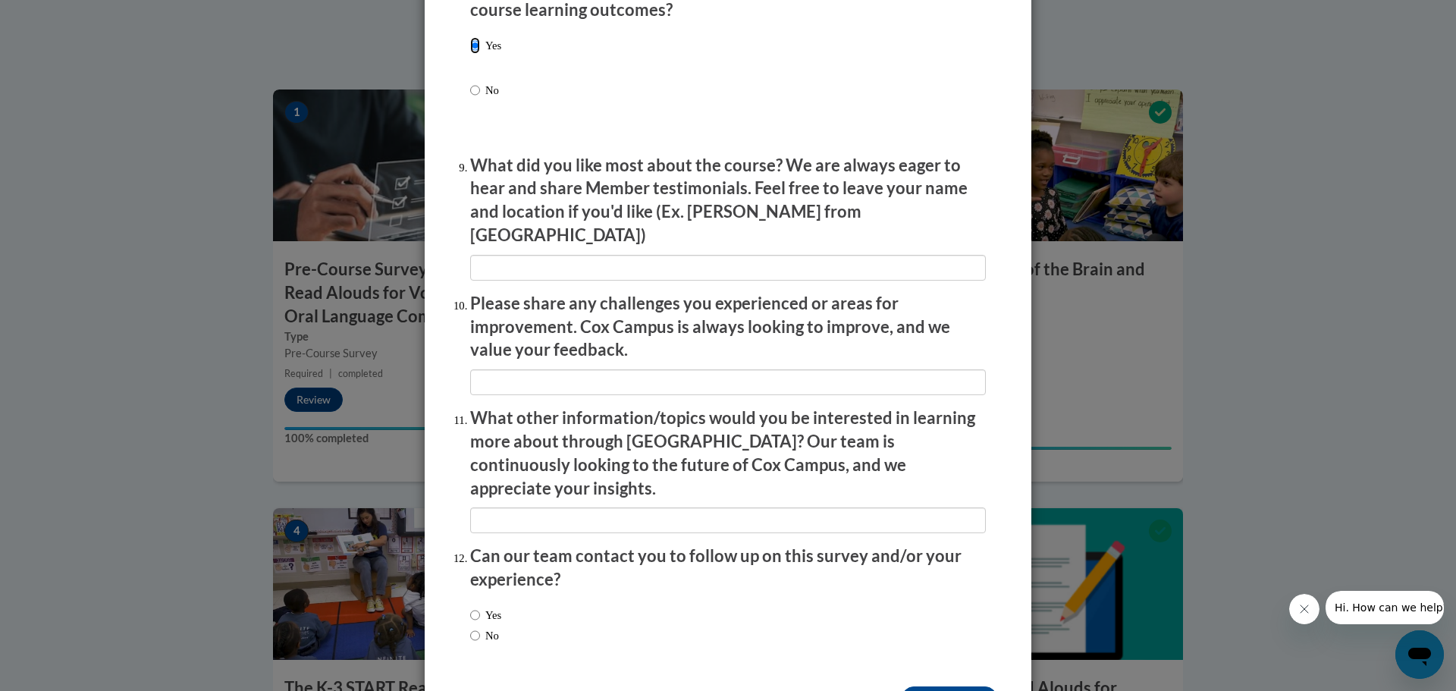
scroll to position [2460, 0]
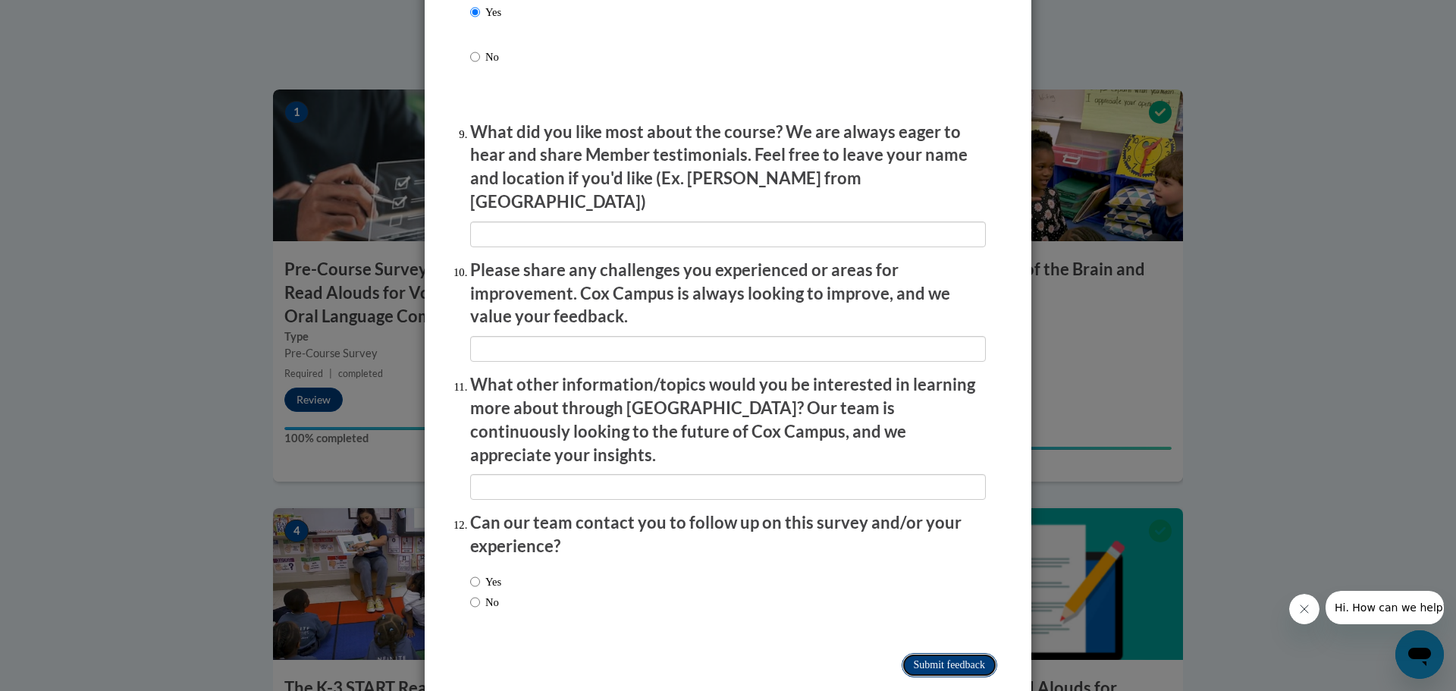
click at [938, 653] on input "Submit feedback" at bounding box center [949, 665] width 96 height 24
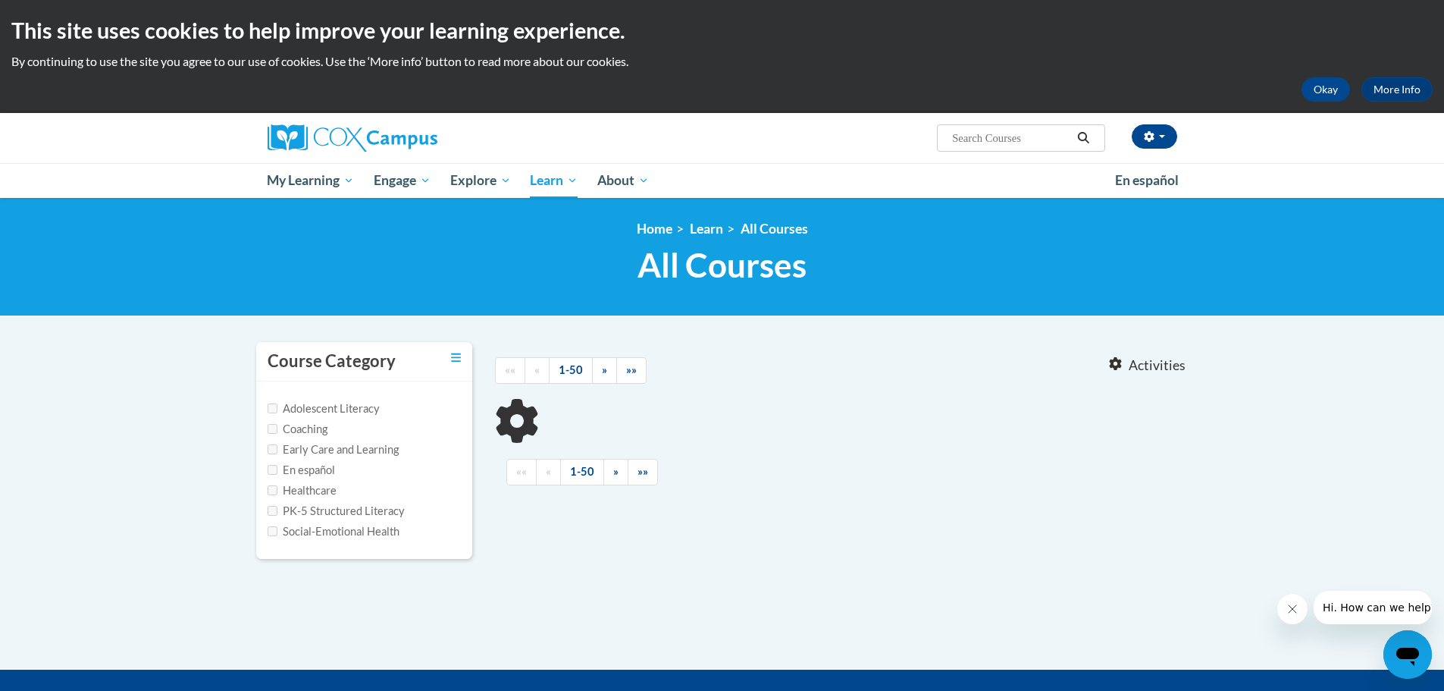
type input "Vocabulary"
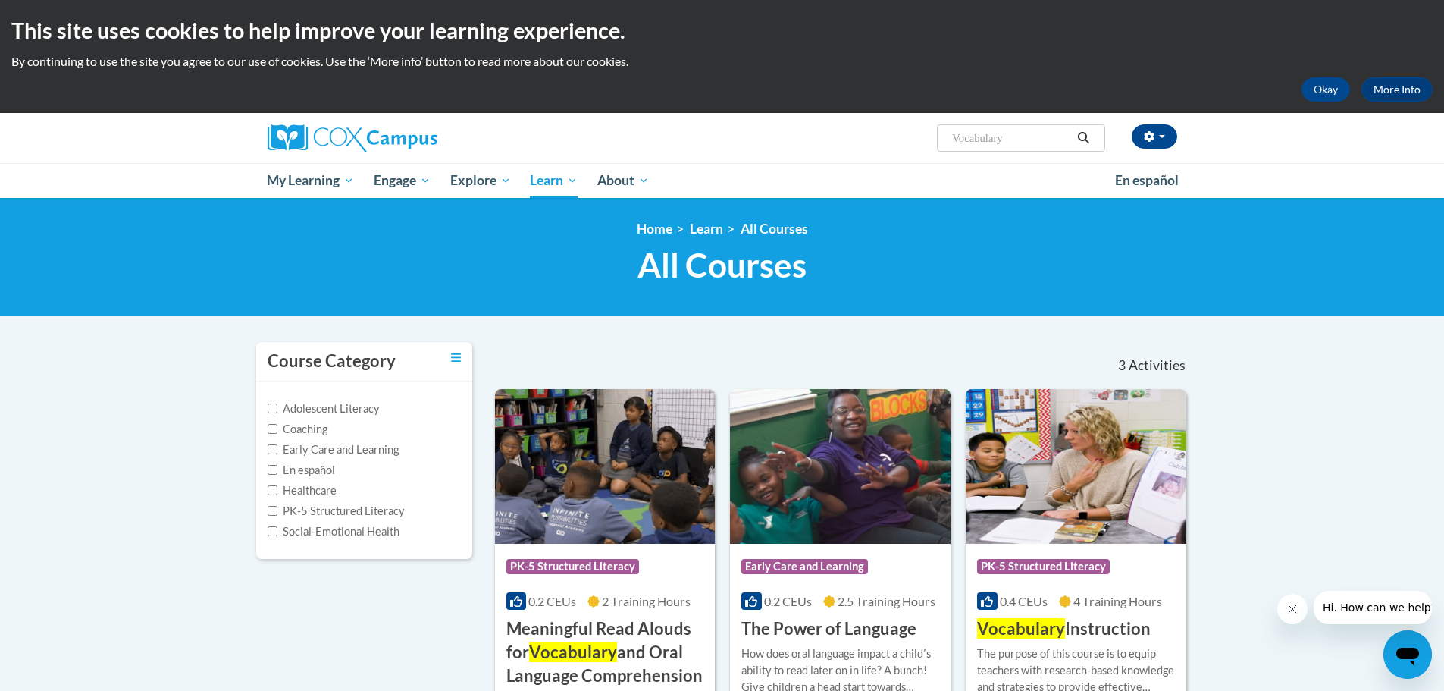
scroll to position [227, 0]
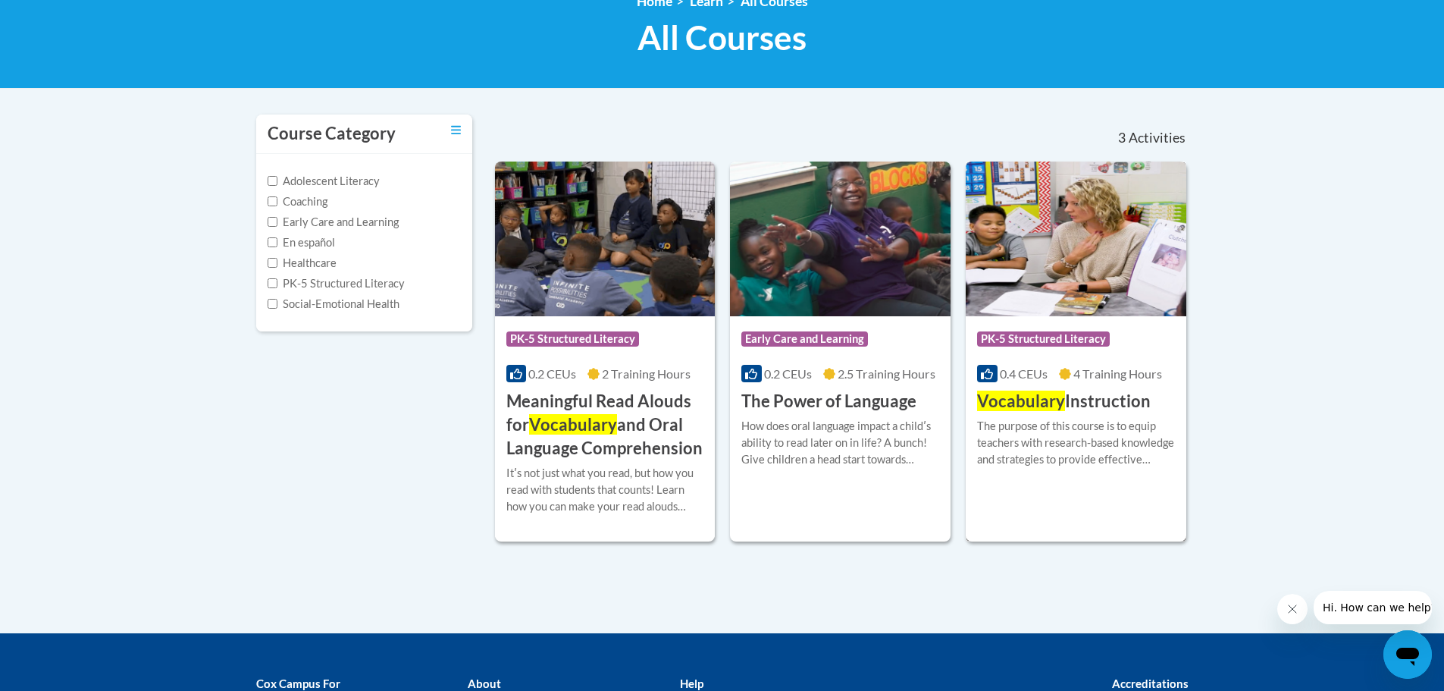
click at [1061, 401] on span "Vocabulary" at bounding box center [1021, 400] width 88 height 20
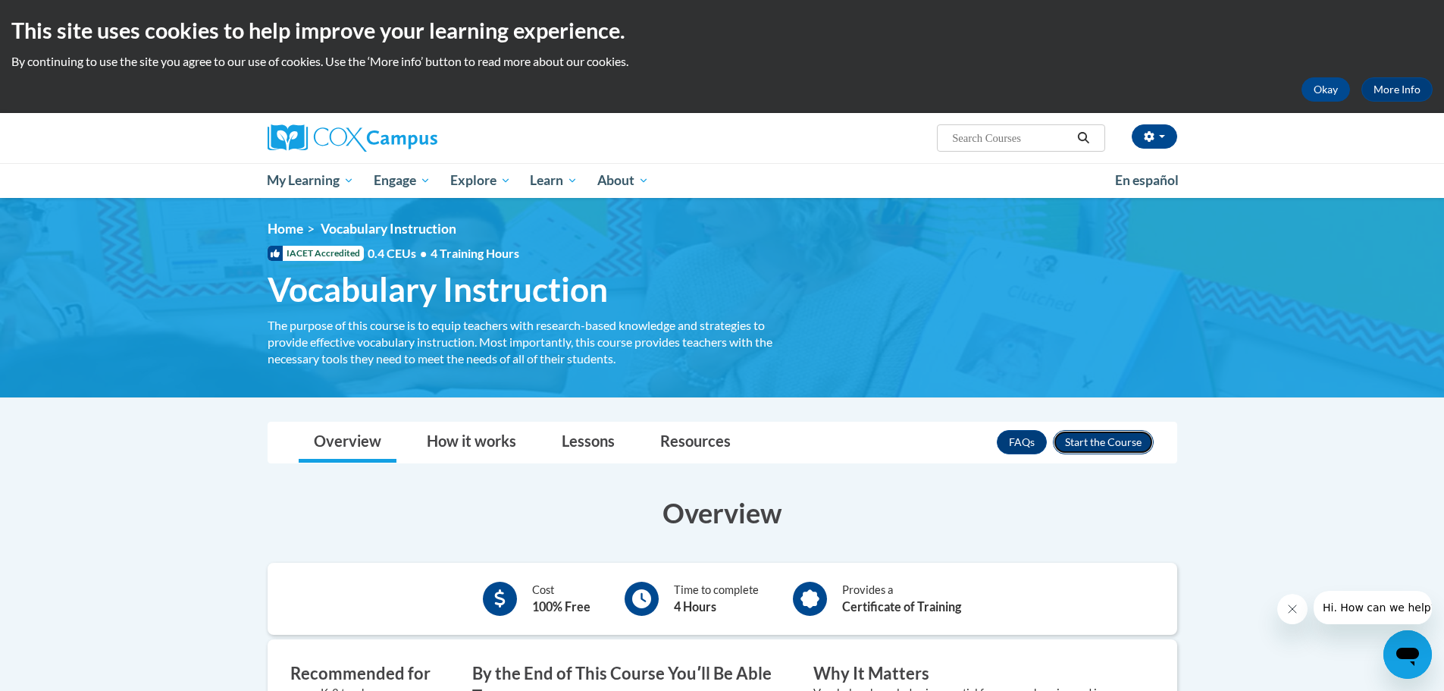
click at [1111, 443] on button "Enroll" at bounding box center [1103, 442] width 101 height 24
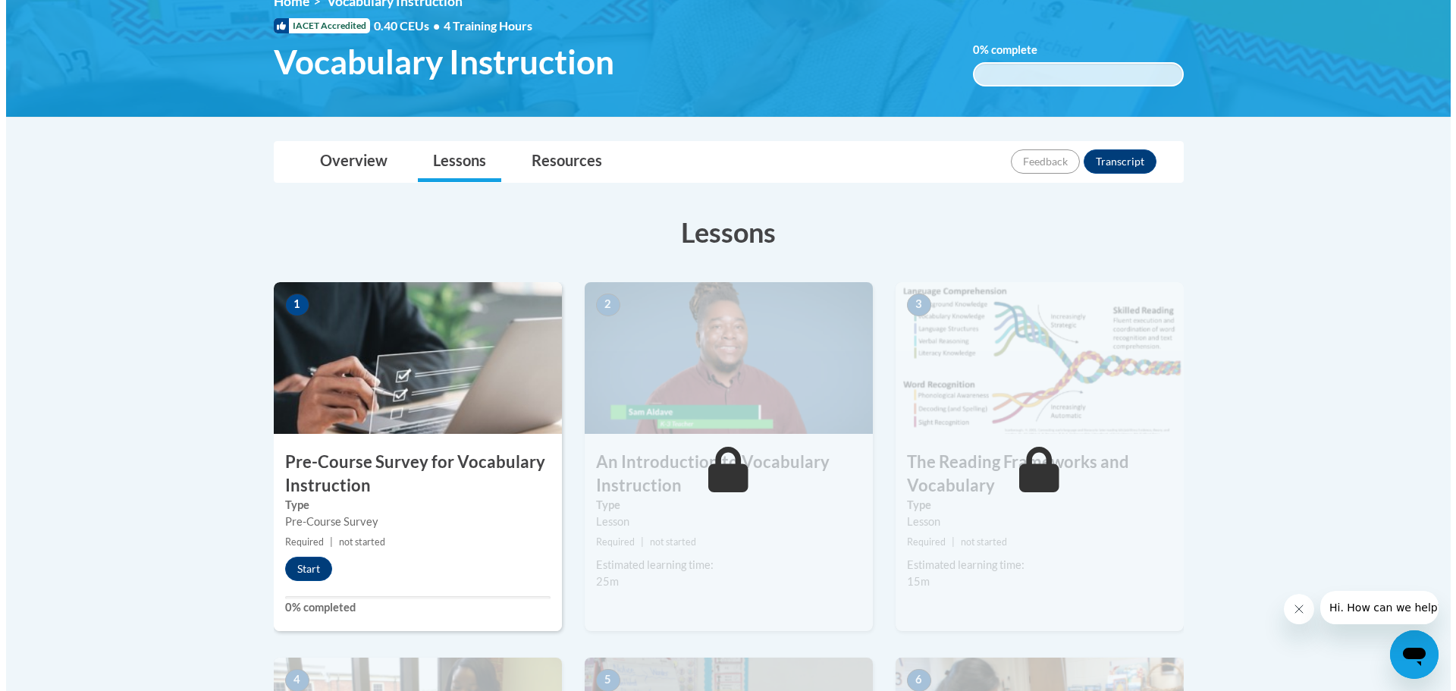
scroll to position [303, 0]
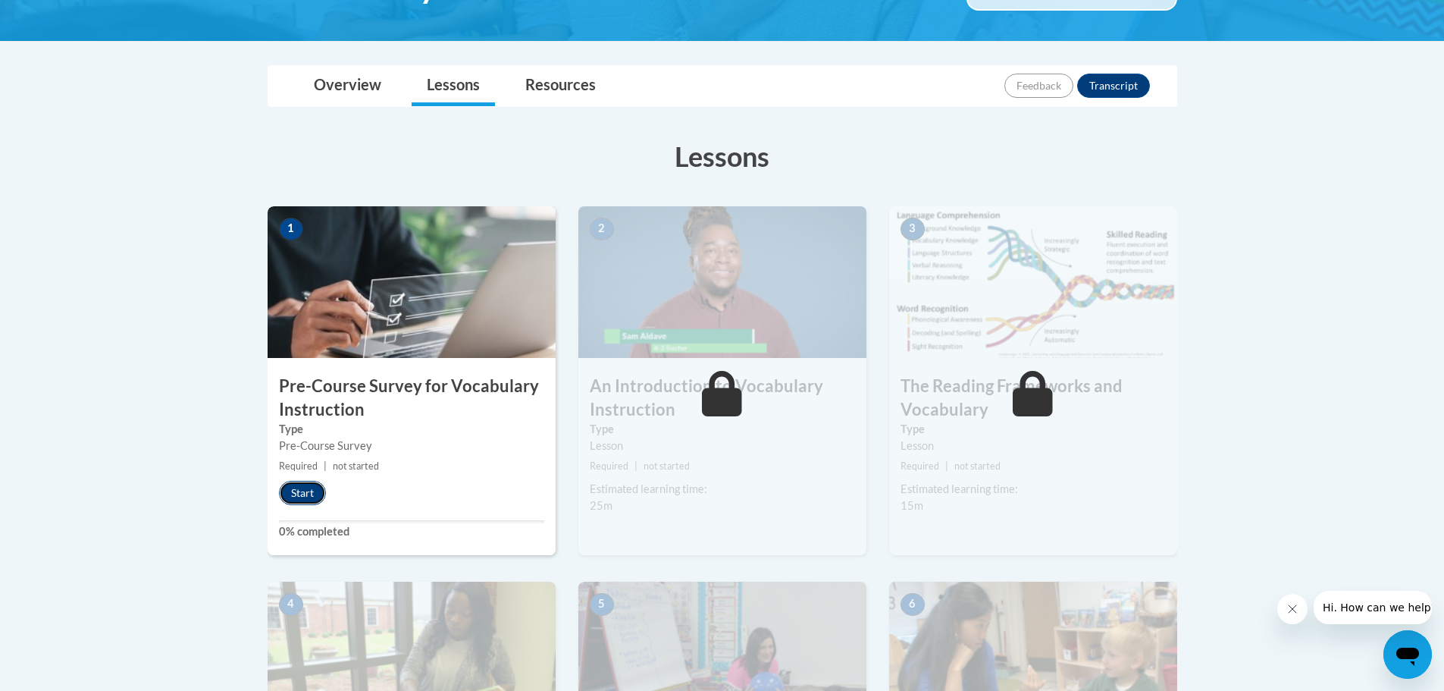
click at [298, 493] on button "Start" at bounding box center [302, 493] width 47 height 24
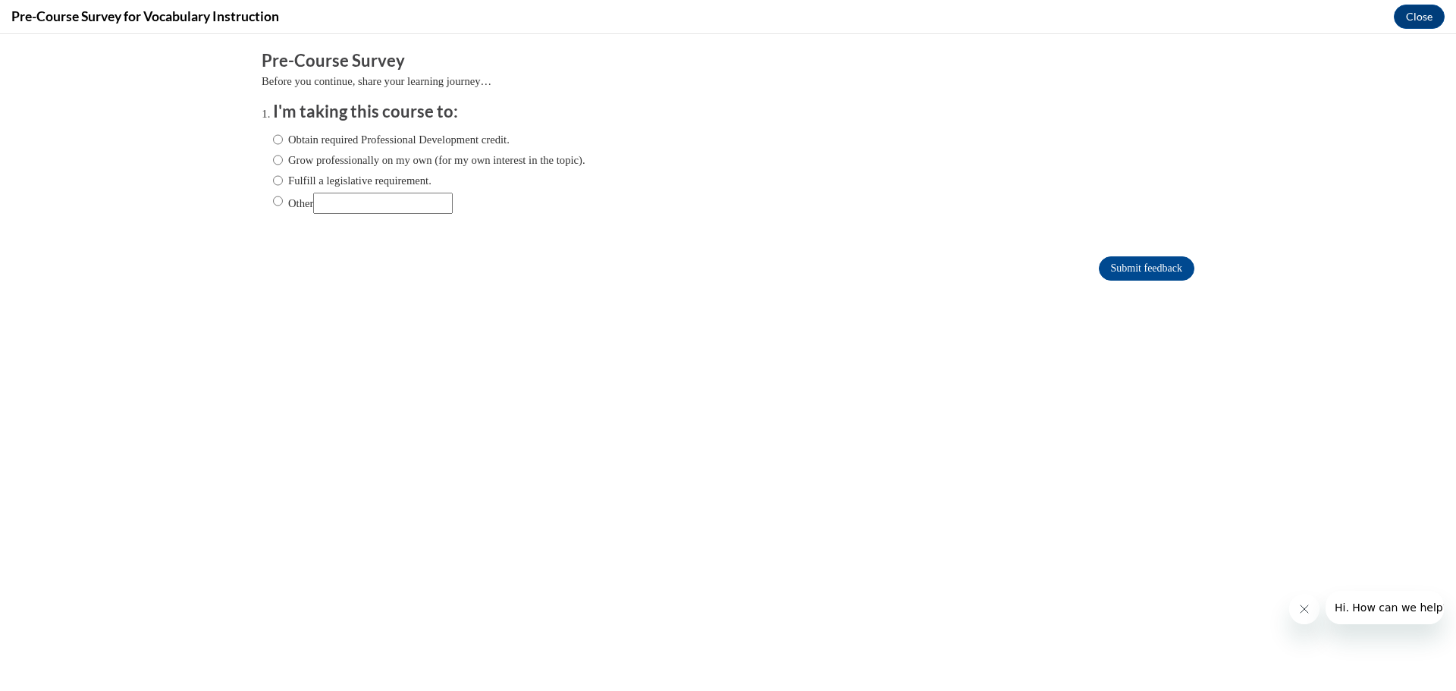
scroll to position [0, 0]
click at [273, 136] on input "Obtain required Professional Development credit." at bounding box center [278, 139] width 10 height 17
radio input "true"
click at [1140, 266] on input "Submit feedback" at bounding box center [1147, 268] width 96 height 24
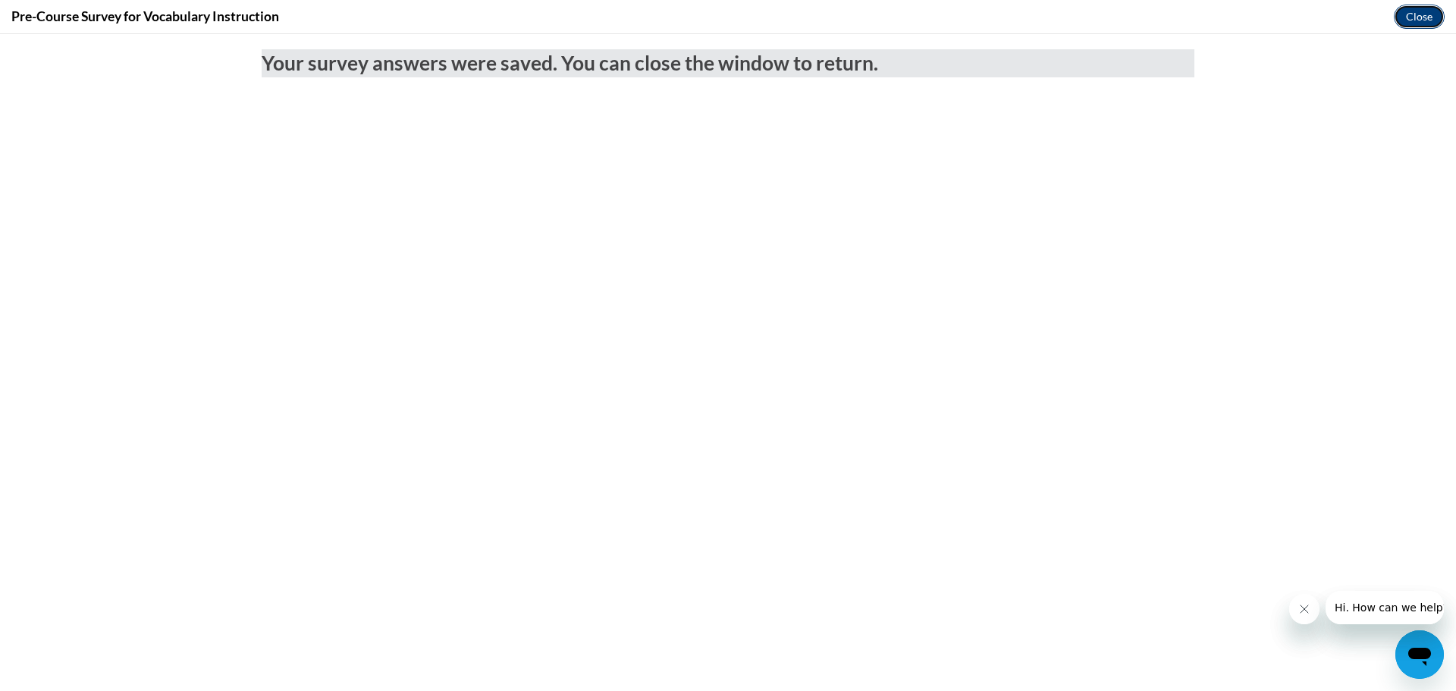
click at [1422, 11] on button "Close" at bounding box center [1419, 17] width 51 height 24
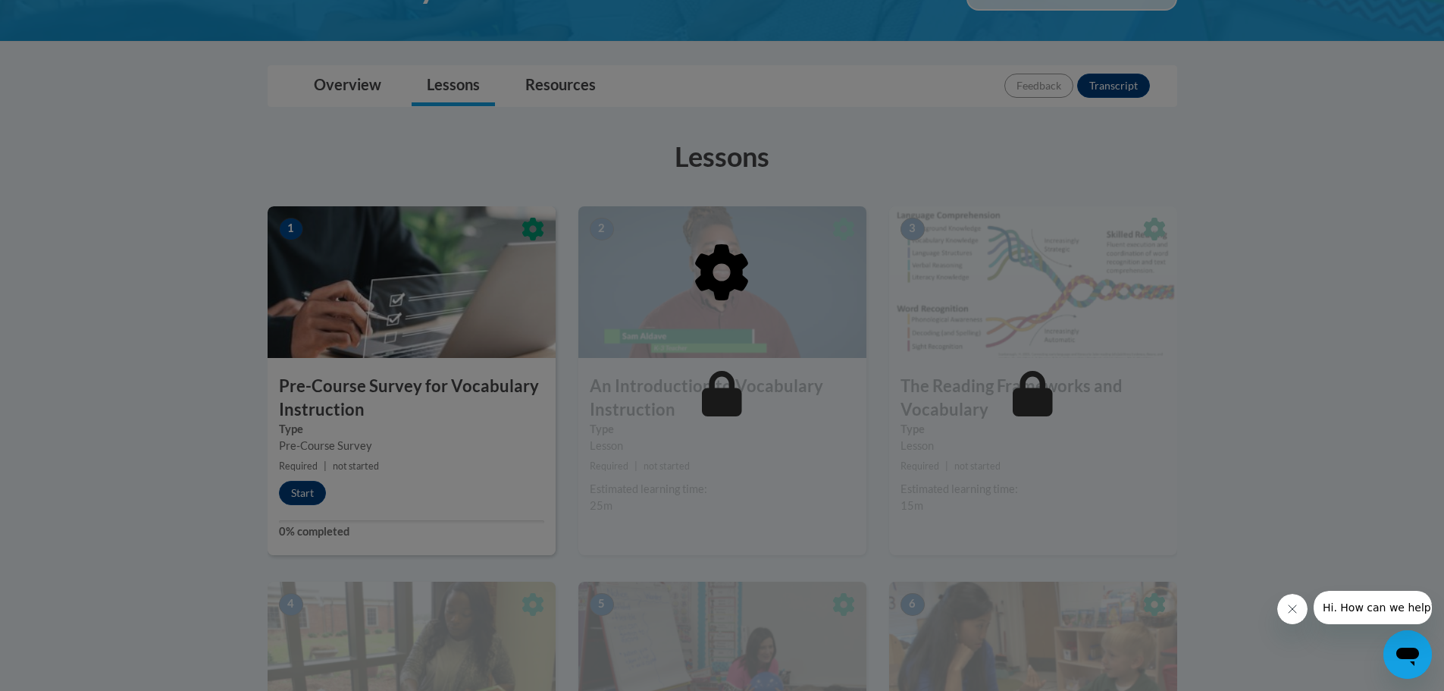
click at [670, 468] on div at bounding box center [723, 350] width 910 height 288
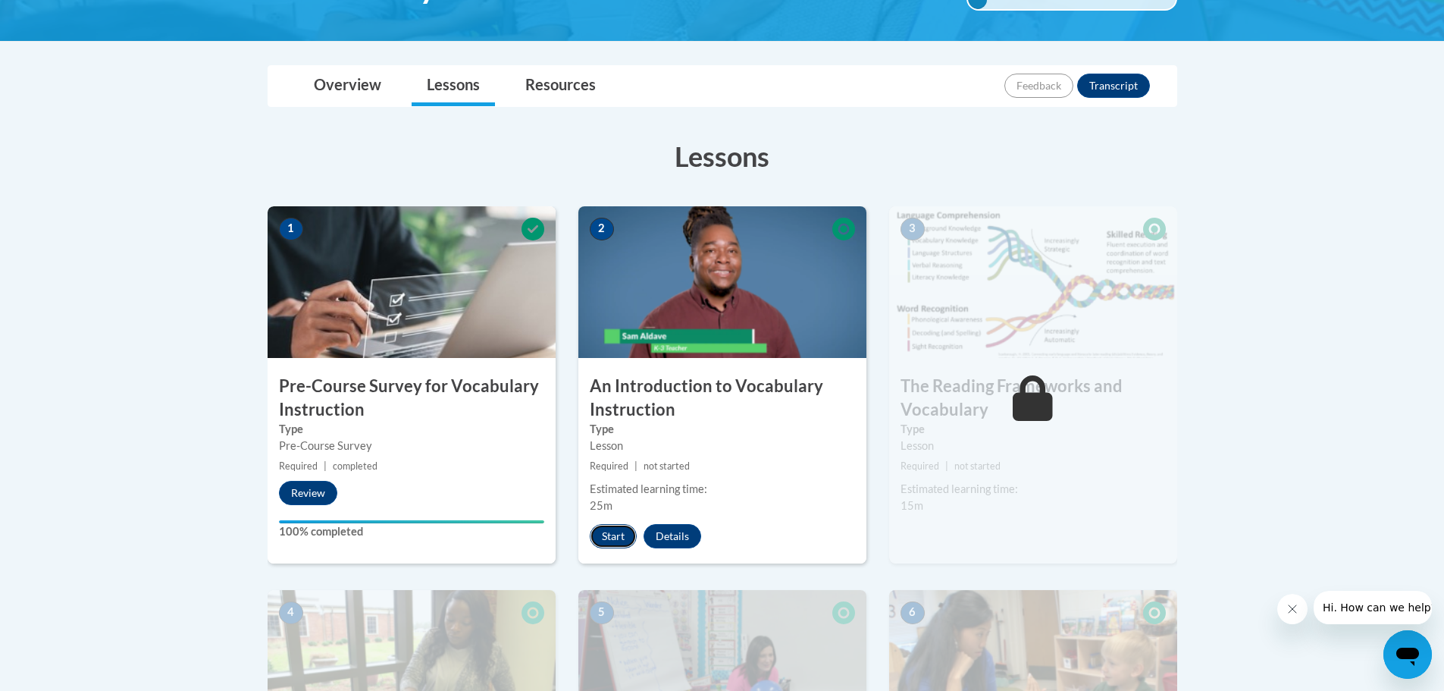
click at [612, 538] on button "Start" at bounding box center [613, 536] width 47 height 24
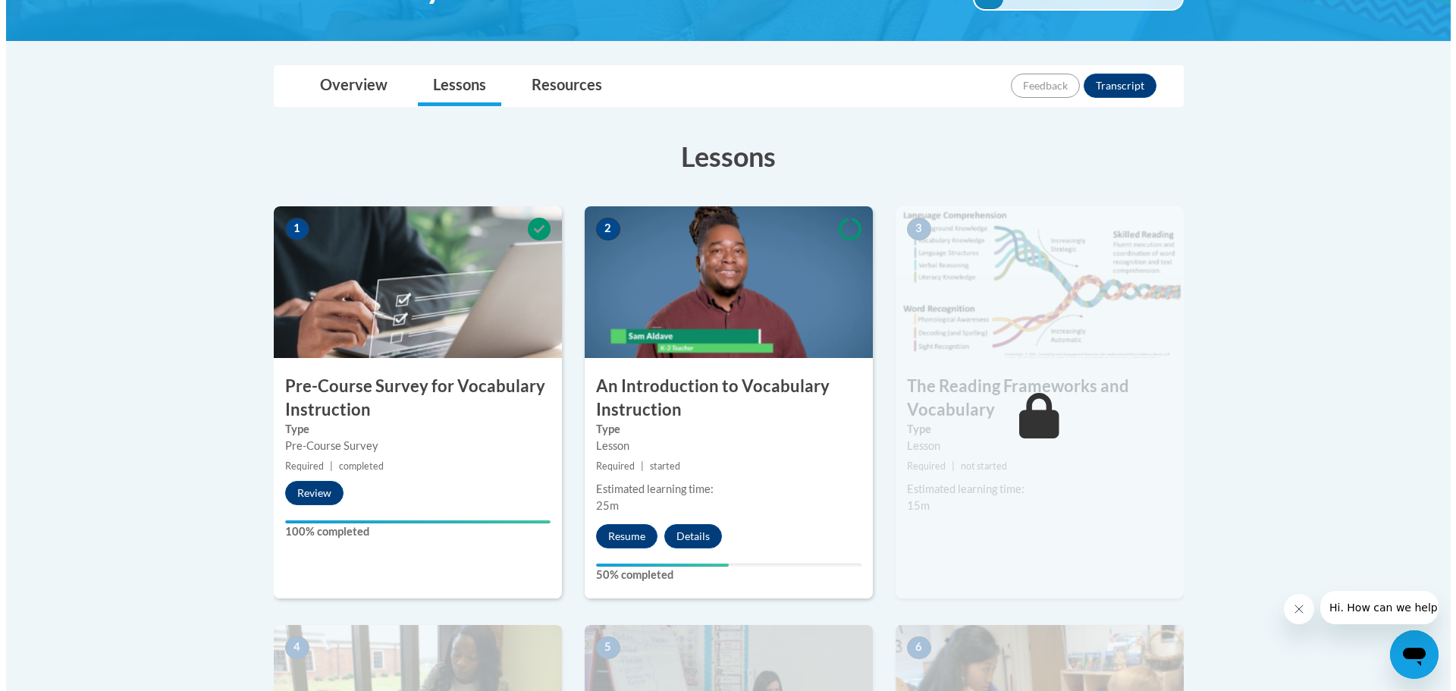
scroll to position [379, 0]
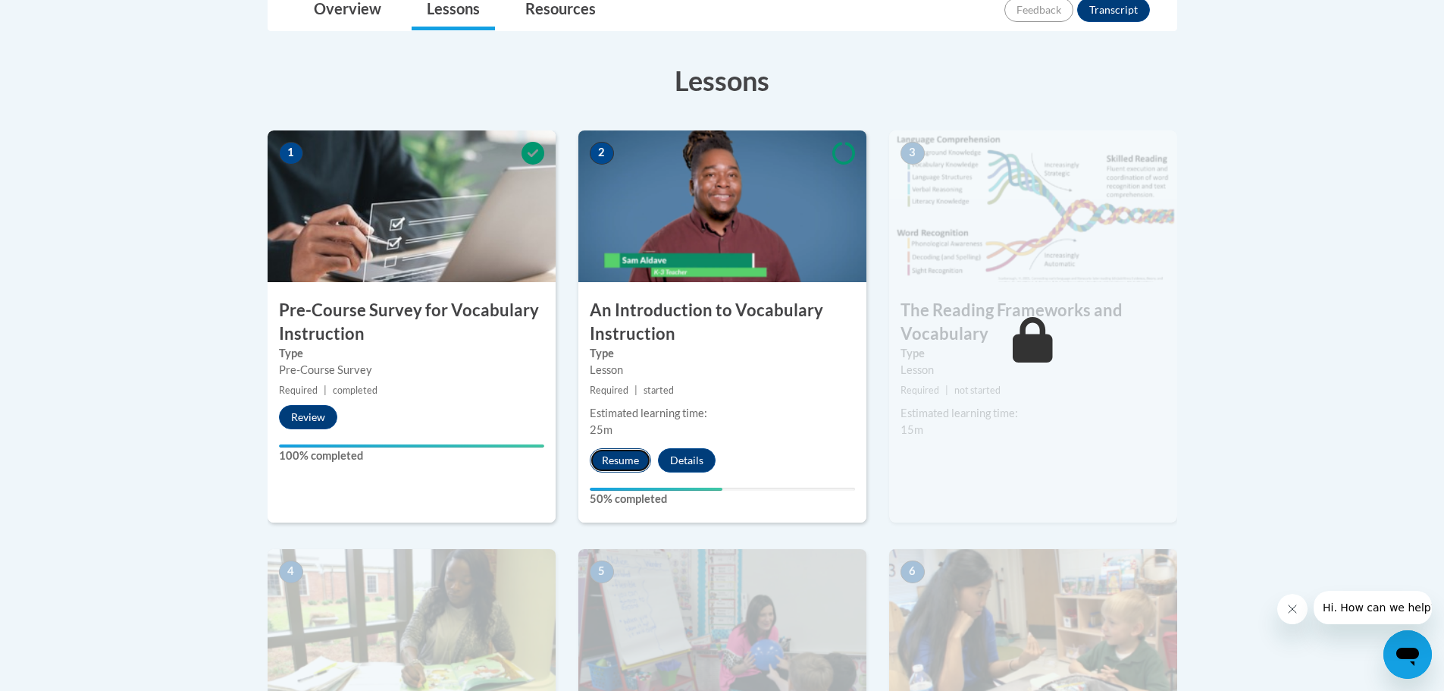
click at [613, 462] on button "Resume" at bounding box center [620, 460] width 61 height 24
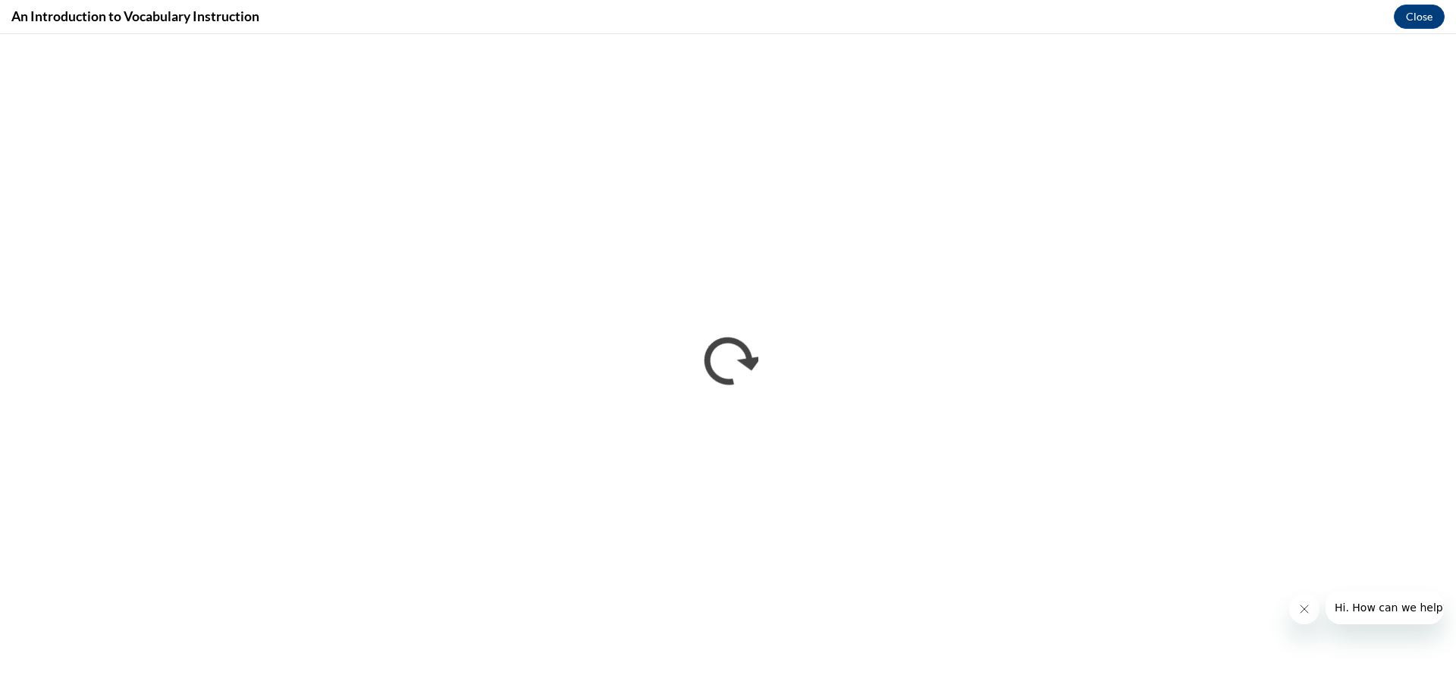
scroll to position [0, 0]
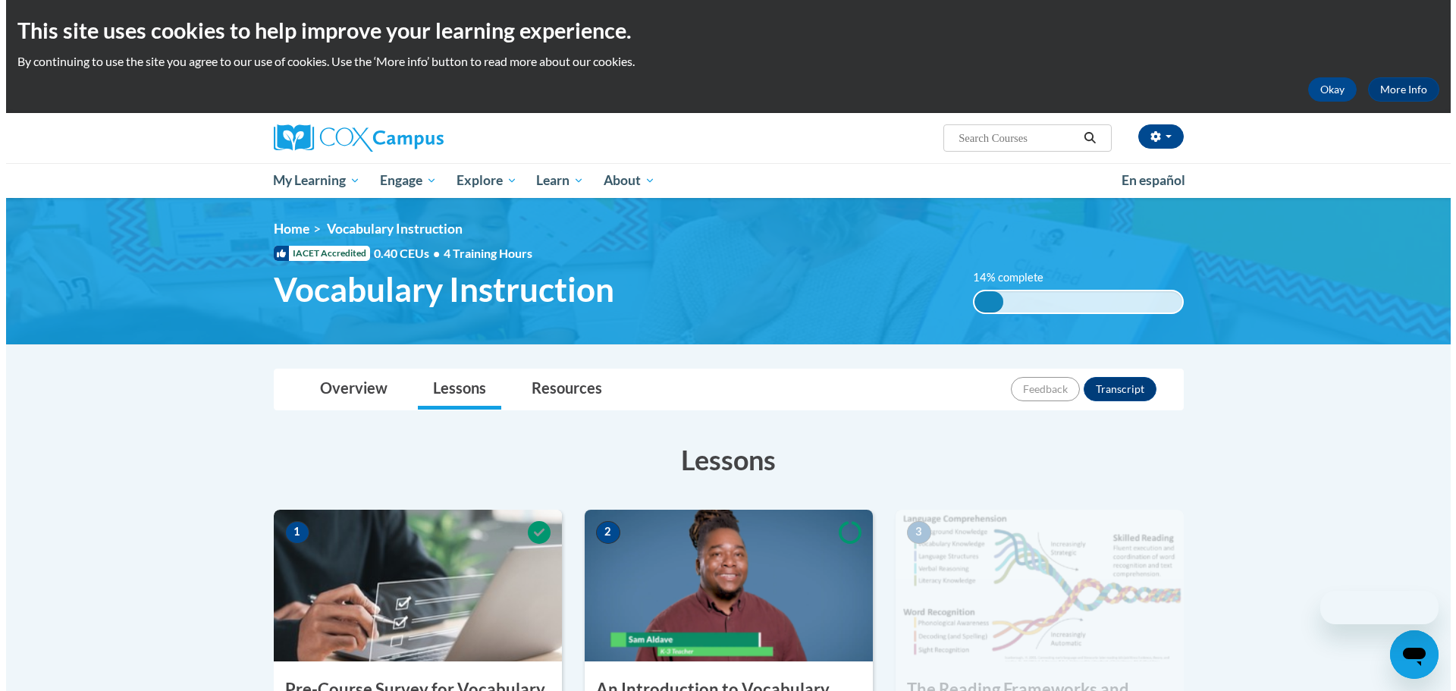
scroll to position [303, 0]
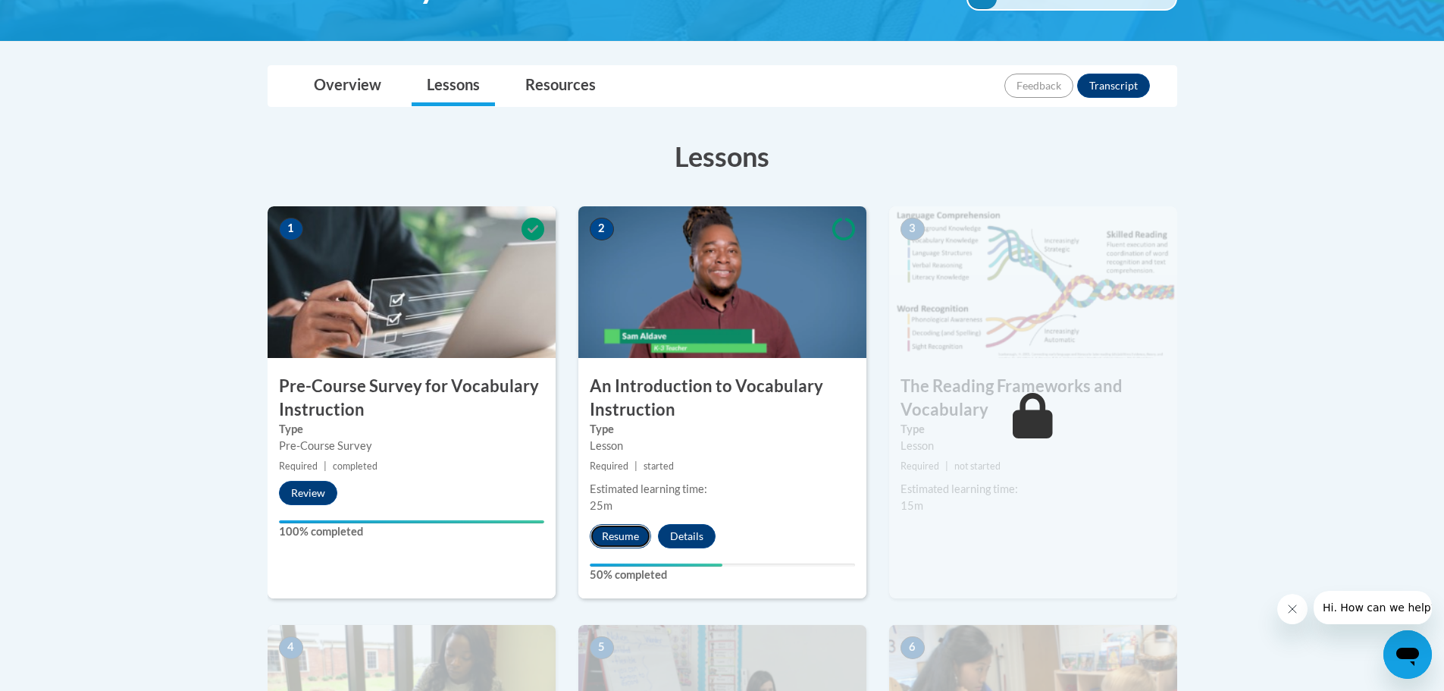
click at [614, 536] on button "Resume" at bounding box center [620, 536] width 61 height 24
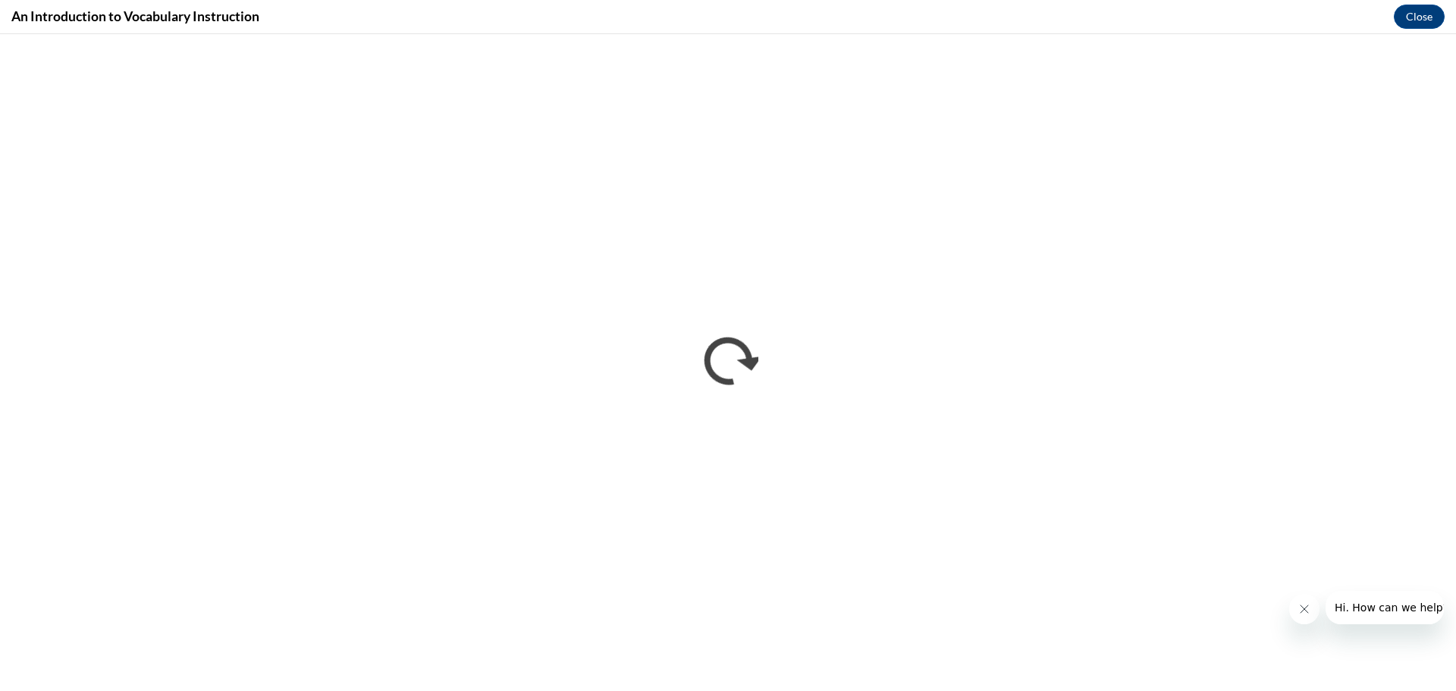
scroll to position [0, 0]
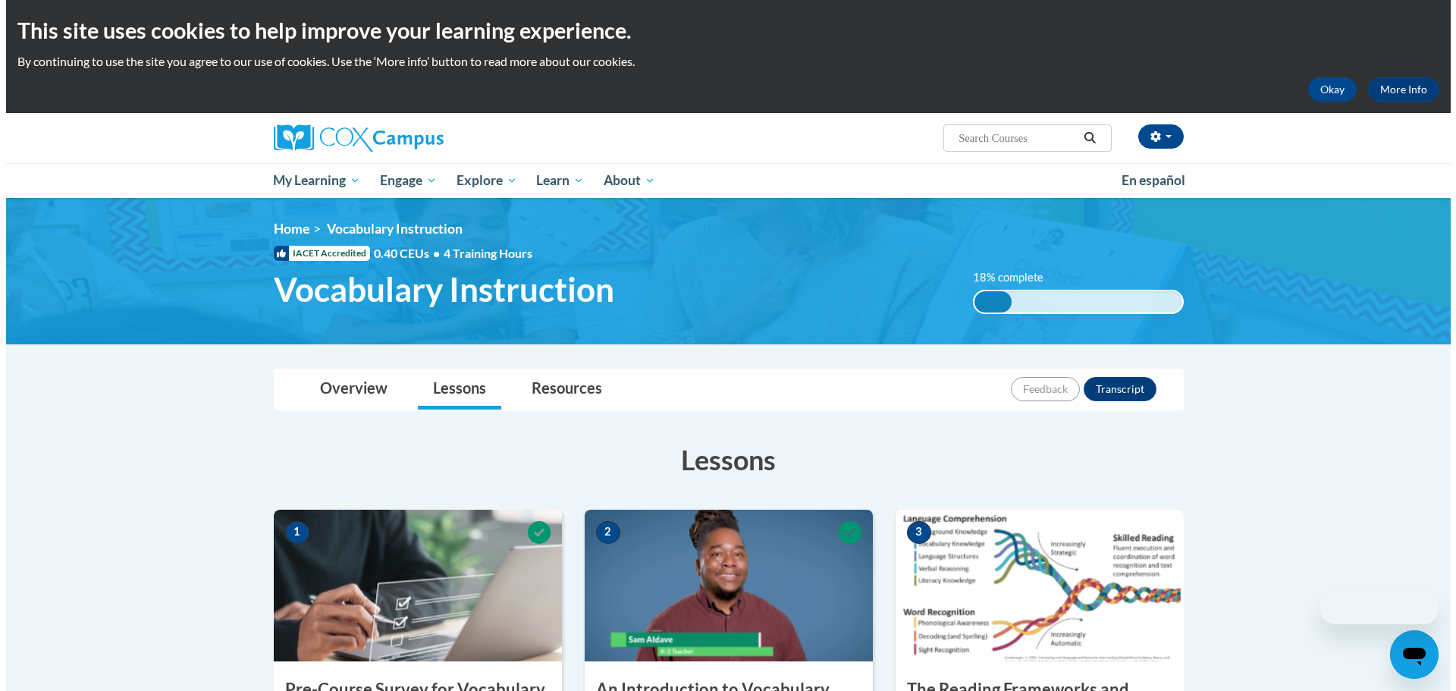
scroll to position [303, 0]
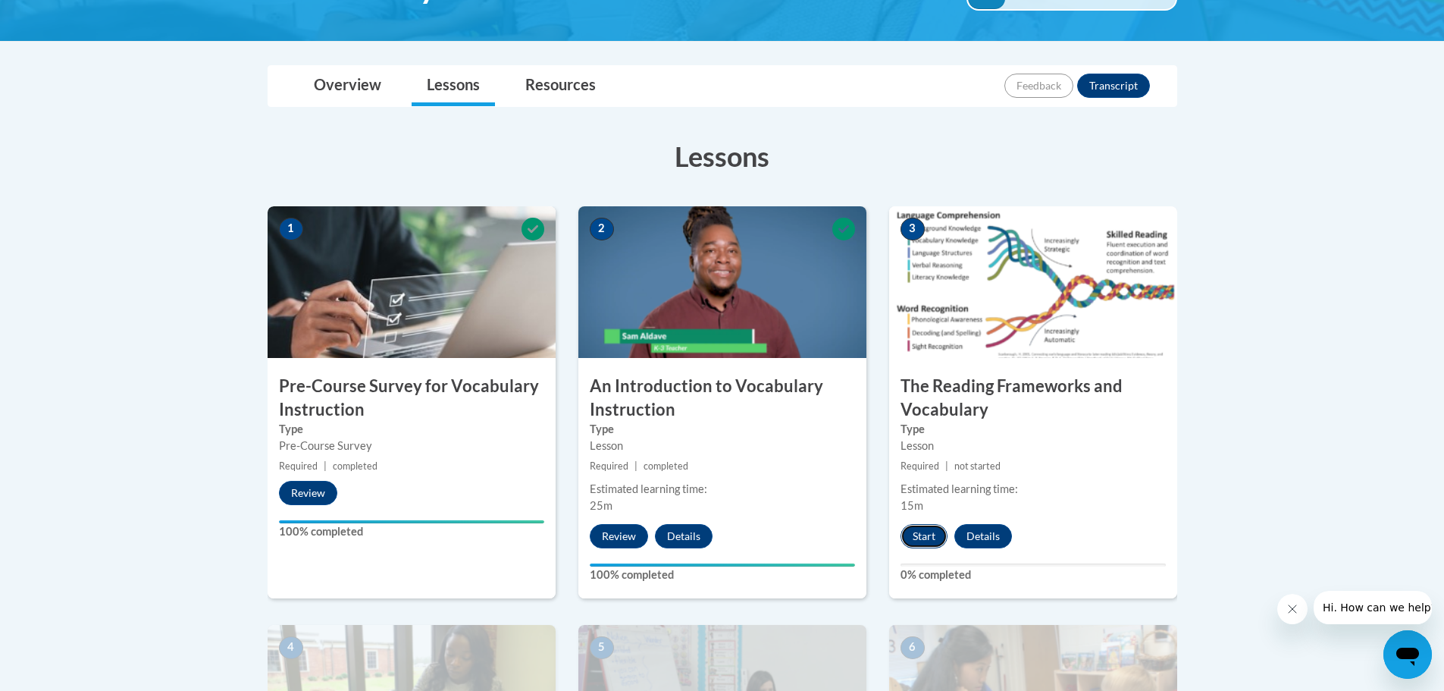
click at [924, 533] on button "Start" at bounding box center [924, 536] width 47 height 24
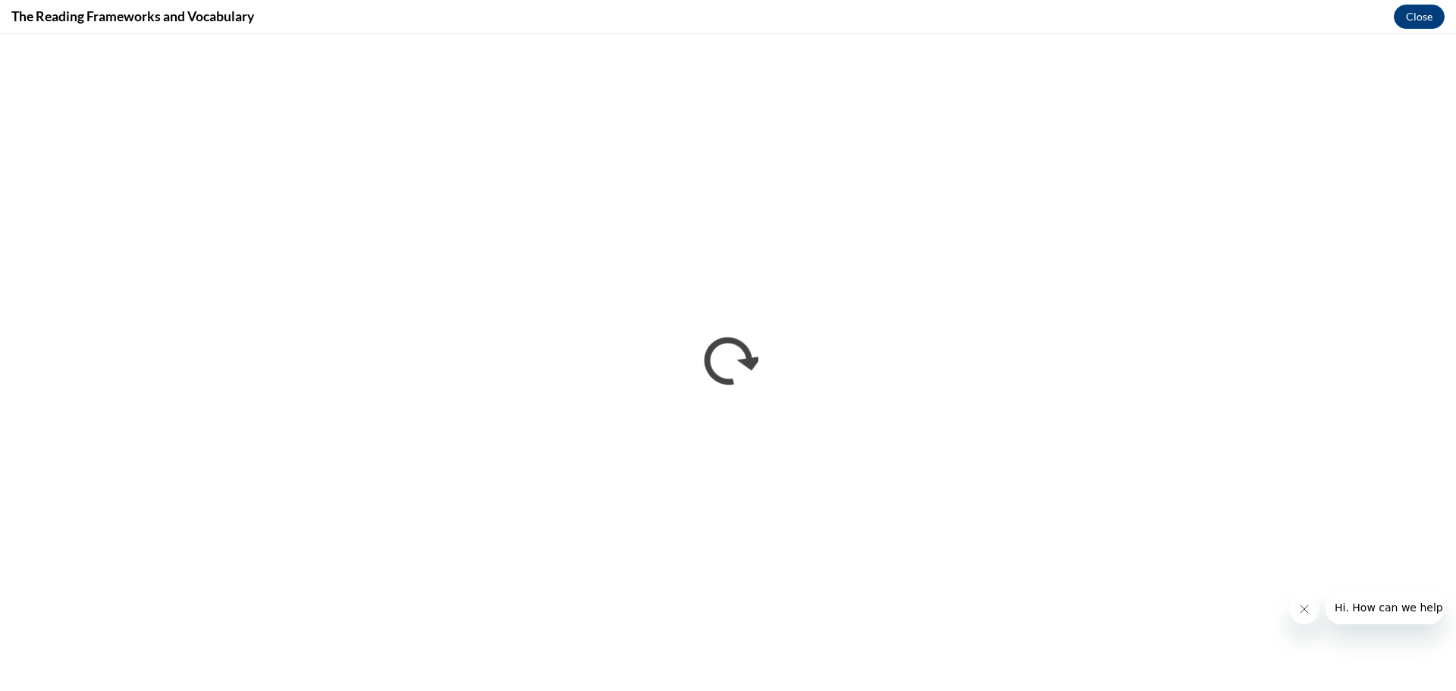
scroll to position [0, 0]
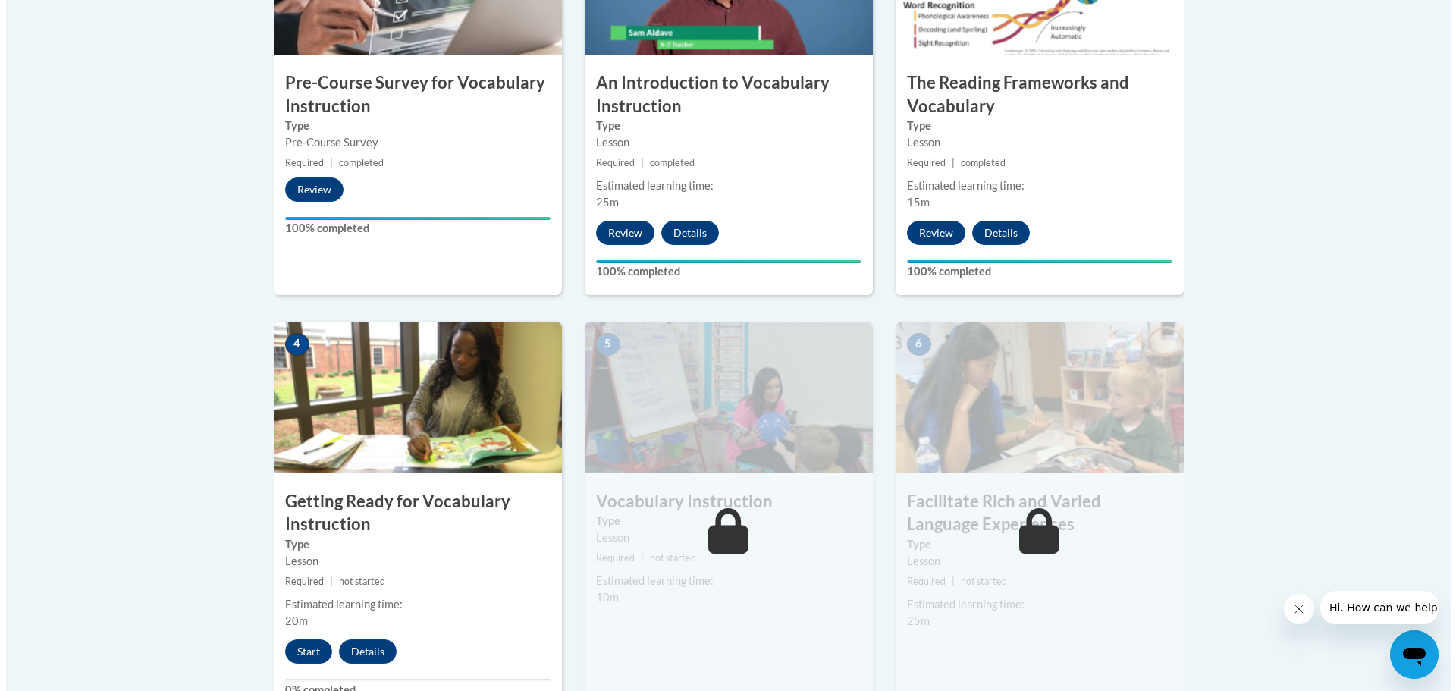
scroll to position [682, 0]
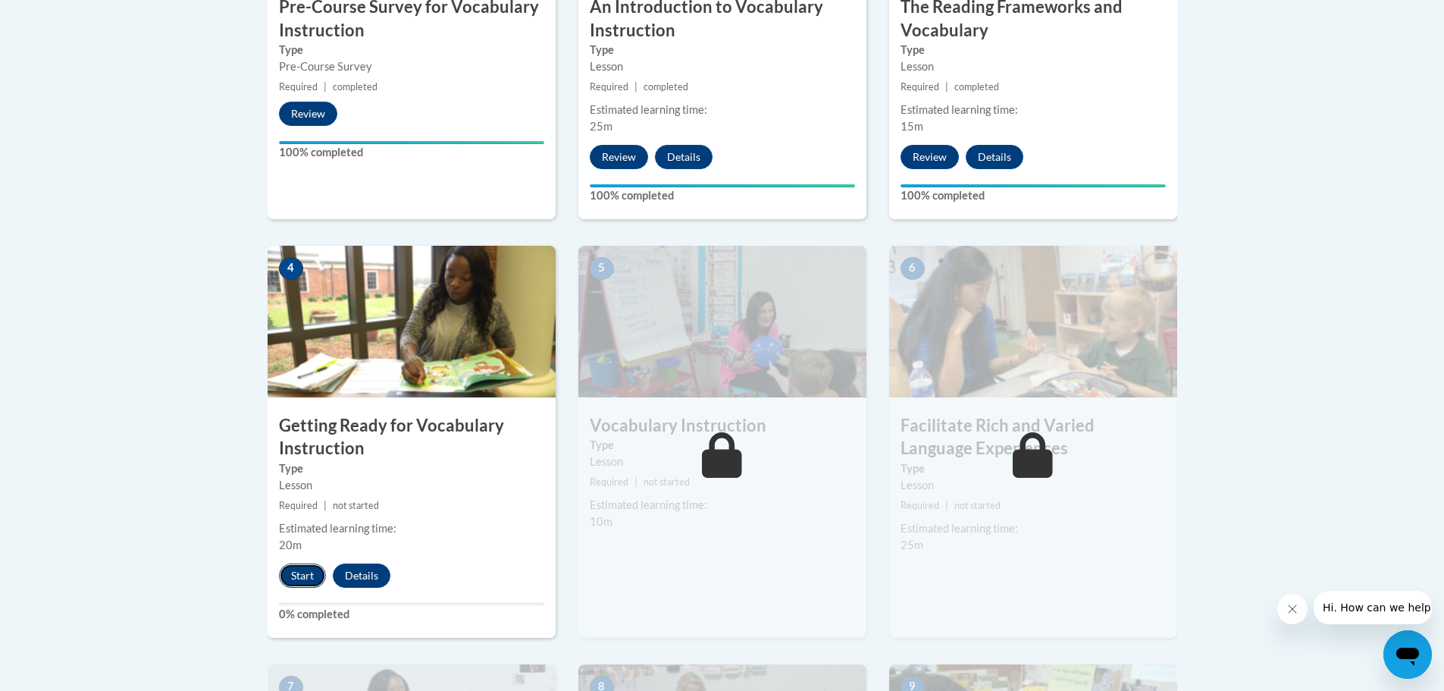
click at [304, 574] on button "Start" at bounding box center [302, 575] width 47 height 24
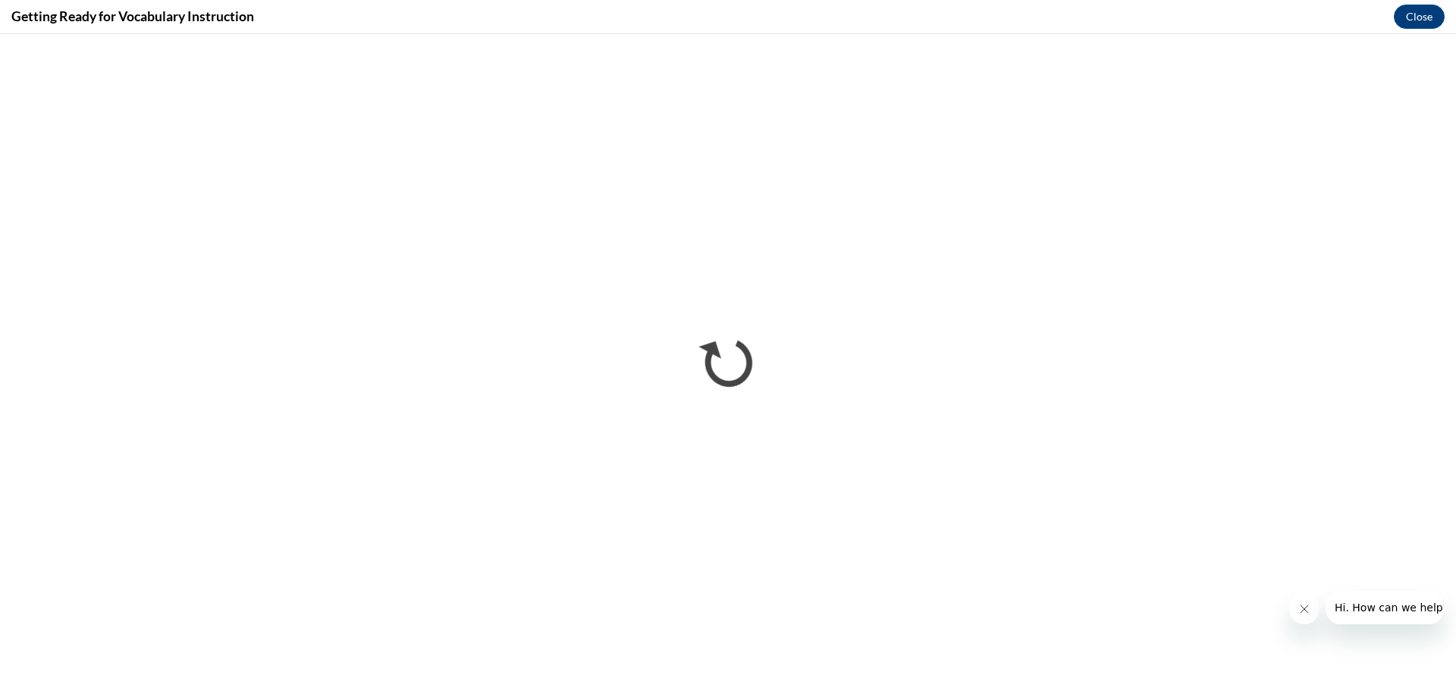
scroll to position [0, 0]
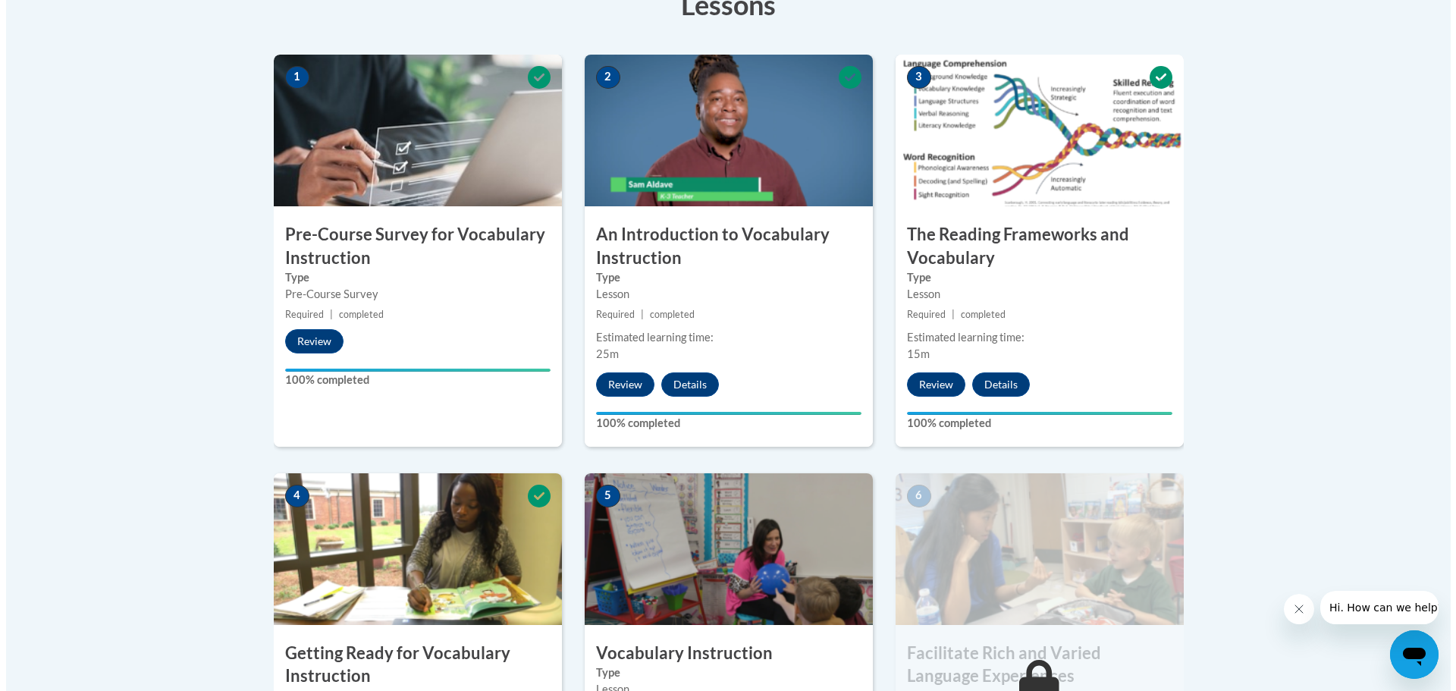
scroll to position [682, 0]
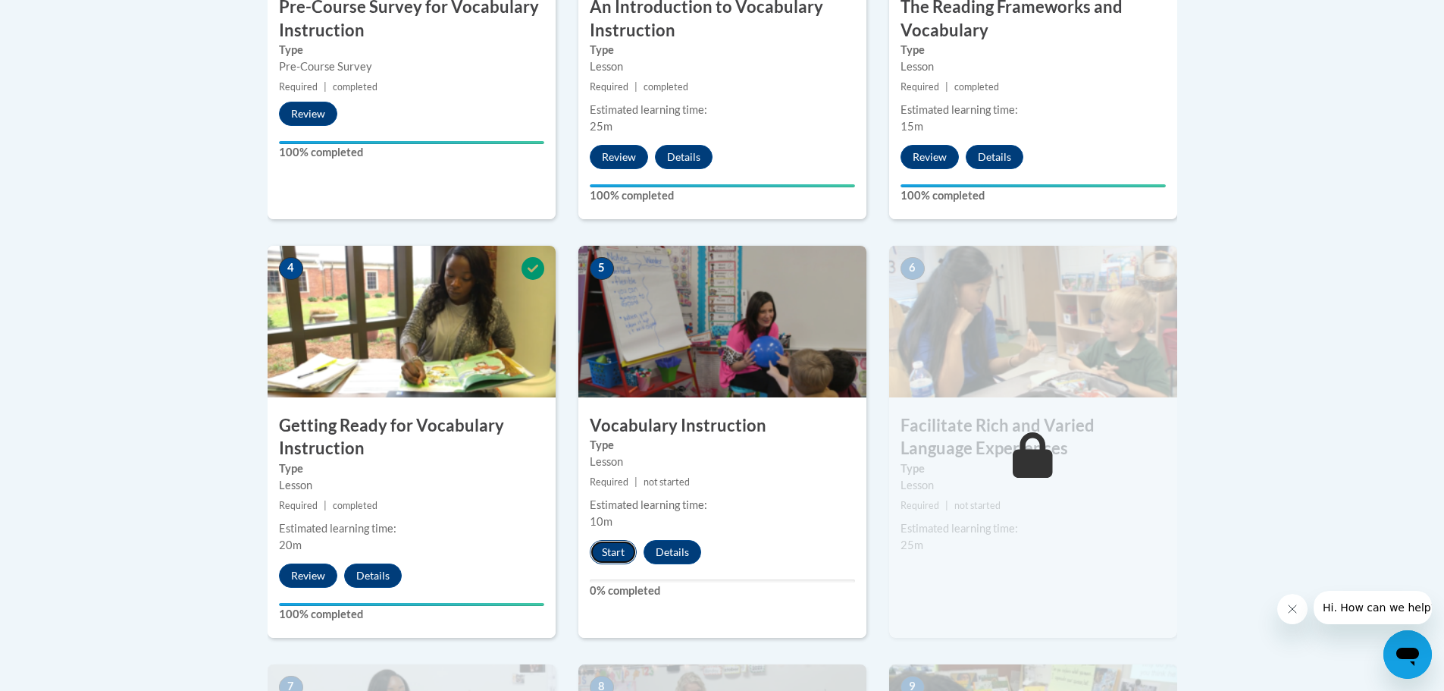
click at [616, 554] on button "Start" at bounding box center [613, 552] width 47 height 24
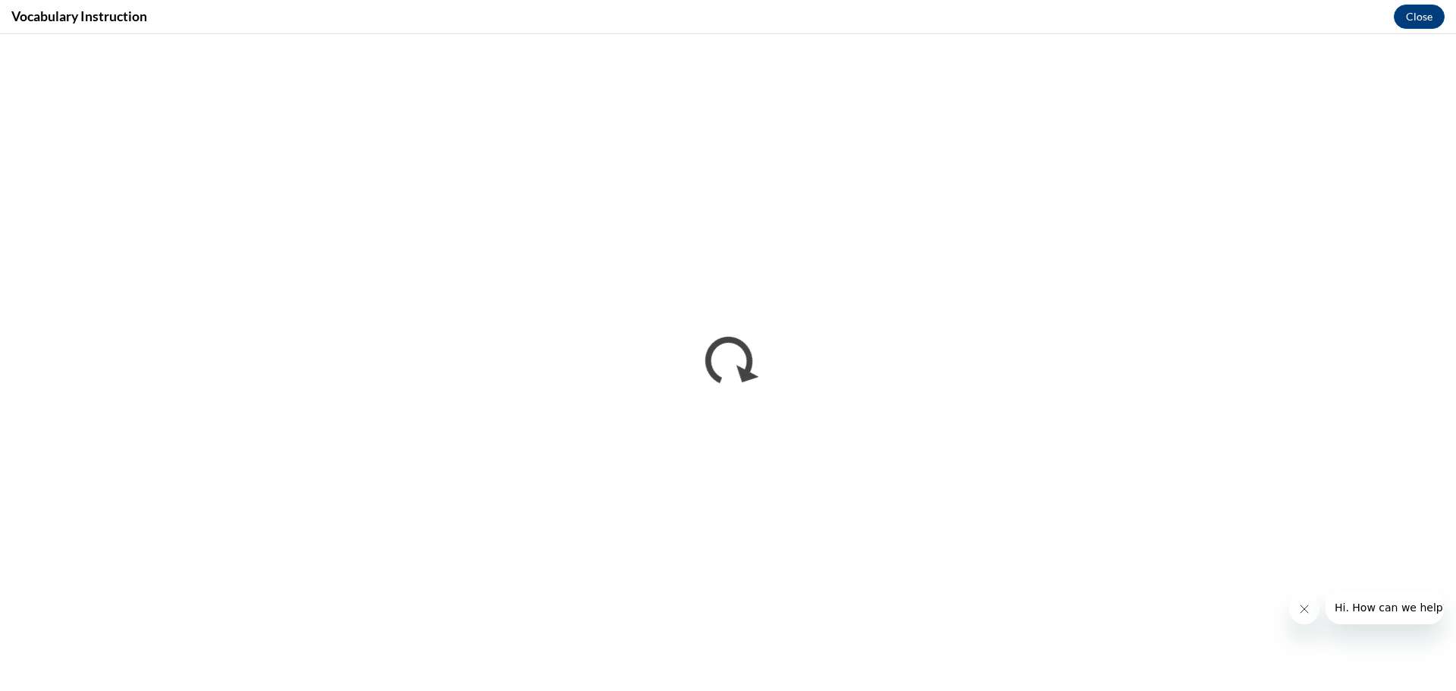
scroll to position [0, 0]
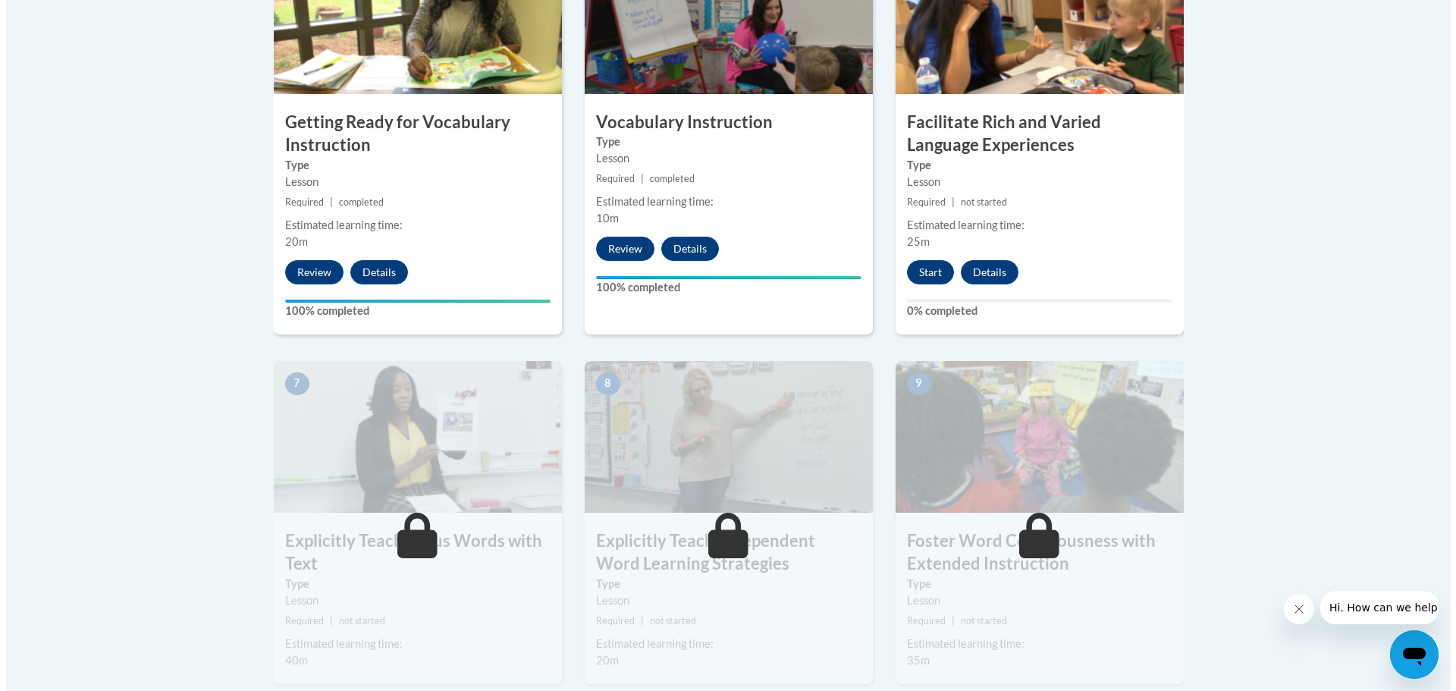
scroll to position [910, 0]
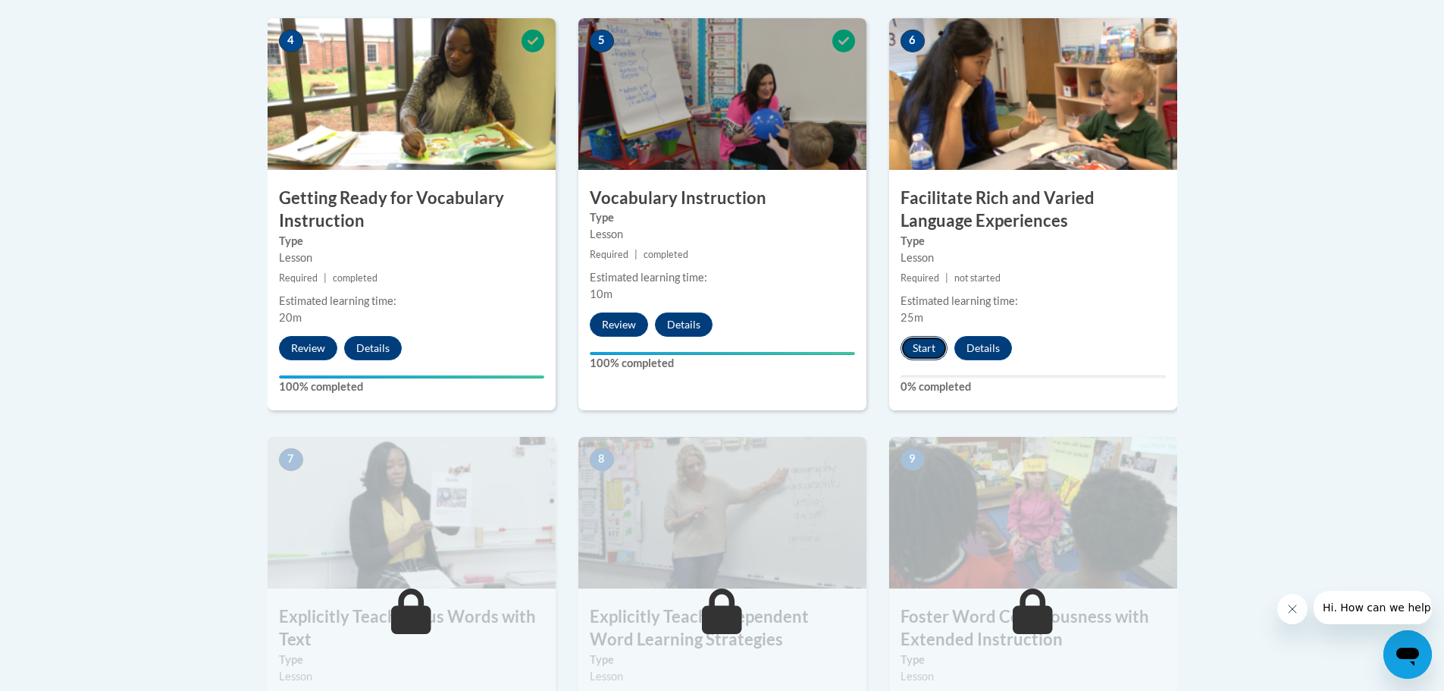
click at [921, 343] on button "Start" at bounding box center [924, 348] width 47 height 24
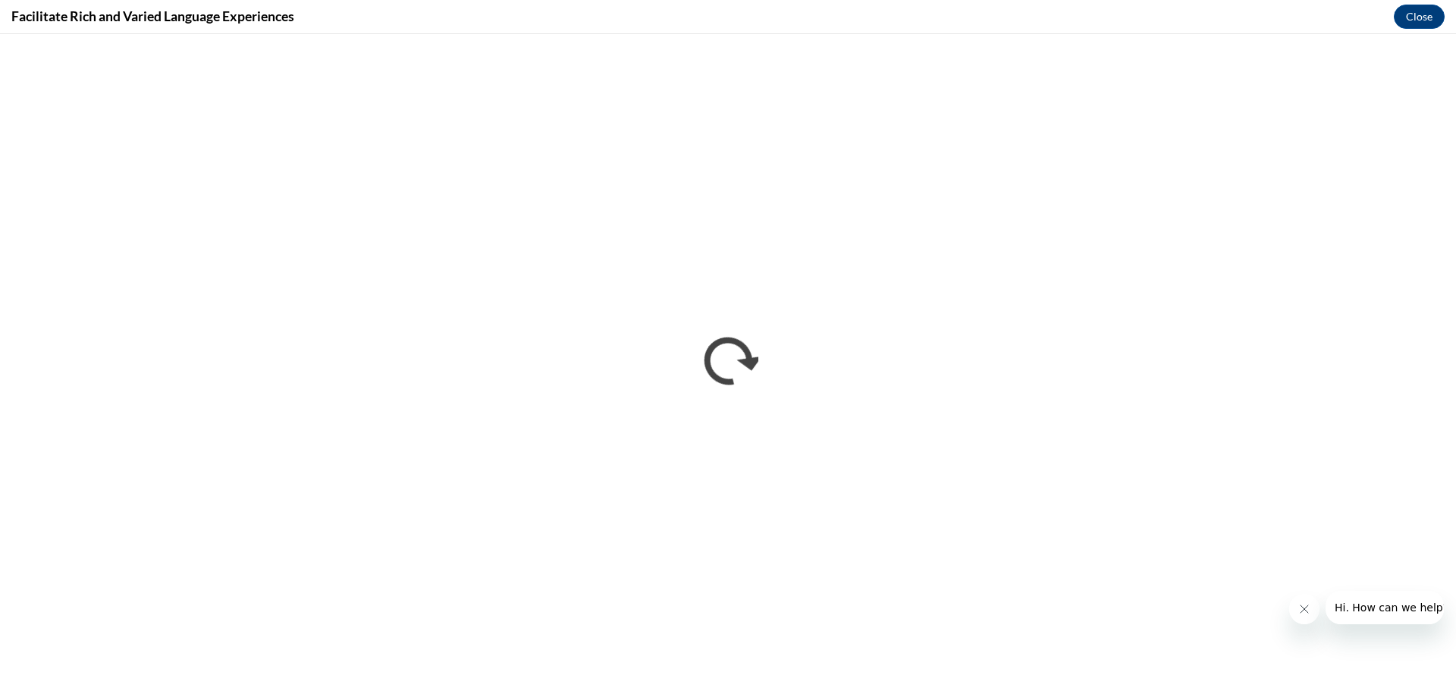
scroll to position [0, 0]
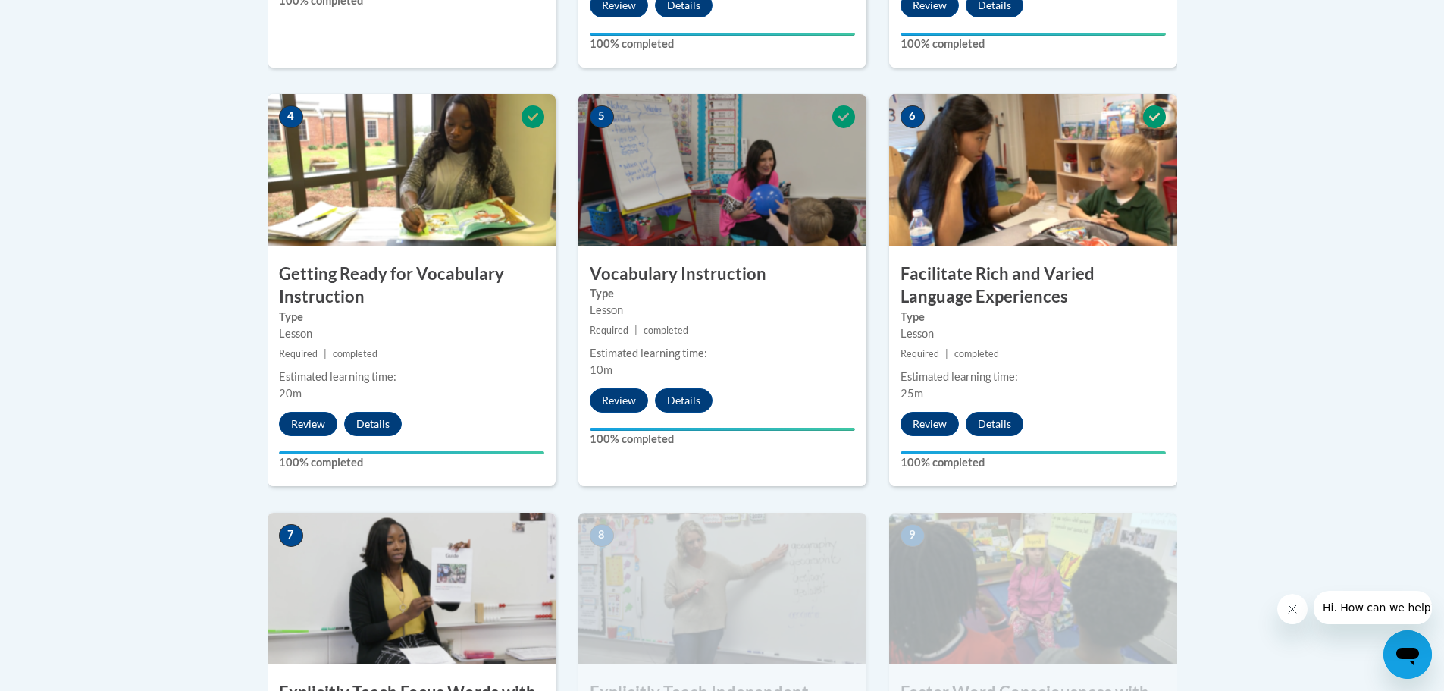
scroll to position [607, 0]
